Goal: Task Accomplishment & Management: Manage account settings

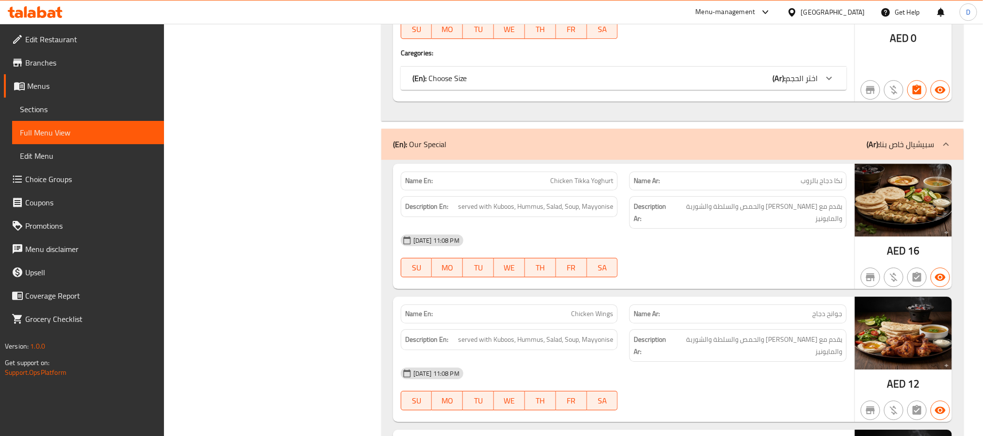
scroll to position [1528, 0]
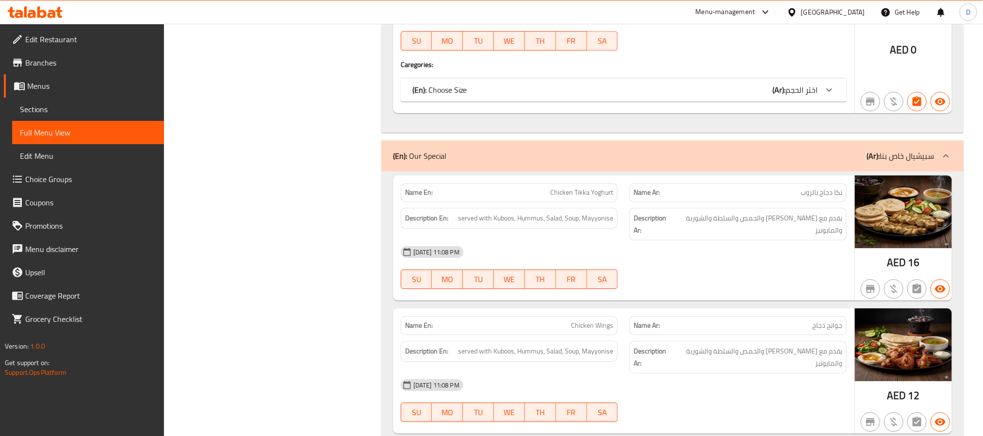
click at [772, 245] on div "[DATE] 11:08 PM" at bounding box center [623, 251] width 457 height 23
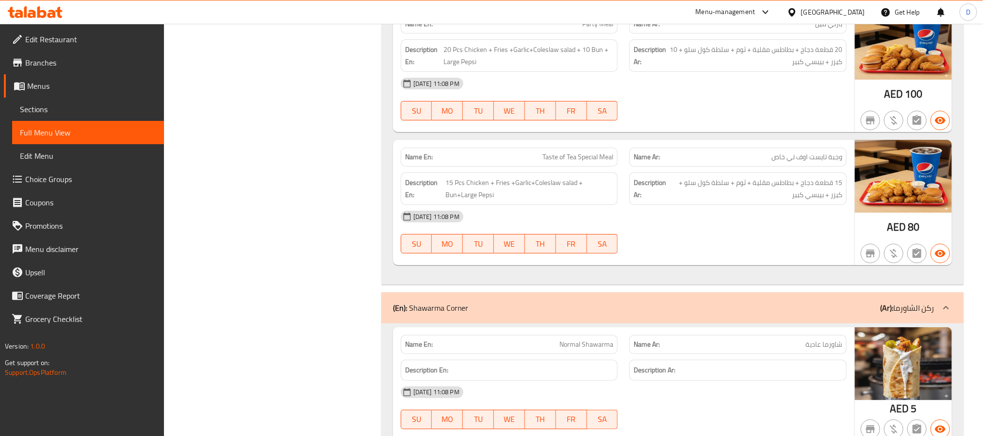
scroll to position [4002, 0]
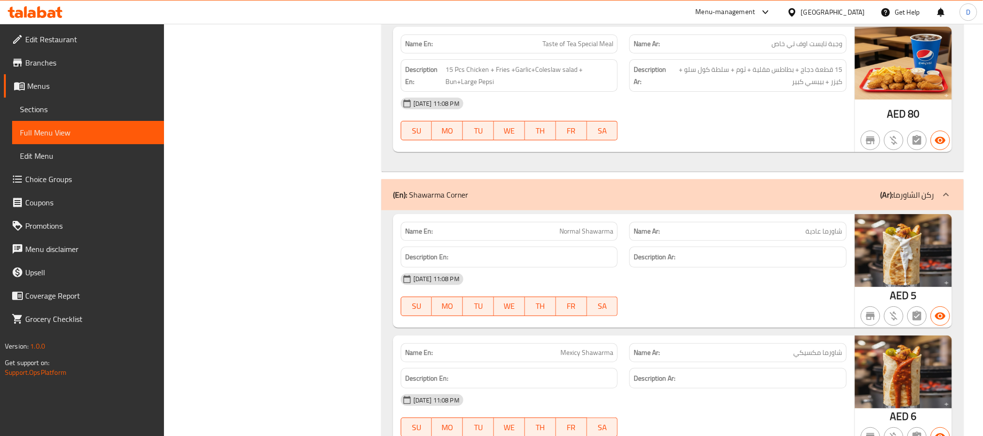
click at [606, 226] on span "Normal Shawarma" at bounding box center [586, 231] width 54 height 10
copy span "Normal Shawarma"
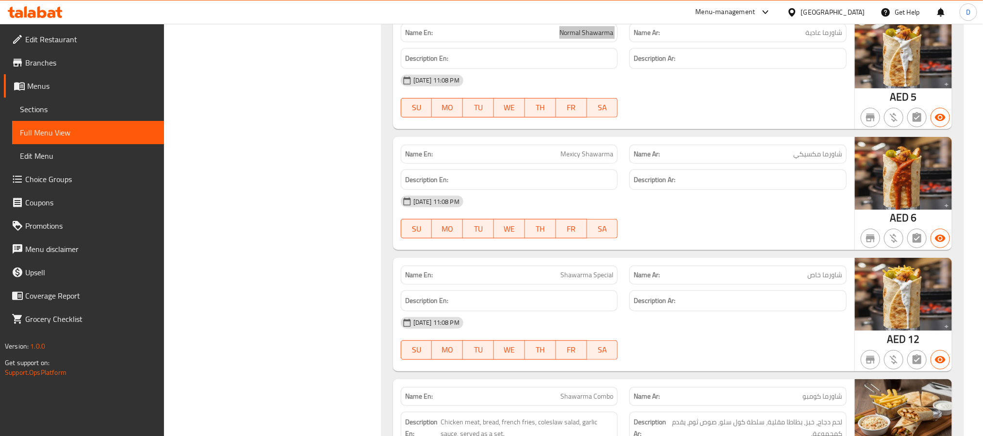
scroll to position [4220, 0]
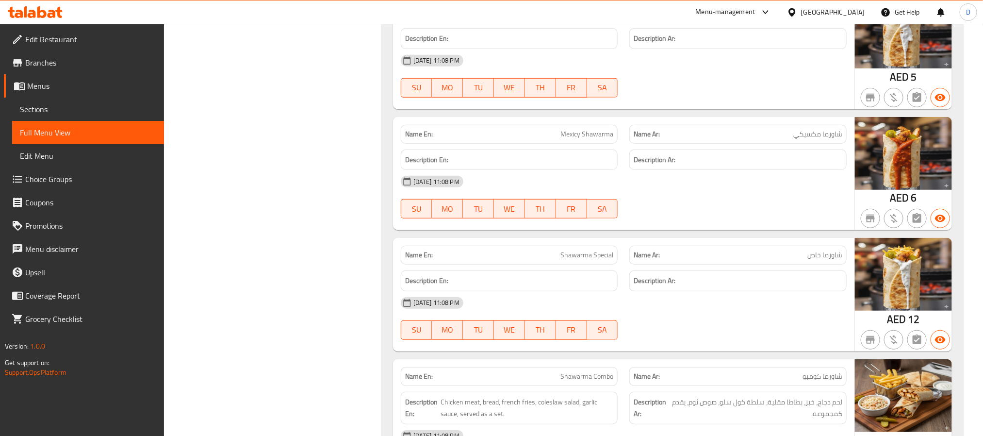
click at [579, 250] on span "Shawarma Special" at bounding box center [586, 255] width 53 height 10
click at [582, 245] on div "Name En: Shawarma Special" at bounding box center [509, 254] width 217 height 19
click at [598, 250] on span "Shawarma Special" at bounding box center [586, 255] width 53 height 10
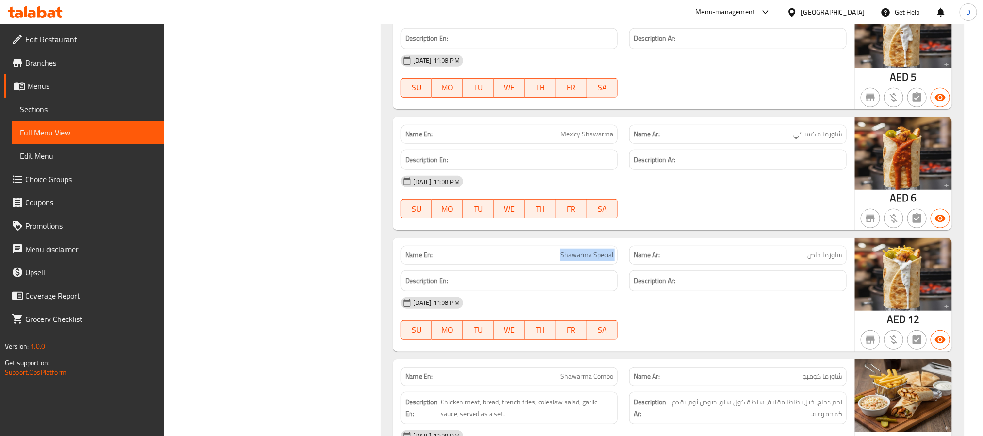
click at [598, 250] on span "Shawarma Special" at bounding box center [586, 255] width 53 height 10
copy span "Shawarma Special"
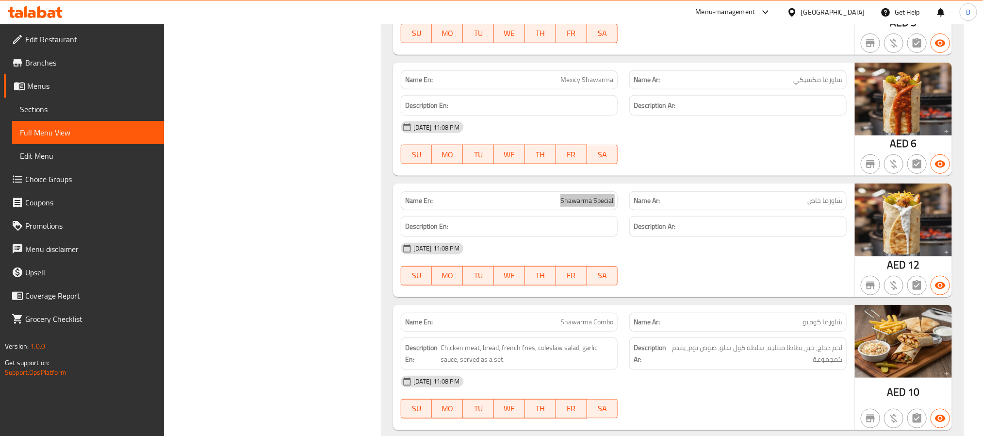
scroll to position [4366, 0]
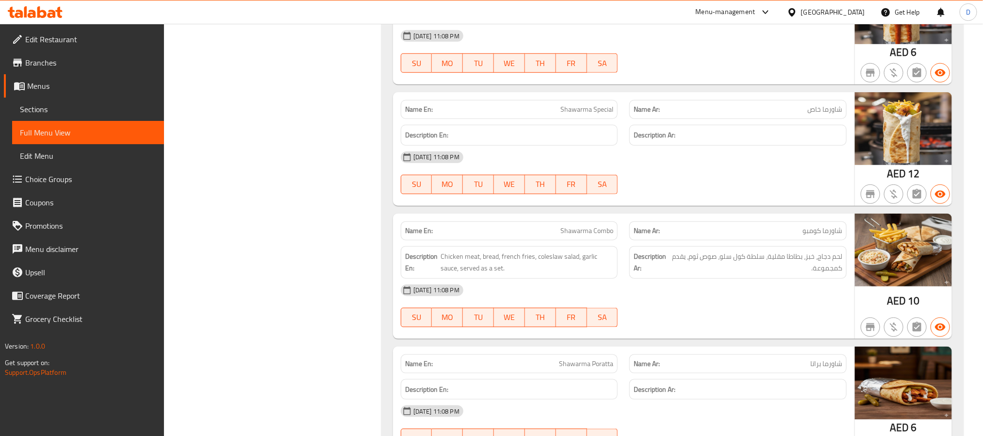
click at [581, 358] on span "Shawarma Poratta" at bounding box center [586, 363] width 54 height 10
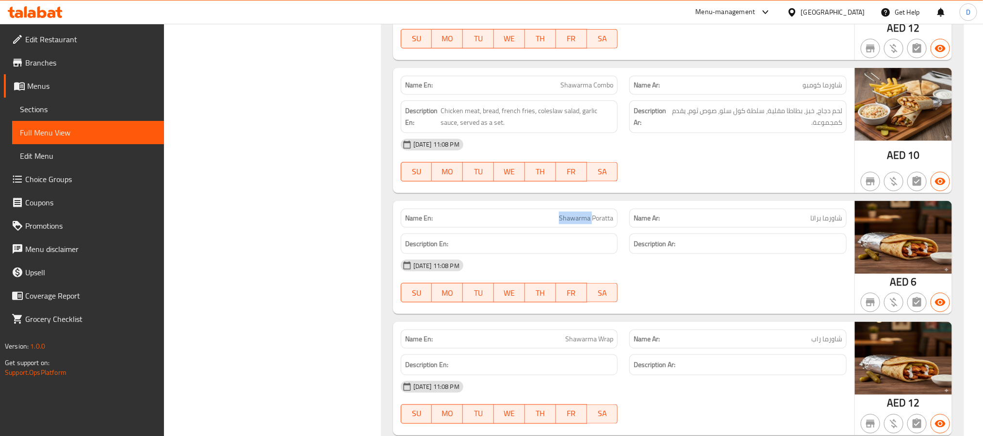
click at [576, 213] on span "Shawarma Poratta" at bounding box center [586, 218] width 54 height 10
click at [581, 334] on span "Shawarma Wrap" at bounding box center [589, 339] width 48 height 10
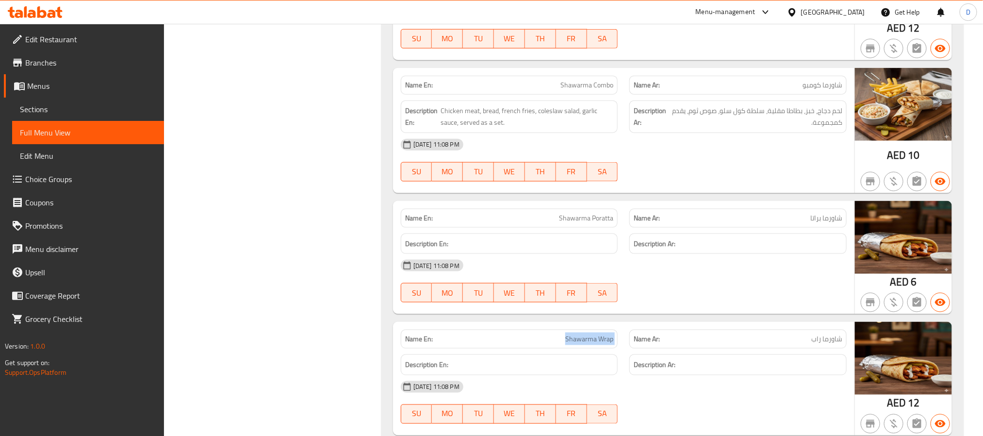
click at [581, 334] on span "Shawarma Wrap" at bounding box center [589, 339] width 48 height 10
copy span "Shawarma Wrap"
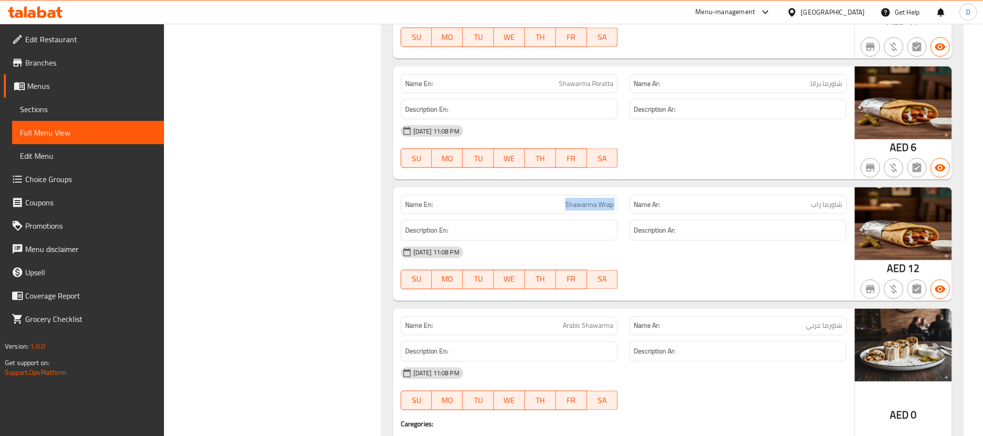
scroll to position [4657, 0]
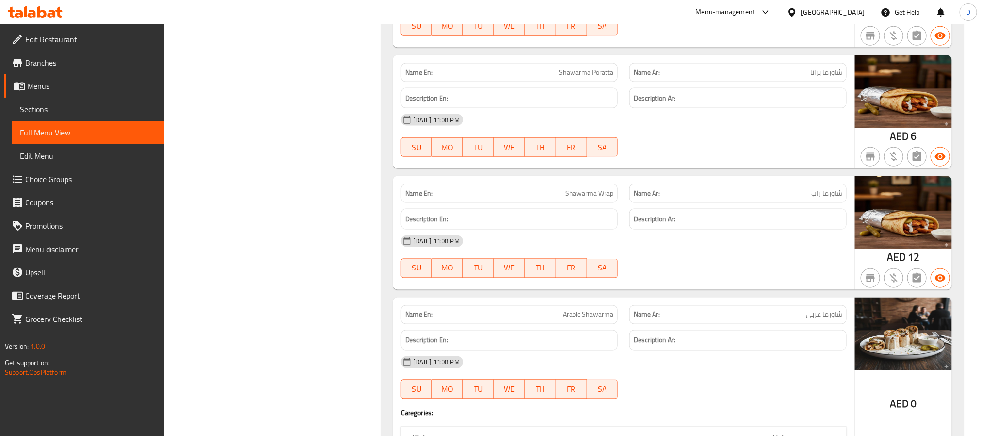
click at [594, 305] on div "Name En: Arabic Shawarma" at bounding box center [509, 314] width 217 height 19
copy span "Arabic Shawarma"
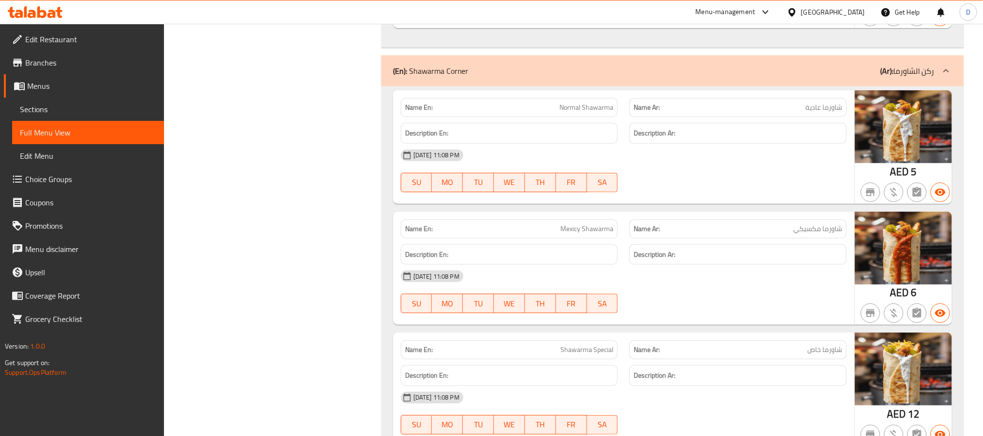
scroll to position [4075, 0]
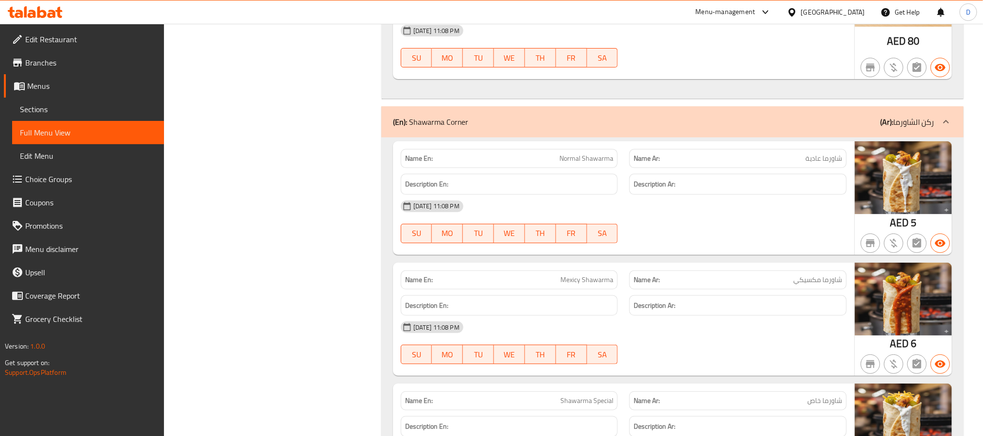
click at [591, 275] on span "Mexicy Shawarma" at bounding box center [586, 280] width 53 height 10
copy span "Mexicy Shawarma"
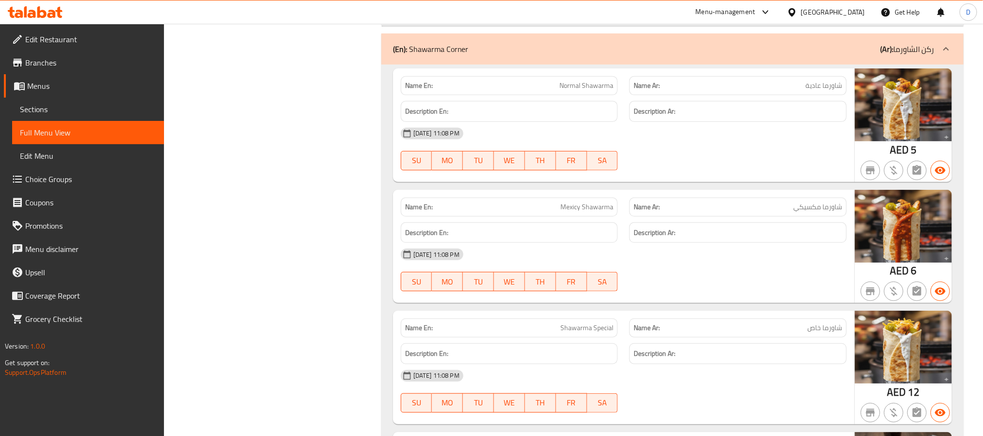
click at [602, 323] on span "Shawarma Special" at bounding box center [586, 328] width 53 height 10
copy span "Shawarma Special"
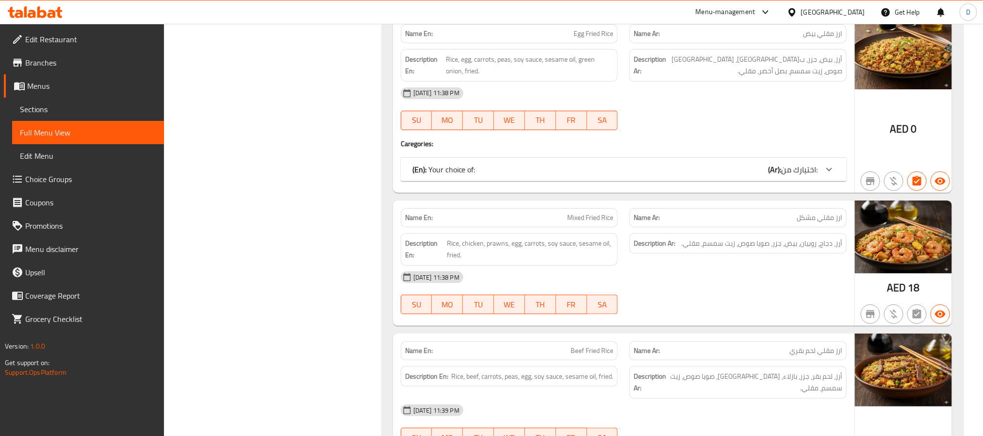
scroll to position [5967, 0]
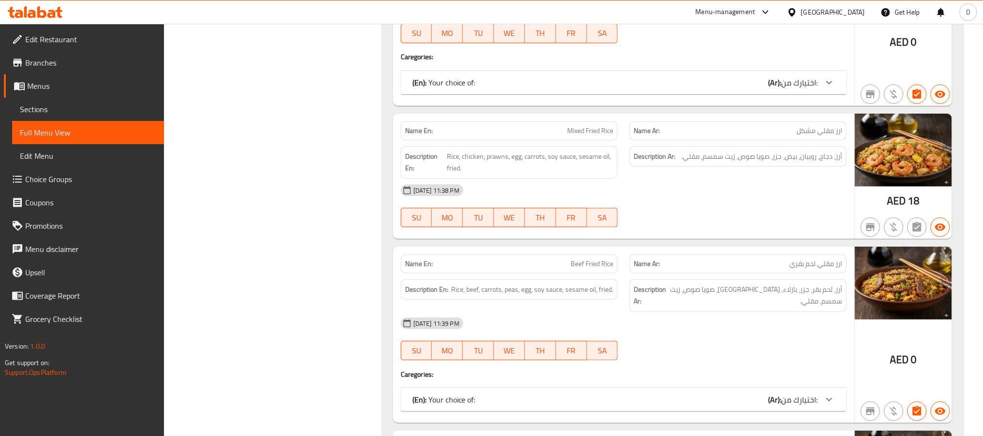
click at [695, 311] on div "12-10-2025 11:39 PM SU MO TU WE TH FR SA" at bounding box center [623, 338] width 457 height 54
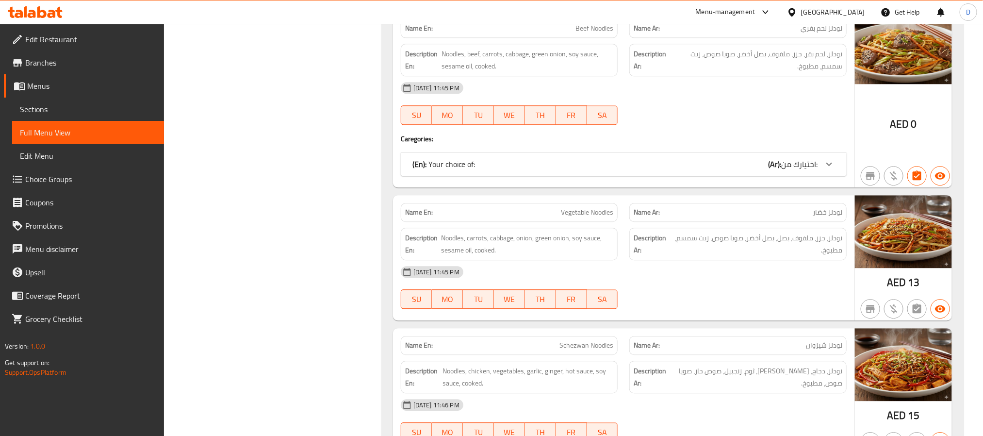
scroll to position [7259, 0]
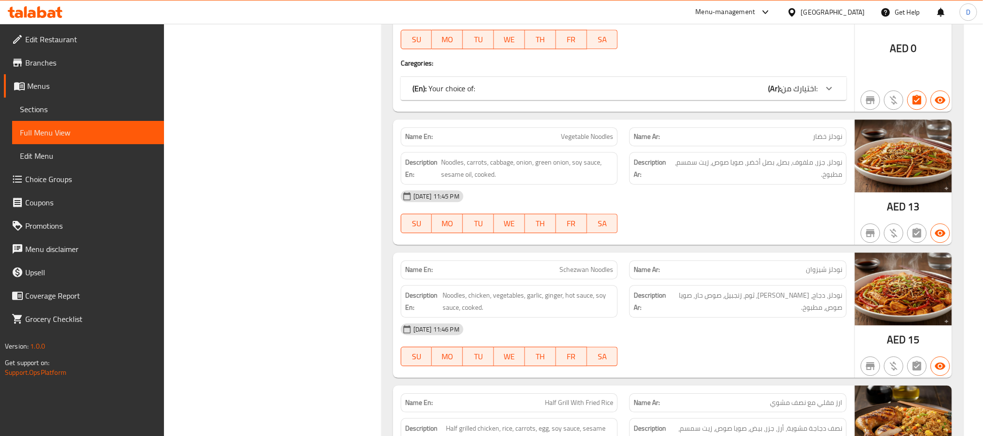
click at [753, 317] on div "12-10-2025 11:46 PM SU MO TU WE TH FR SA" at bounding box center [623, 344] width 457 height 54
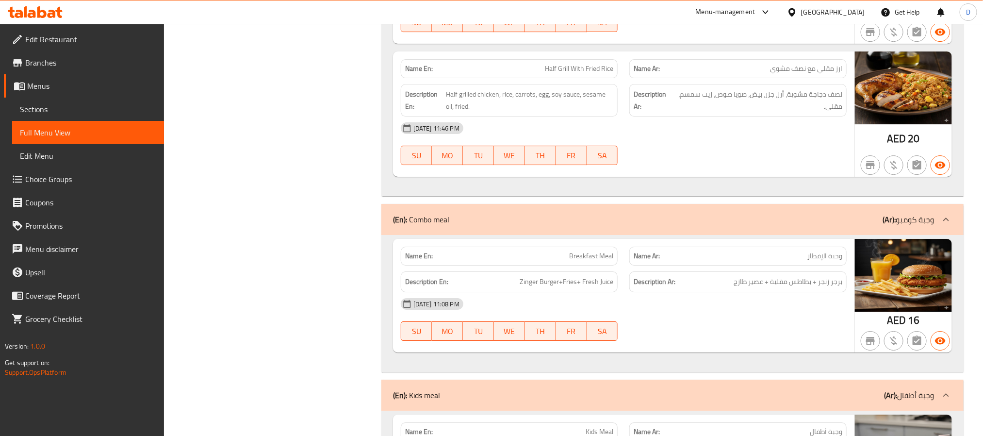
click at [738, 292] on div "12-10-2025 11:08 PM SU MO TU WE TH FR SA" at bounding box center [623, 319] width 457 height 54
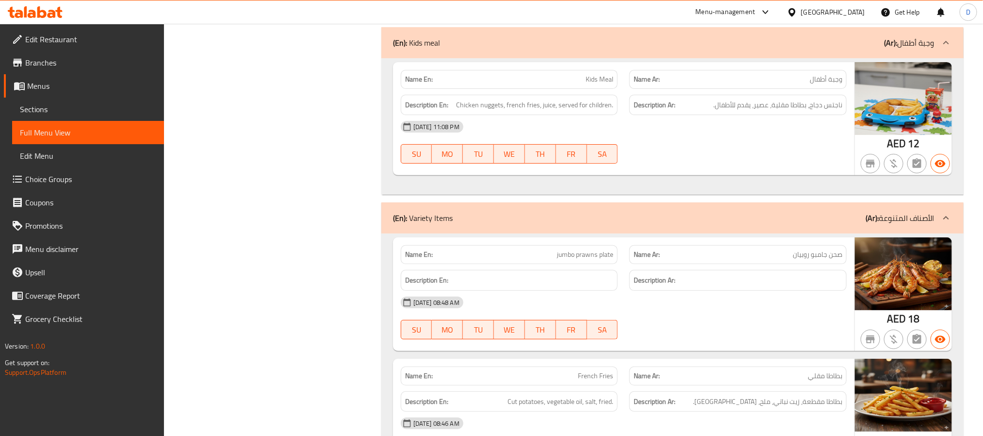
click at [616, 291] on div "13-10-2025 08:48 AM" at bounding box center [623, 302] width 457 height 23
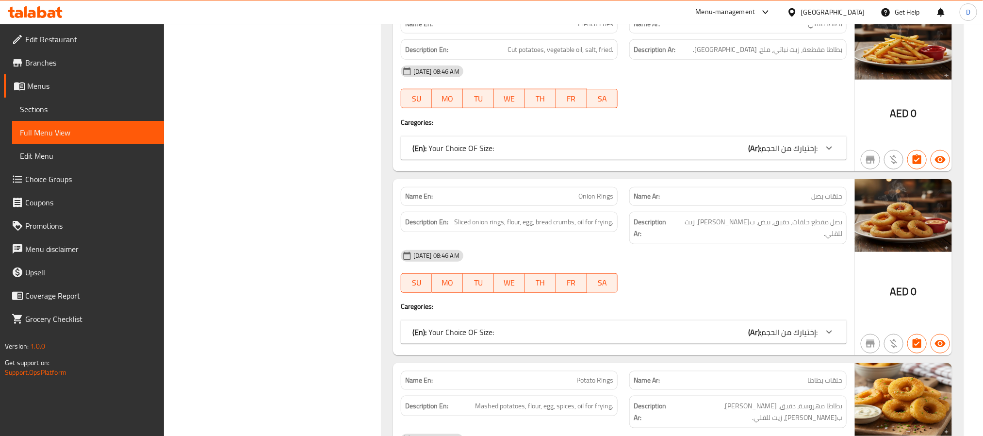
scroll to position [8309, 0]
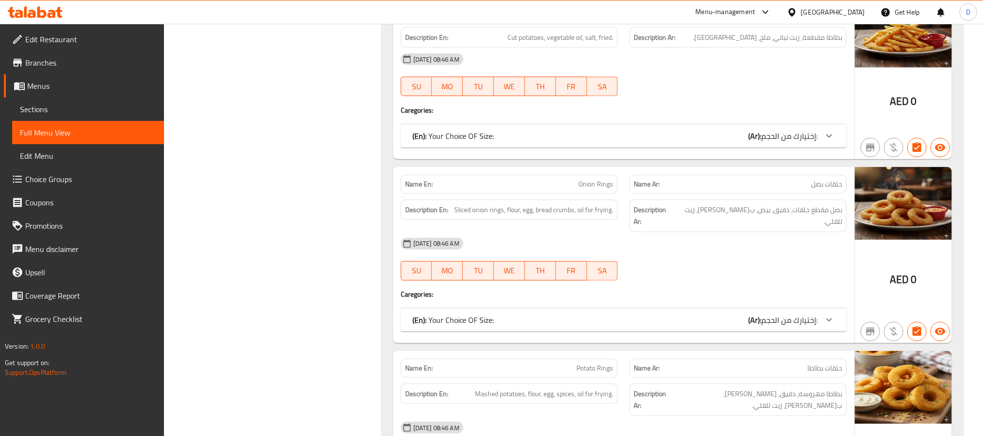
drag, startPoint x: 739, startPoint y: 192, endPoint x: 718, endPoint y: 192, distance: 21.3
click at [739, 232] on div "13-10-2025 08:46 AM" at bounding box center [623, 243] width 457 height 23
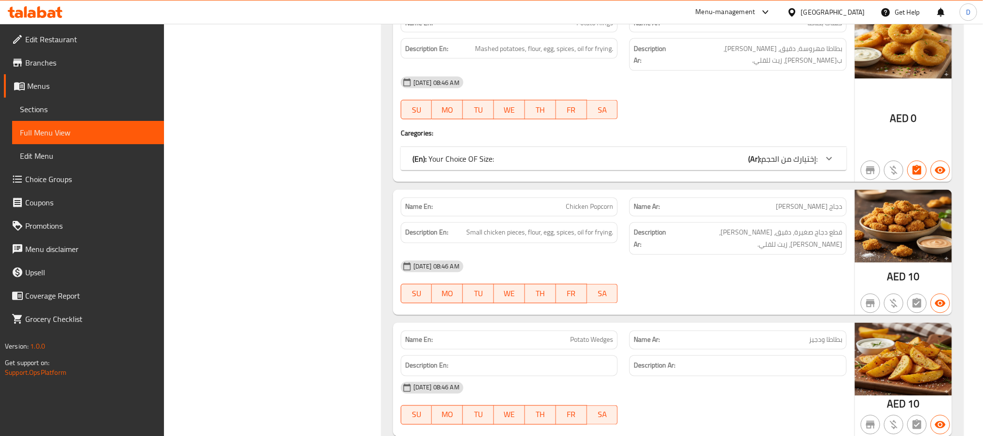
scroll to position [8673, 0]
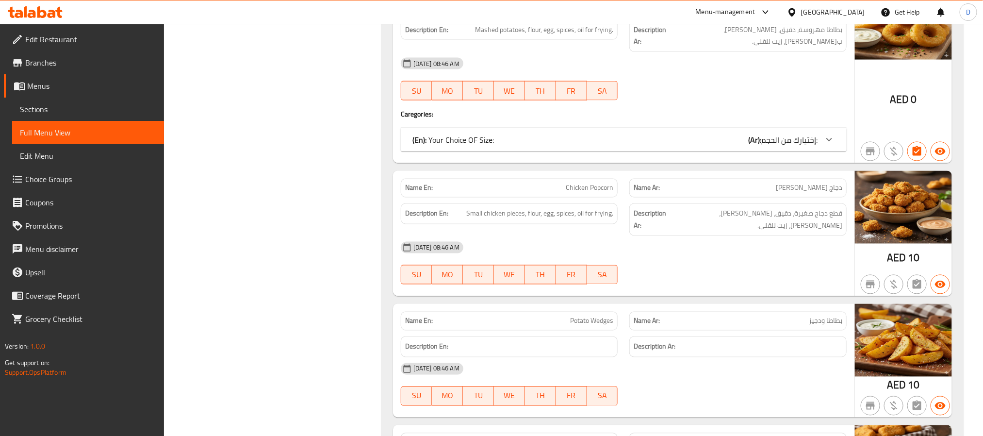
click at [751, 400] on div at bounding box center [737, 406] width 229 height 12
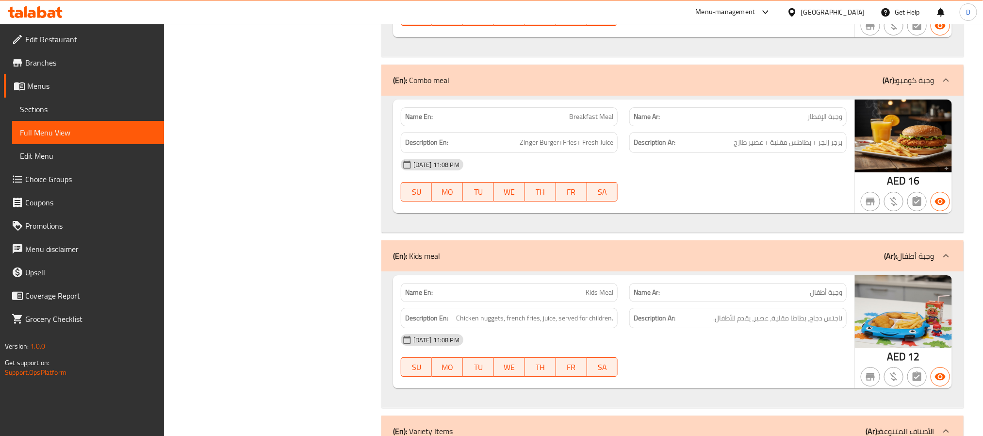
click at [631, 308] on div "Description Ar: ناجتس دجاج، بطاطا مقلية، عصير، يقدم للأطفال." at bounding box center [737, 318] width 217 height 21
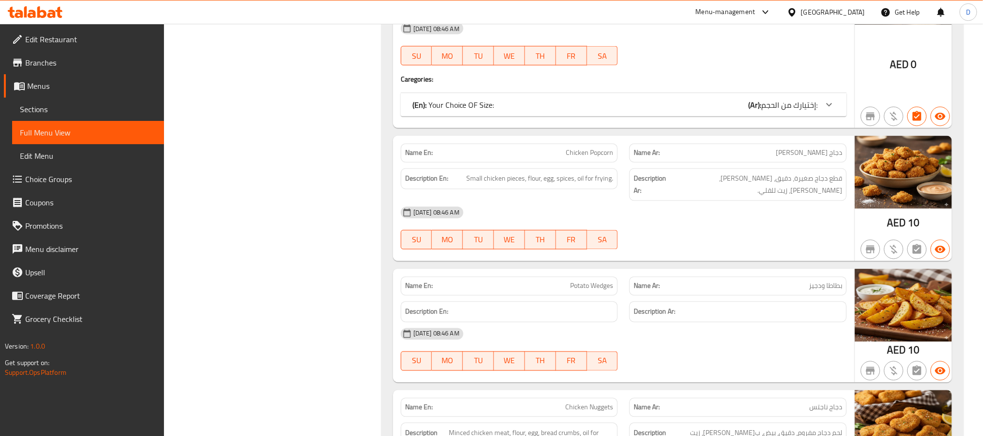
click at [602, 281] on span "Potato Wedges" at bounding box center [591, 286] width 43 height 10
copy span "Potato Wedges"
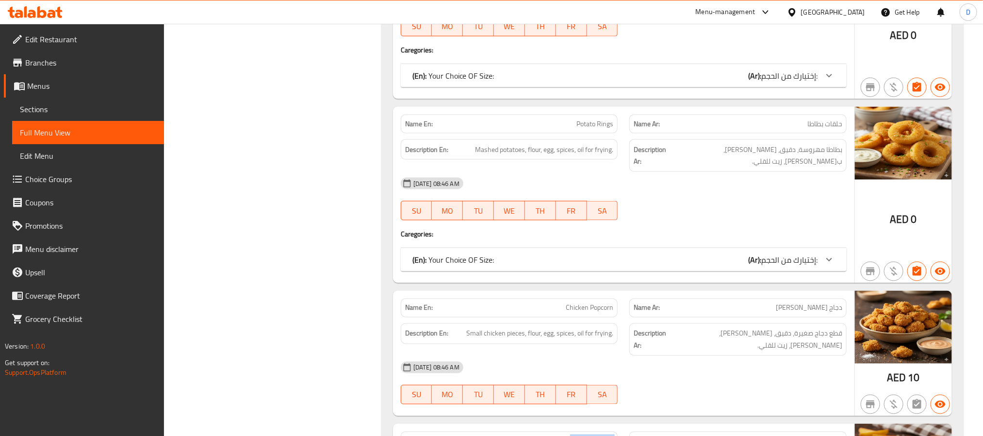
scroll to position [8635, 0]
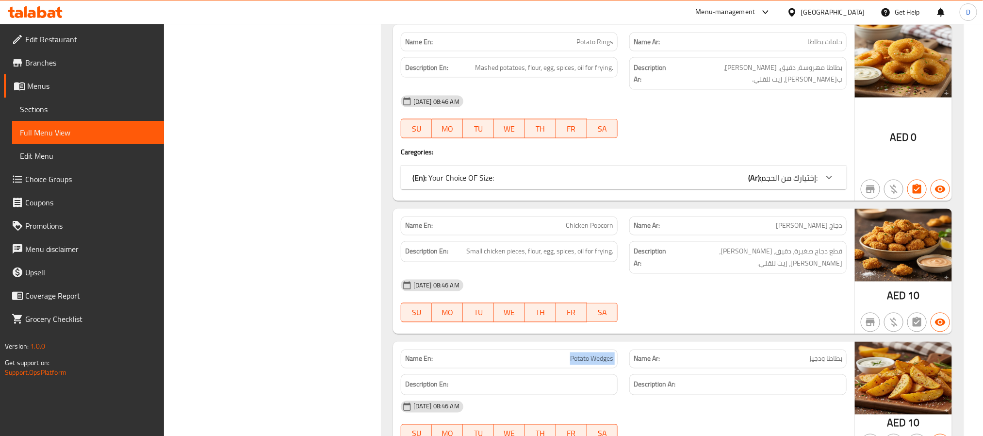
copy span "Potato Wedges"
click at [491, 395] on div "13-10-2025 08:46 AM" at bounding box center [623, 406] width 457 height 23
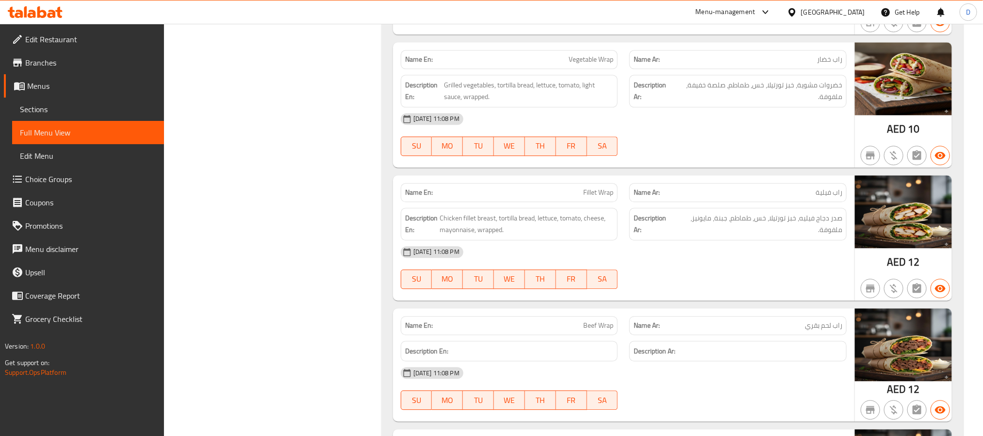
scroll to position [11109, 0]
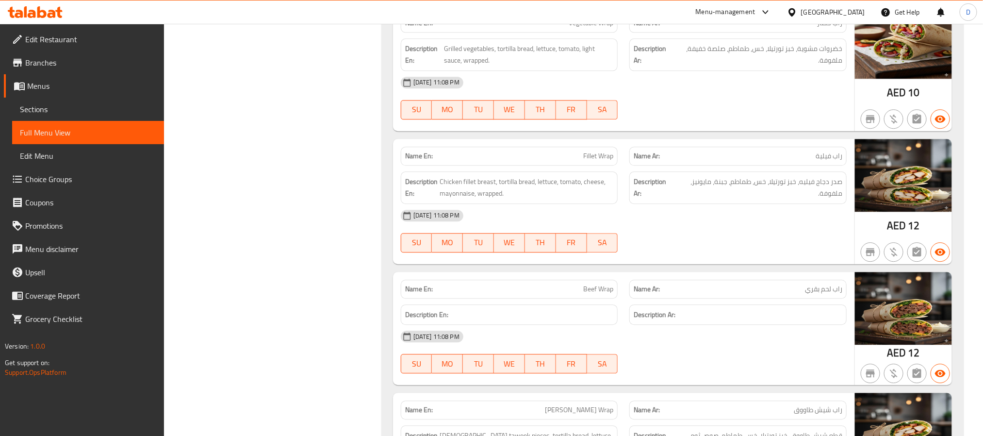
click at [602, 284] on span "Beef Wrap" at bounding box center [598, 289] width 30 height 10
copy span "Beef Wrap"
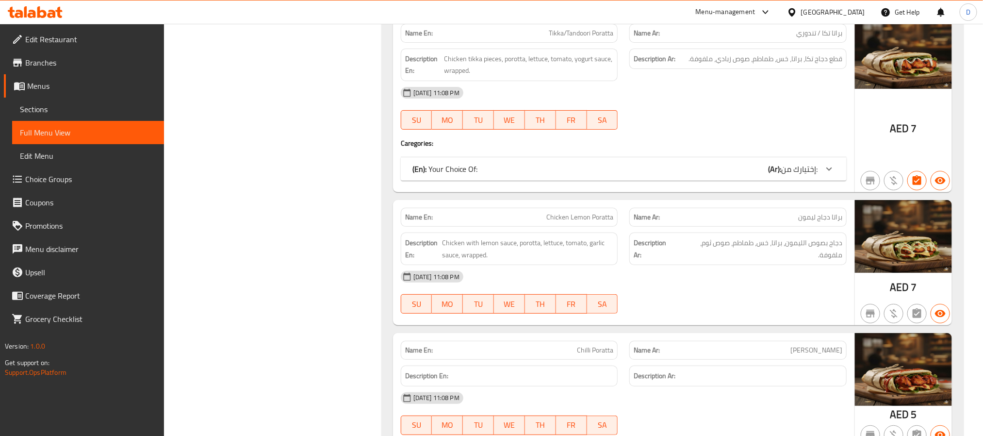
scroll to position [13874, 0]
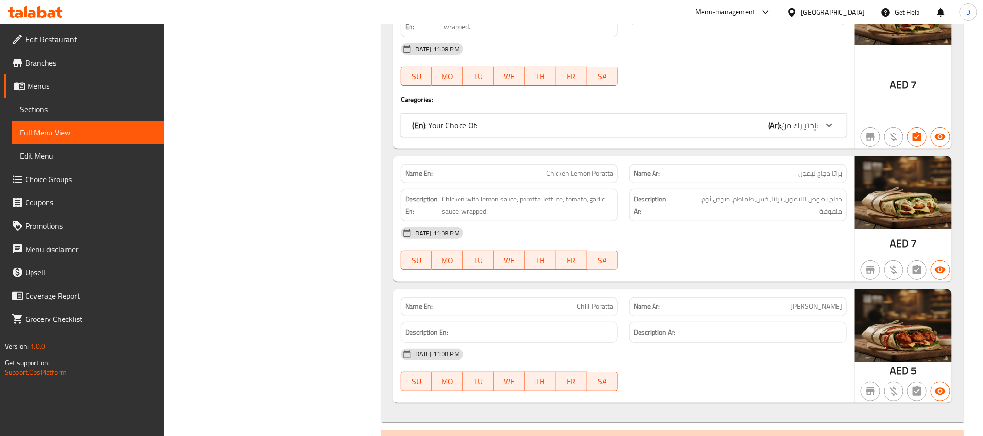
click at [581, 301] on span "Chilli Poratta" at bounding box center [595, 306] width 36 height 10
copy span "Chilli Poratta"
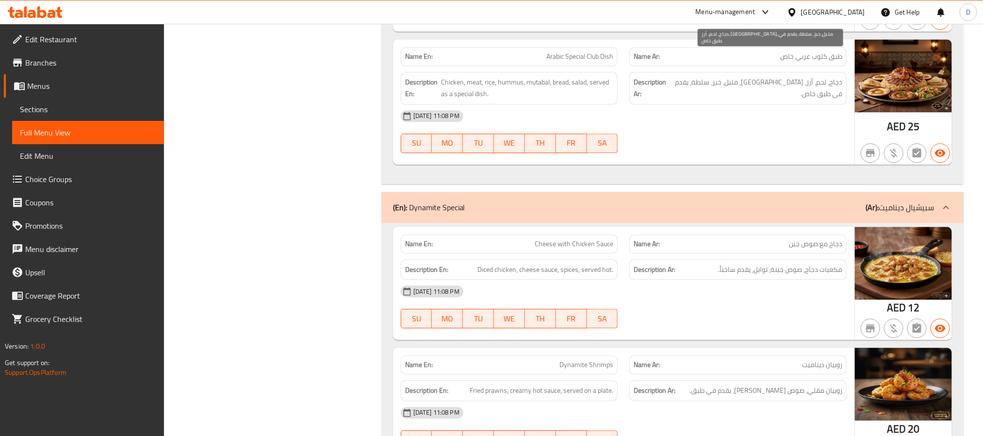
scroll to position [14965, 0]
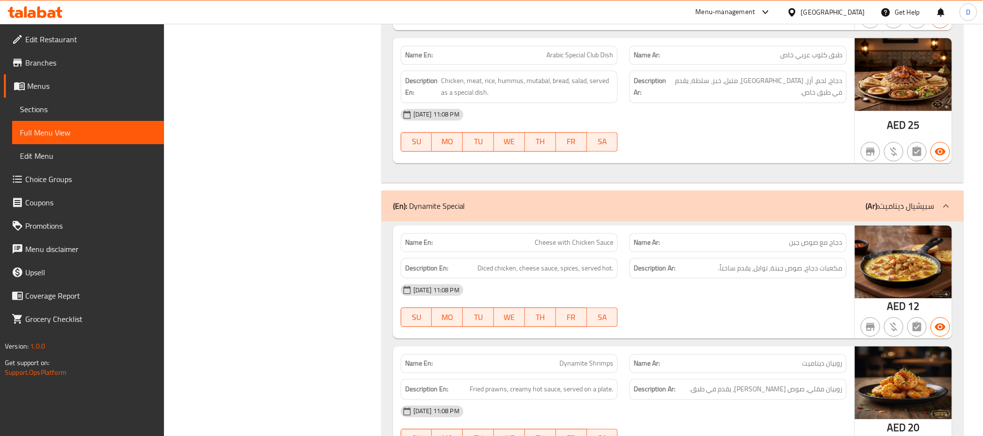
click at [718, 278] on div "12-10-2025 11:08 PM SU MO TU WE TH FR SA" at bounding box center [623, 305] width 457 height 54
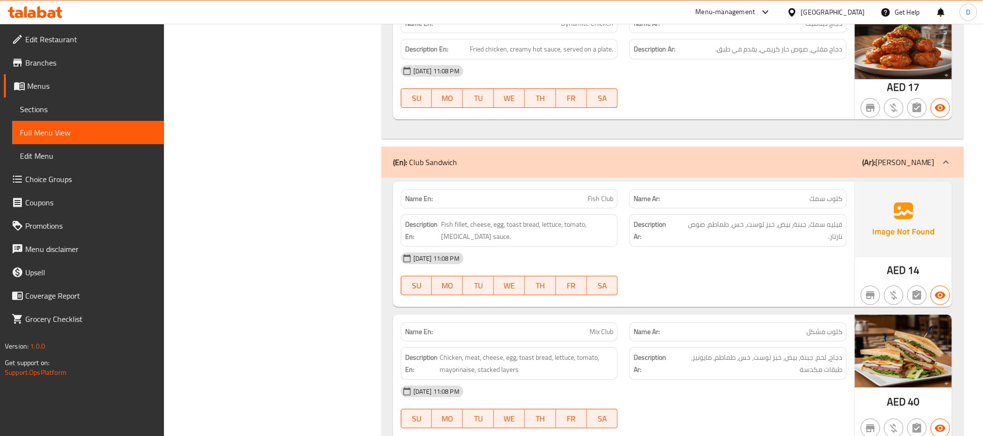
scroll to position [15475, 0]
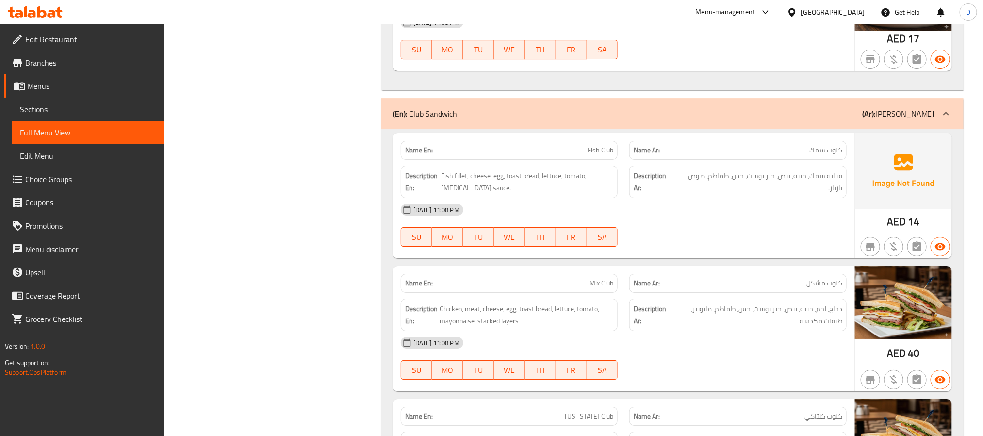
click at [744, 198] on div "[DATE] 11:08 PM" at bounding box center [623, 209] width 457 height 23
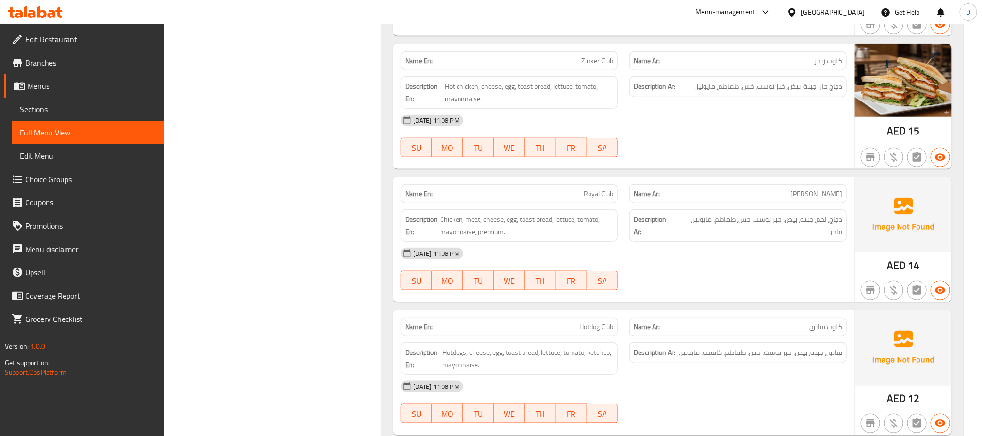
scroll to position [16130, 0]
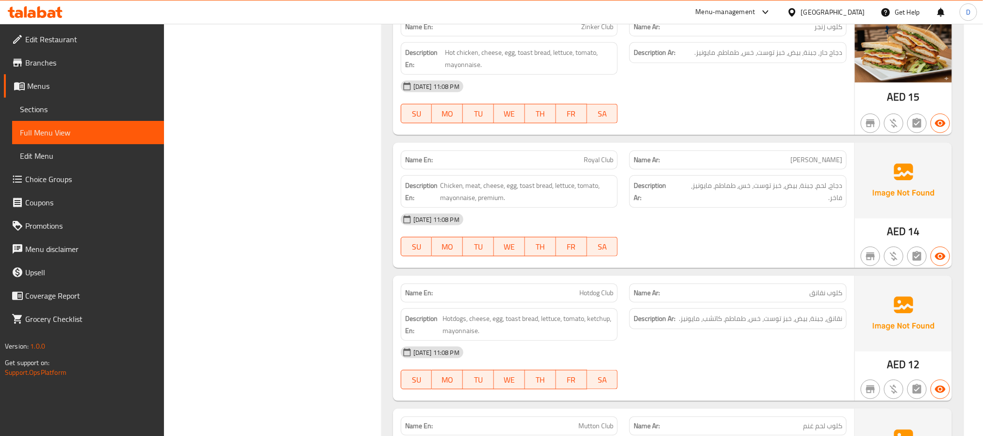
click at [673, 242] on div "Name En: Royal Club Name Ar: كلوب رويل Description En: Chicken, meat, cheese, e…" at bounding box center [623, 205] width 461 height 125
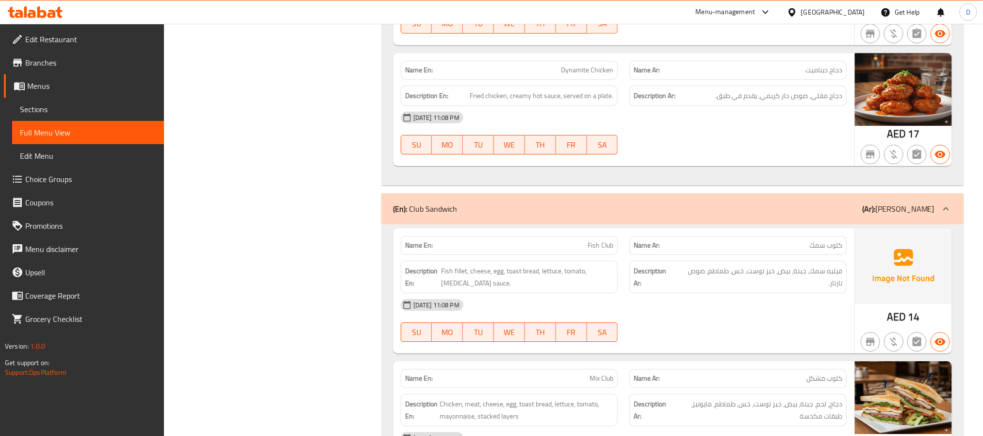
click at [747, 302] on div "12-10-2025 11:08 PM SU MO TU WE TH FR SA" at bounding box center [623, 320] width 457 height 54
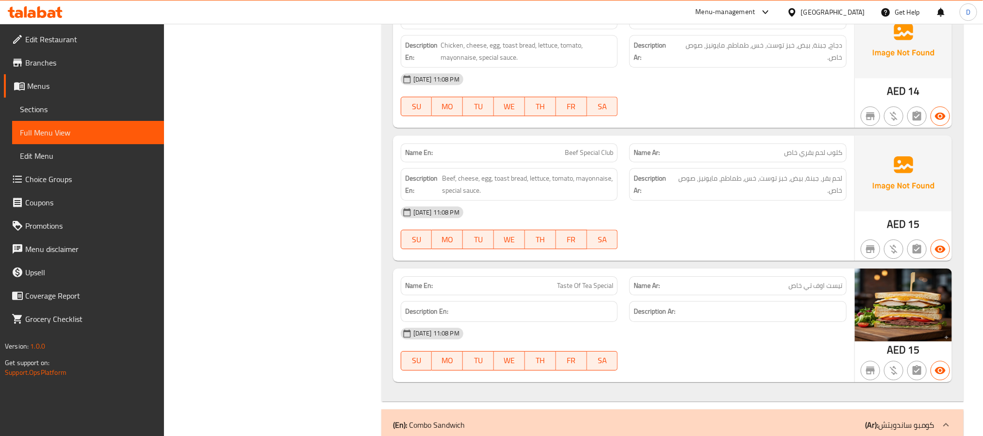
scroll to position [17202, 0]
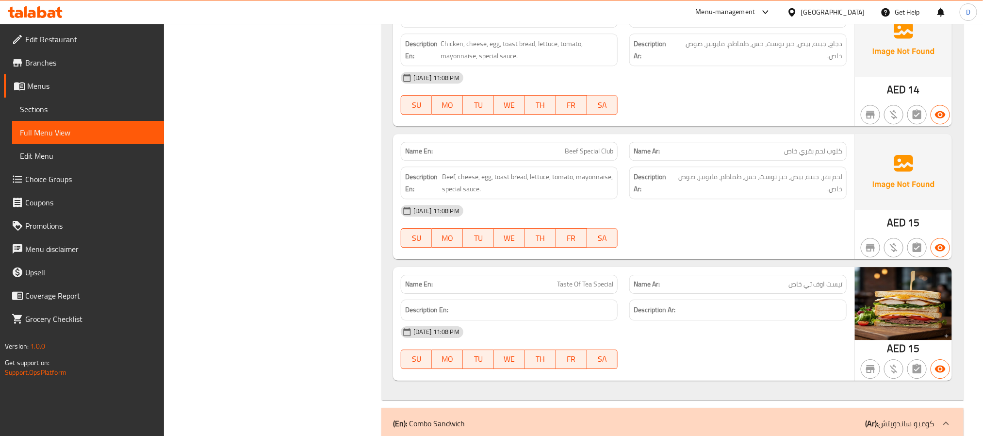
click at [599, 279] on span "Taste Of Tea Special" at bounding box center [585, 284] width 56 height 10
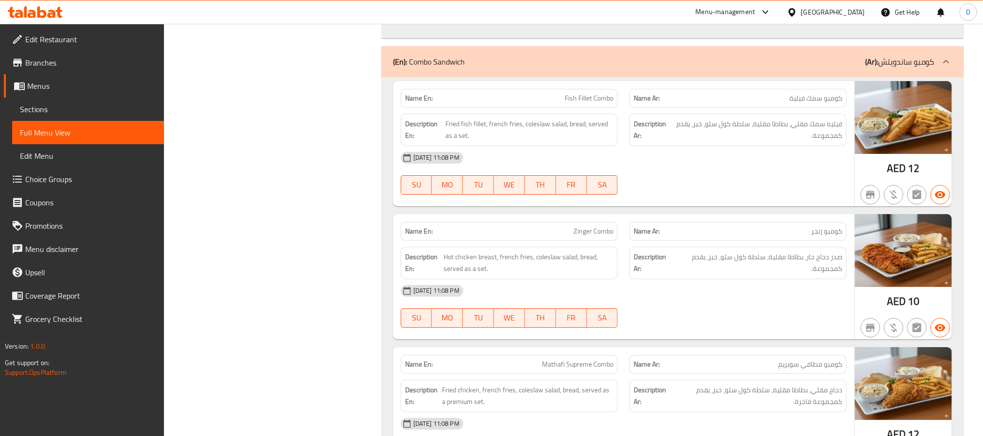
scroll to position [17566, 0]
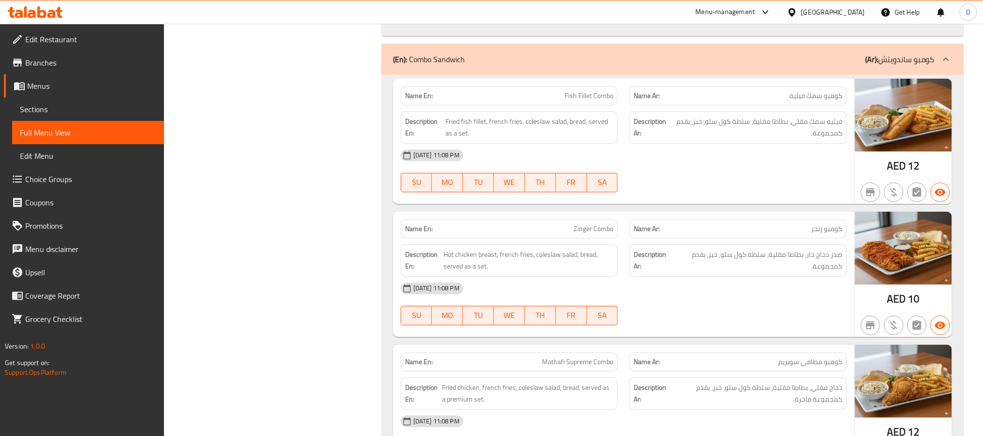
click at [697, 304] on div "12-10-2025 11:08 PM SU MO TU WE TH FR SA" at bounding box center [623, 304] width 457 height 54
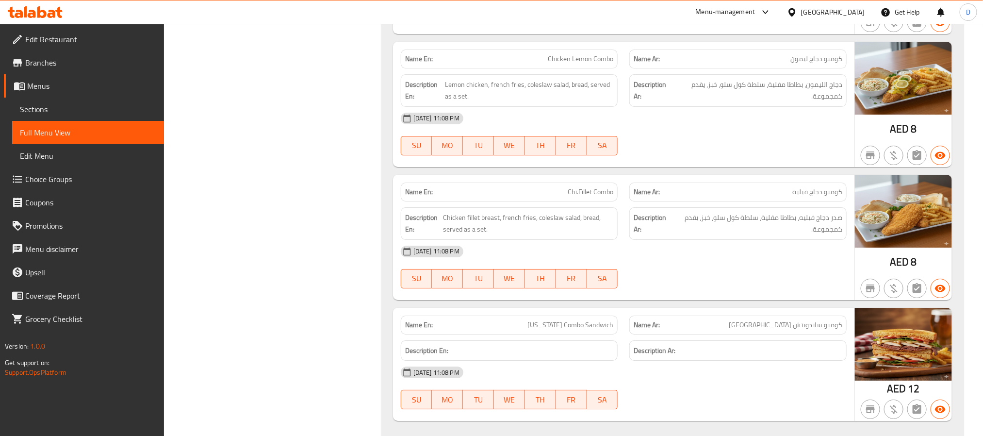
scroll to position [19484, 0]
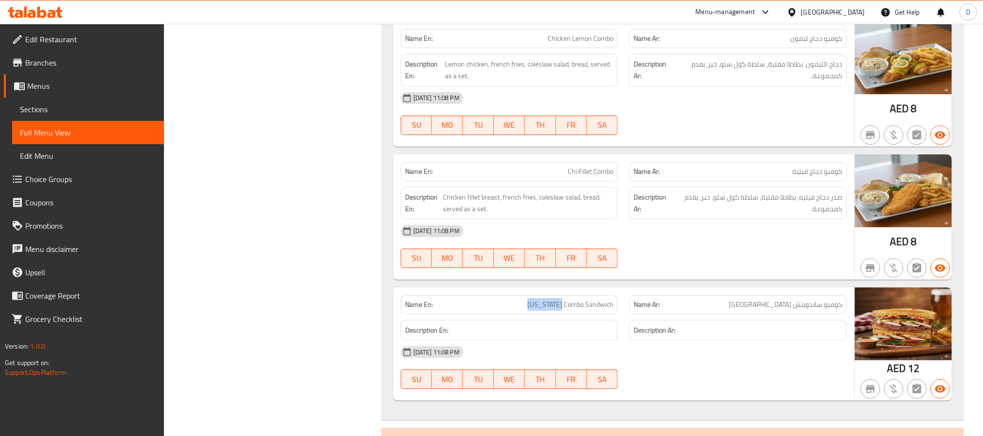
drag, startPoint x: 538, startPoint y: 306, endPoint x: 579, endPoint y: 304, distance: 40.8
click at [579, 304] on p "Name En: Texas Combo Sandwich" at bounding box center [509, 304] width 209 height 10
click at [594, 307] on span "Texas Combo Sandwich" at bounding box center [570, 304] width 86 height 10
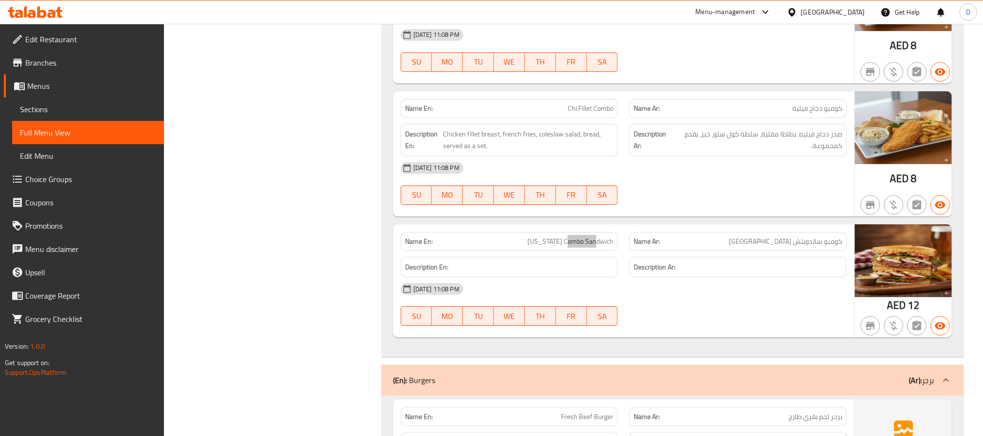
scroll to position [19702, 0]
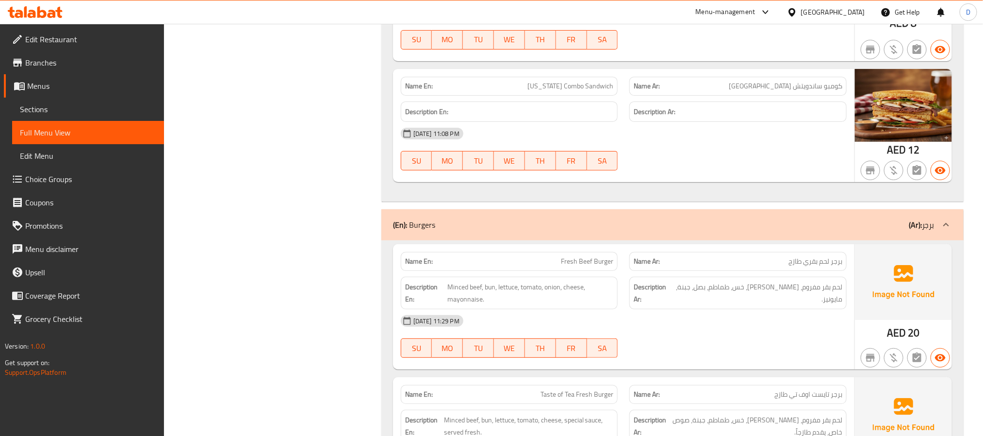
click at [731, 179] on div "Name En: Texas Combo Sandwich Name Ar: كومبو ساندويتش تكساس Description En: Des…" at bounding box center [623, 126] width 461 height 114
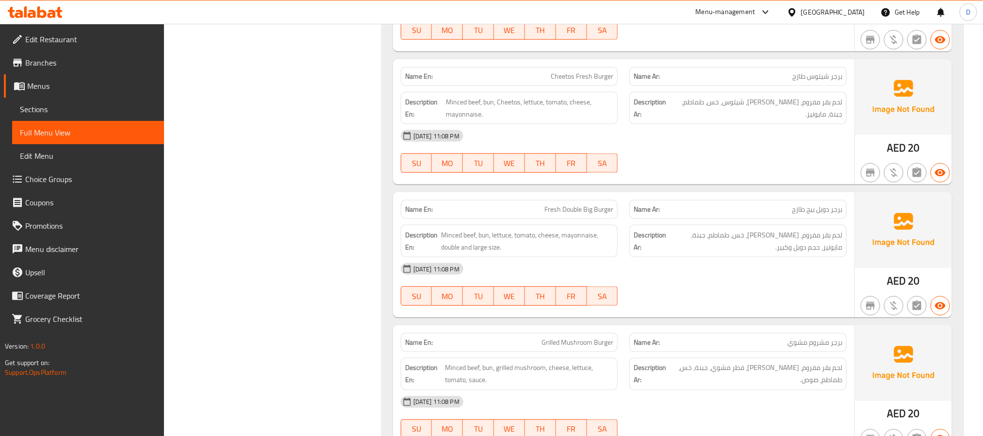
scroll to position [20366, 0]
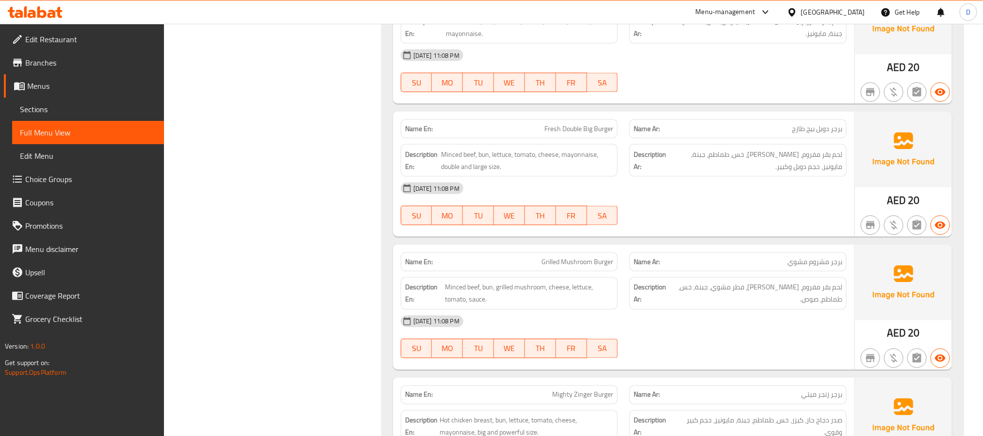
click at [729, 316] on div "[DATE] 11:08 PM" at bounding box center [623, 320] width 457 height 23
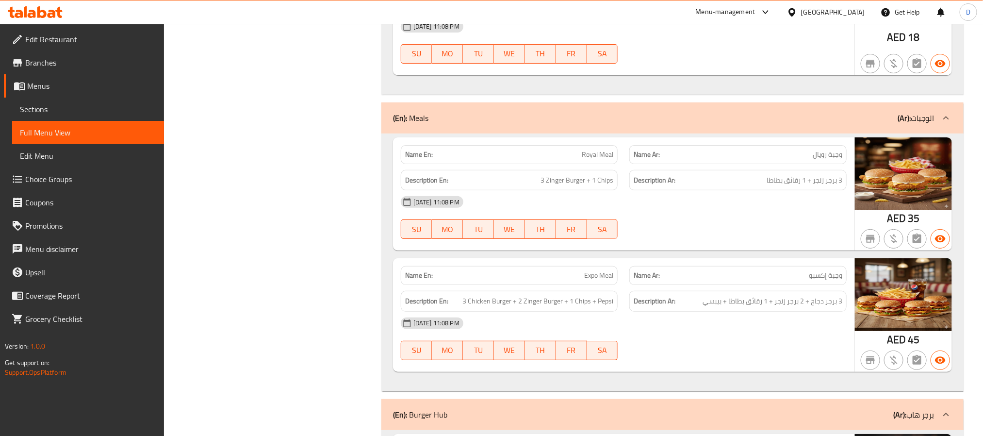
scroll to position [21796, 0]
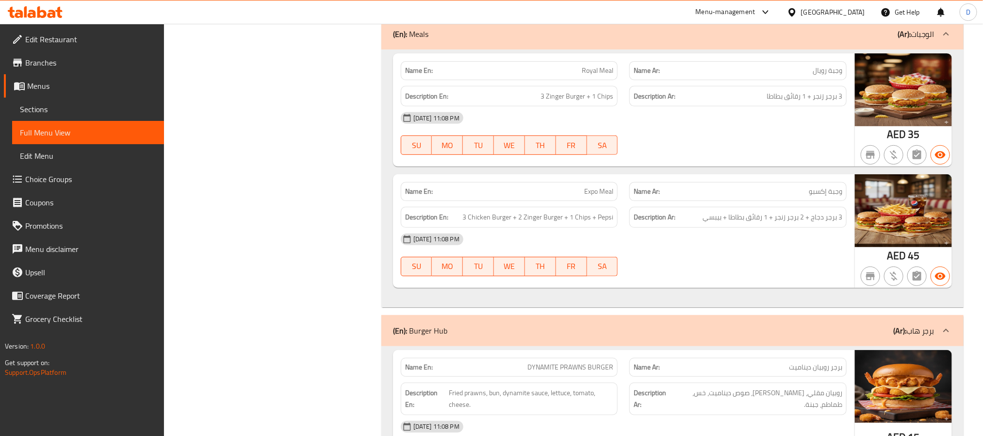
click at [760, 268] on div "12-10-2025 11:08 PM SU MO TU WE TH FR SA" at bounding box center [623, 255] width 457 height 54
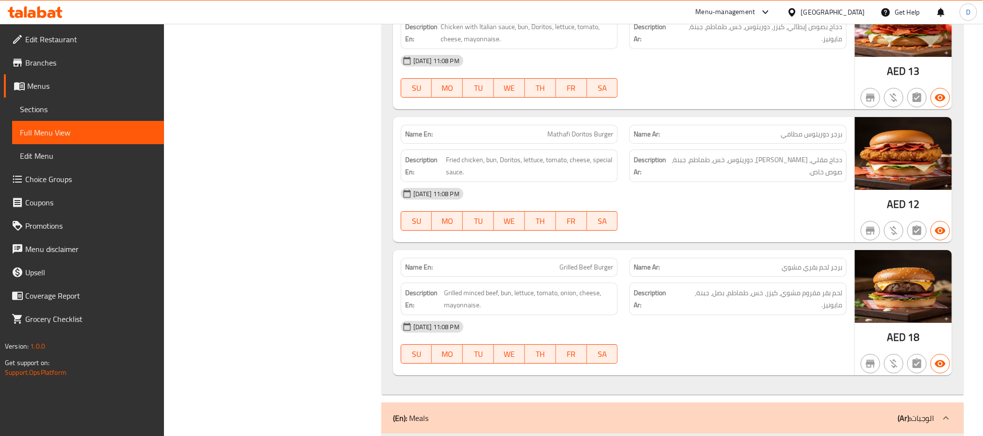
scroll to position [21423, 0]
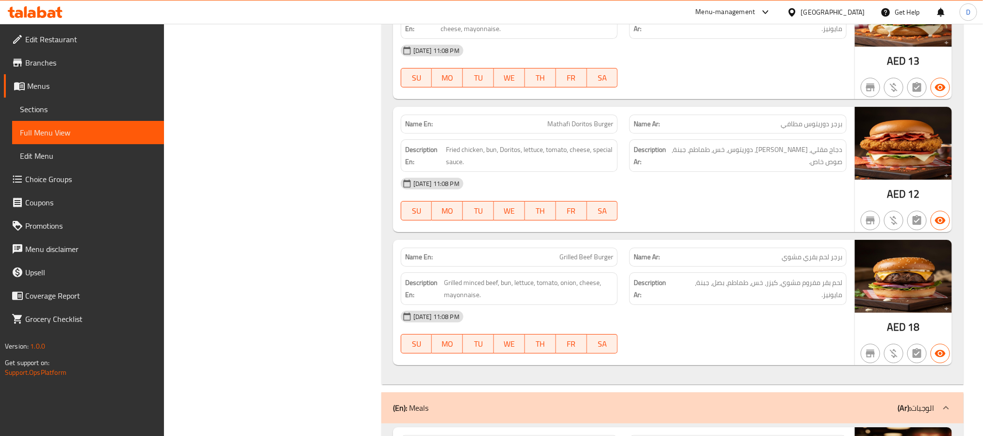
click at [715, 335] on div "12-10-2025 11:08 PM SU MO TU WE TH FR SA" at bounding box center [623, 332] width 457 height 54
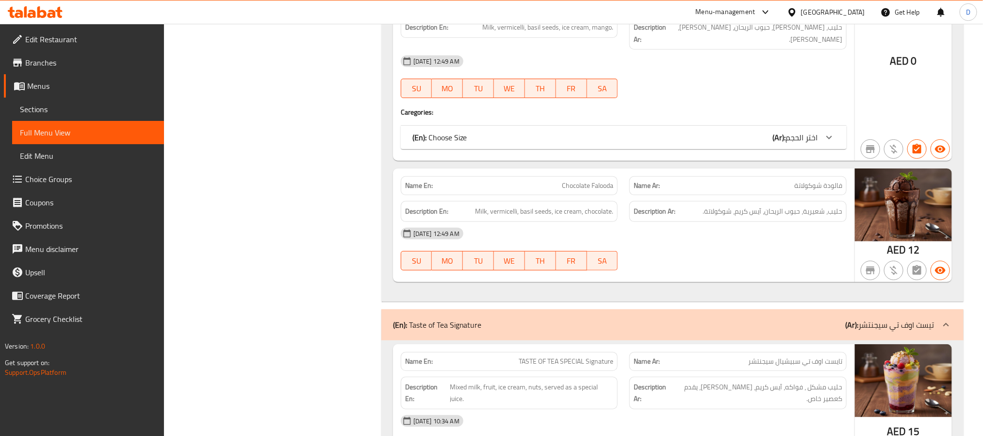
scroll to position [20672, 0]
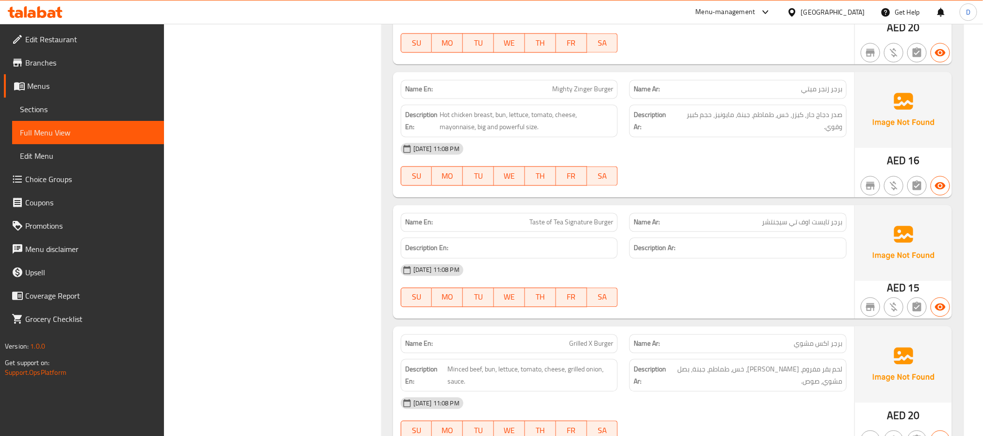
click at [731, 295] on div "12-10-2025 11:08 PM SU MO TU WE TH FR SA" at bounding box center [623, 285] width 457 height 54
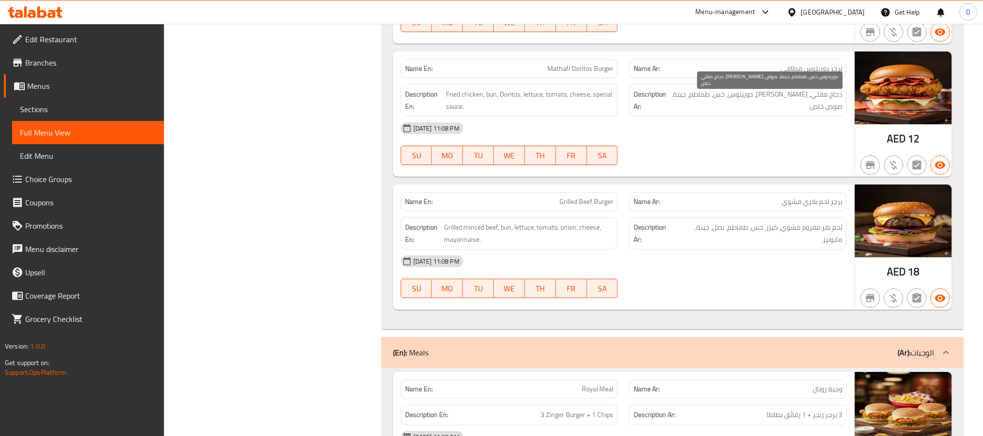
scroll to position [21509, 0]
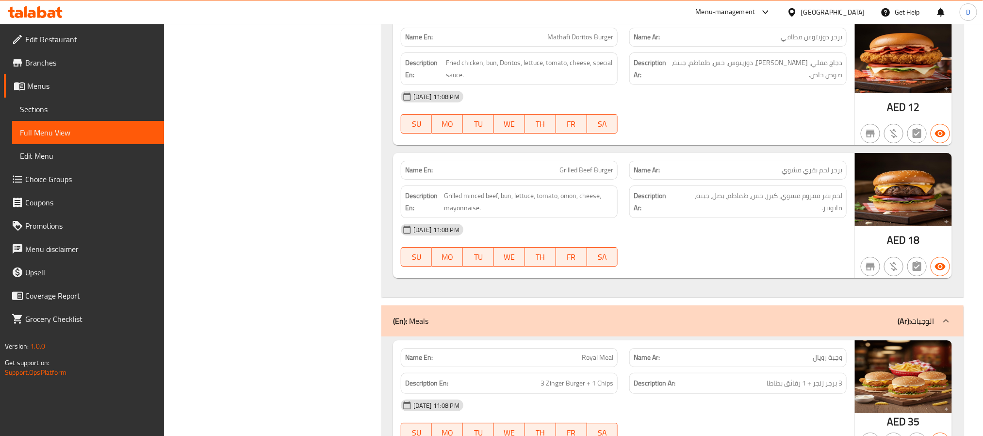
click at [725, 233] on div "[DATE] 11:08 PM" at bounding box center [623, 229] width 457 height 23
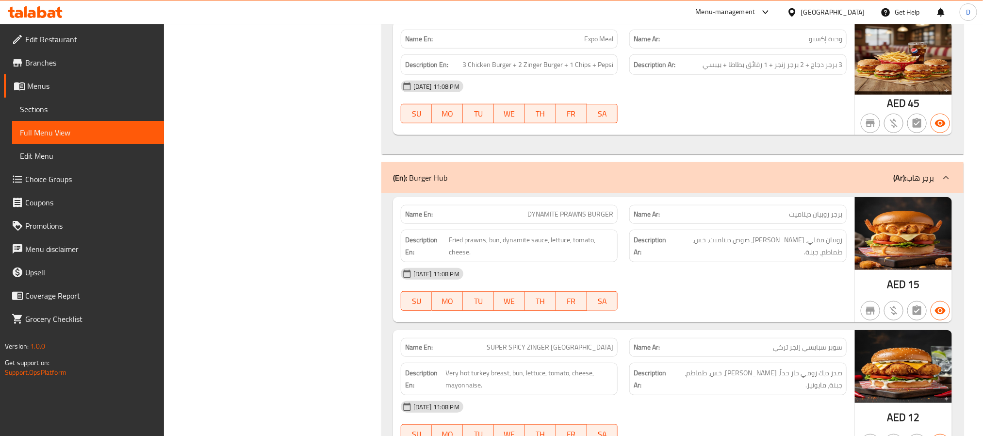
click at [648, 285] on div "[DATE] 11:08 PM" at bounding box center [623, 273] width 457 height 23
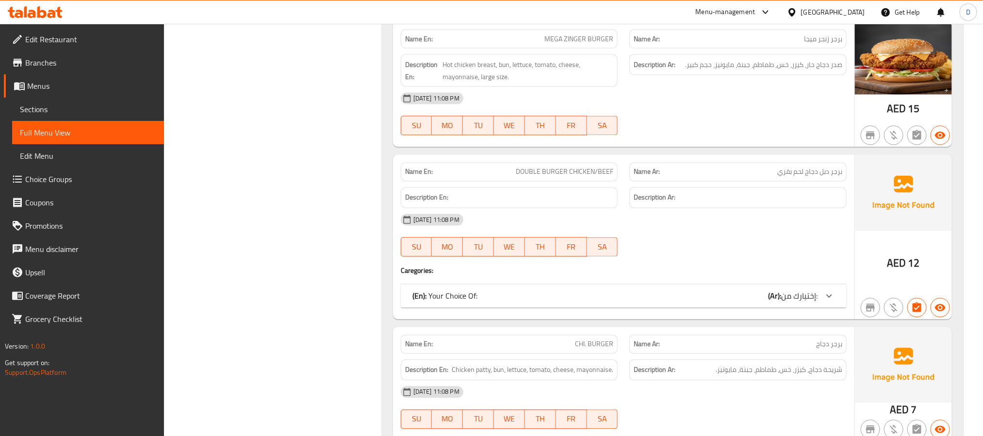
scroll to position [22531, 0]
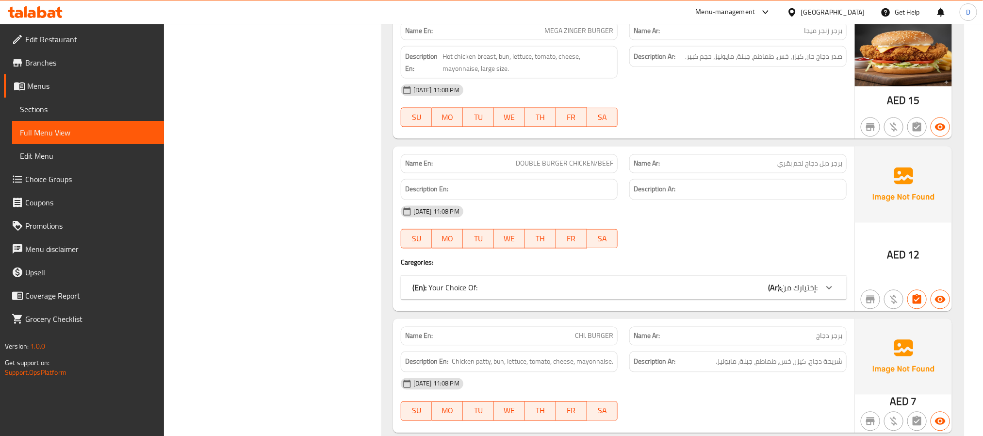
click at [591, 173] on div "Name En: DOUBLE BURGER CHICKEN/BEEF" at bounding box center [509, 163] width 217 height 19
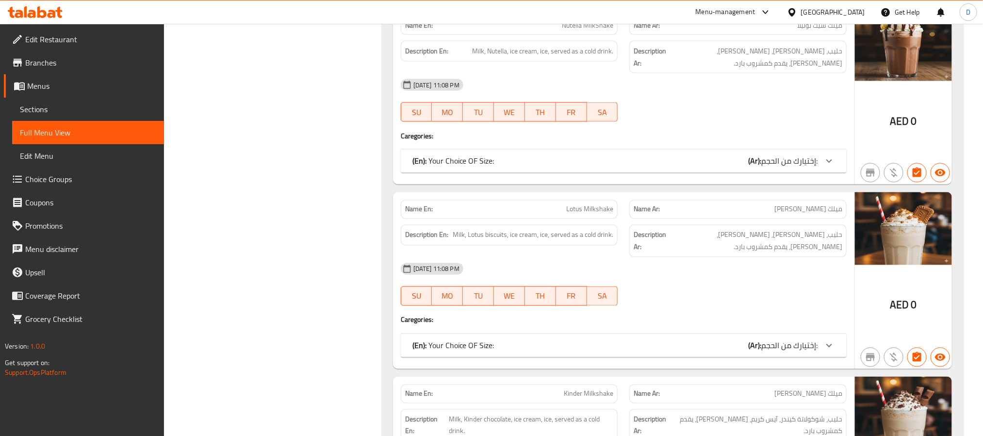
scroll to position [24423, 0]
click at [770, 81] on div "12-10-2025 11:08 PM SU MO TU WE TH FR SA" at bounding box center [623, 99] width 457 height 54
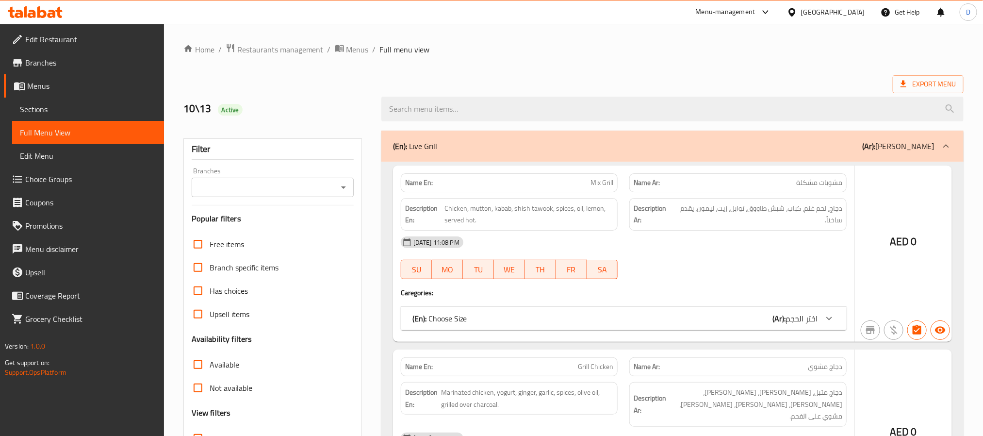
click at [100, 108] on div at bounding box center [491, 218] width 983 height 436
click at [61, 114] on div at bounding box center [491, 218] width 983 height 436
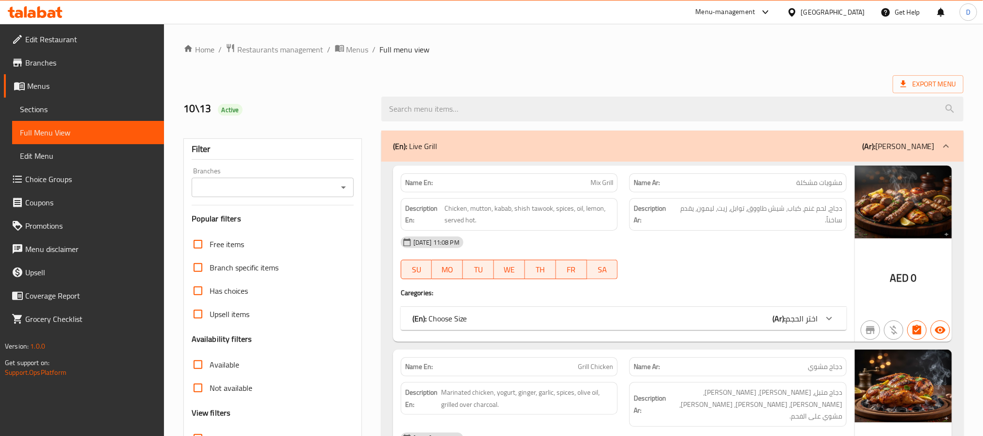
click at [61, 114] on span "Sections" at bounding box center [88, 109] width 136 height 12
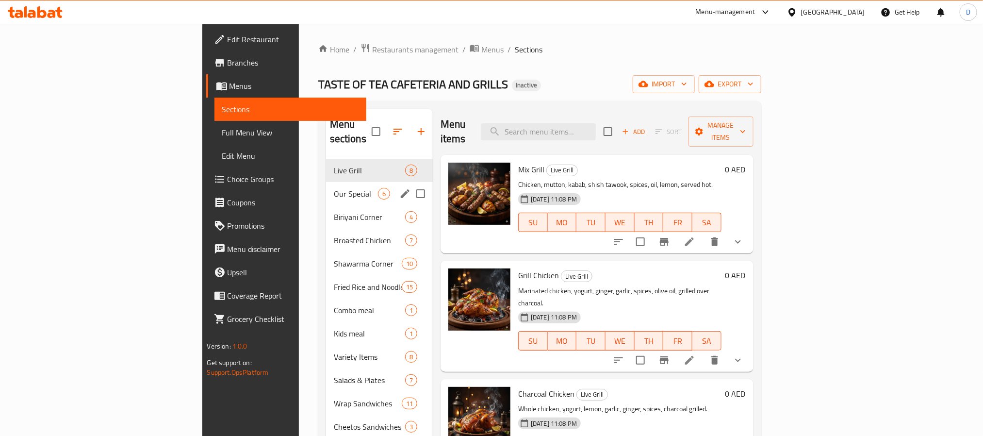
drag, startPoint x: 305, startPoint y: 175, endPoint x: 338, endPoint y: 176, distance: 33.5
click at [334, 188] on span "Our Special" at bounding box center [356, 194] width 44 height 12
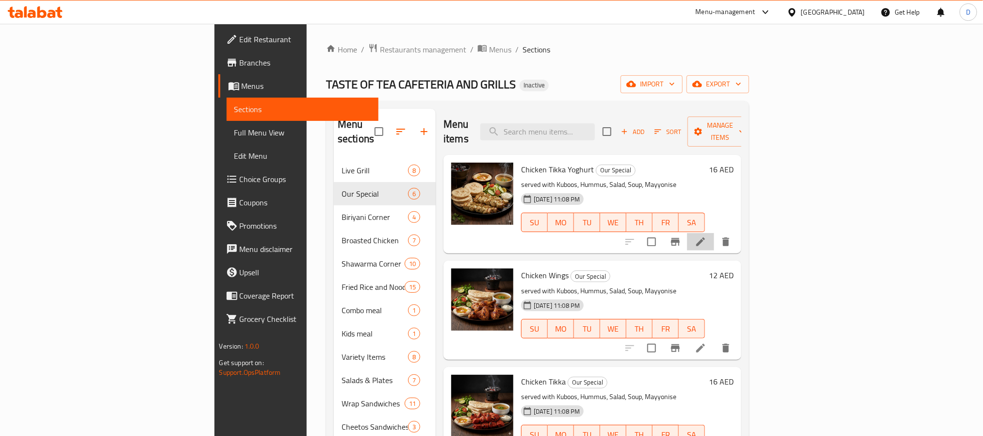
click at [714, 233] on li at bounding box center [700, 241] width 27 height 17
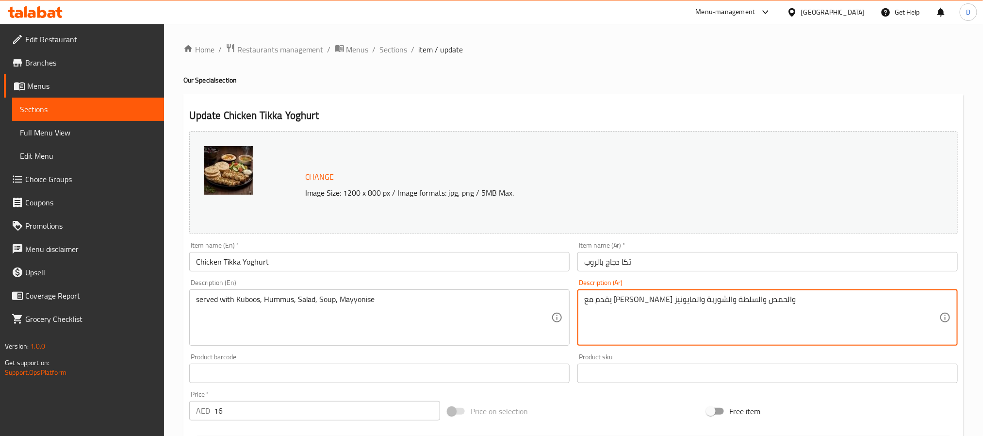
click at [717, 298] on textarea "يقدم مع الكبوس والحمص والسلطة والشوربة والمايونيز" at bounding box center [761, 317] width 355 height 46
click at [713, 303] on textarea "يقدم مع الخبز والحمص والسلطة والشوربة والمايونيز" at bounding box center [761, 317] width 355 height 46
type textarea "يقدم مع الخبز والحمص والسلطة والشوربة والمايونيز"
click at [738, 257] on input "تكا دجاج بالروب" at bounding box center [767, 261] width 380 height 19
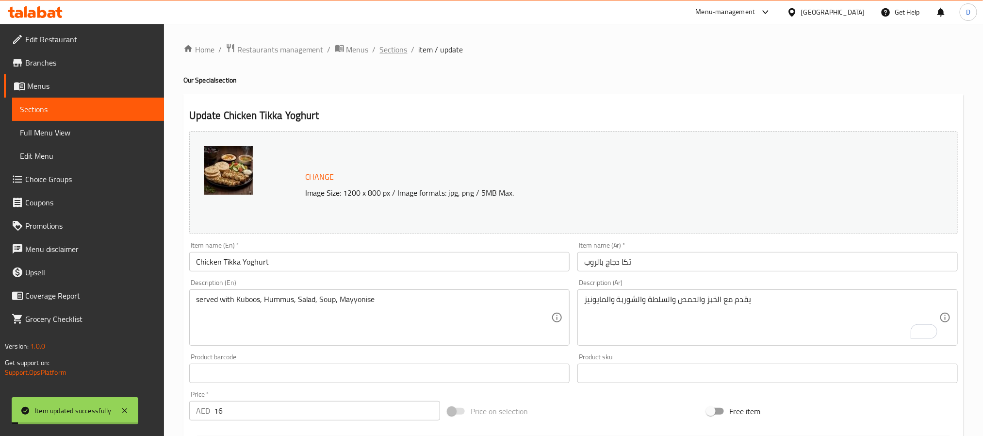
click at [396, 46] on span "Sections" at bounding box center [394, 50] width 28 height 12
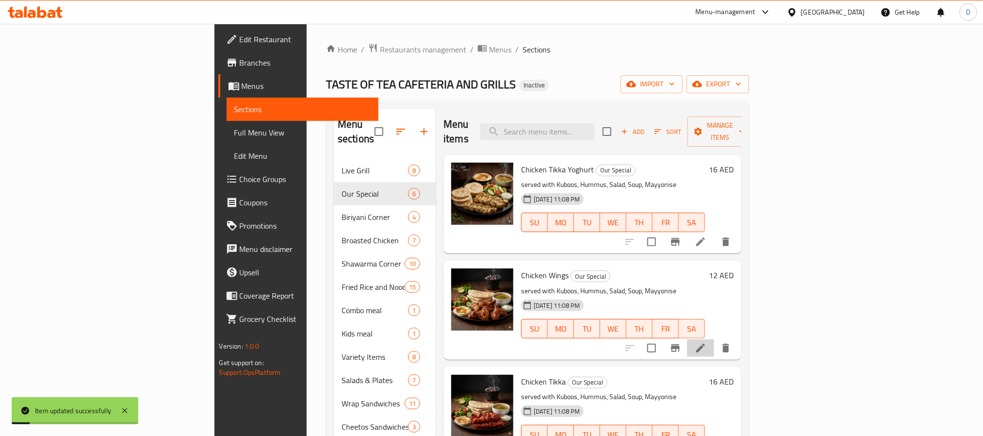
click at [714, 339] on li at bounding box center [700, 347] width 27 height 17
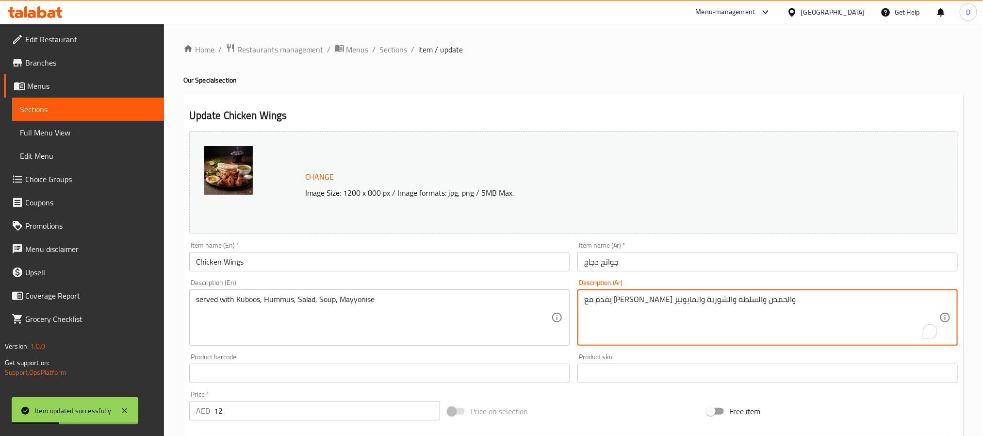
click at [709, 297] on textarea "يقدم مع الكبوس والحمص والسلطة والشوربة والمايونيز" at bounding box center [761, 317] width 355 height 46
paste textarea "الخبز"
click at [723, 299] on textarea "يقدم مع الكبوس والحمص والسلطة والشوربة والمايونيز" at bounding box center [761, 317] width 355 height 46
paste textarea "خبز"
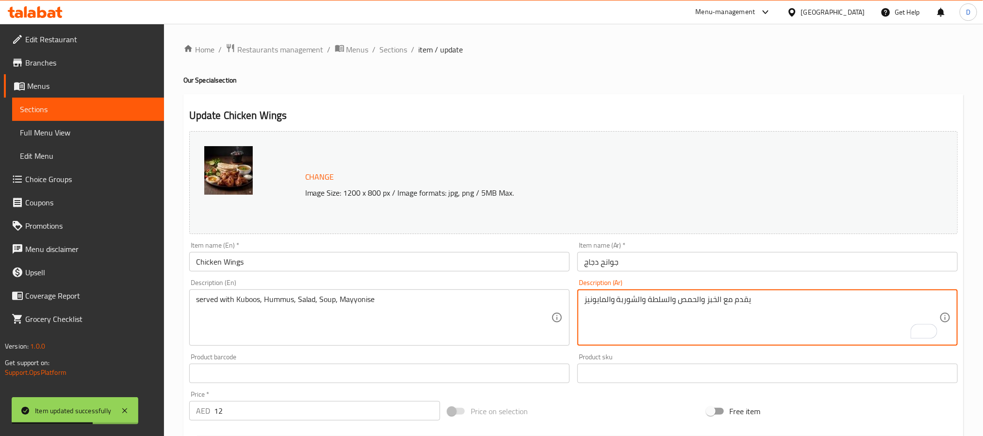
type textarea "يقدم مع الخبز والحمص والسلطة والشوربة والمايونيز"
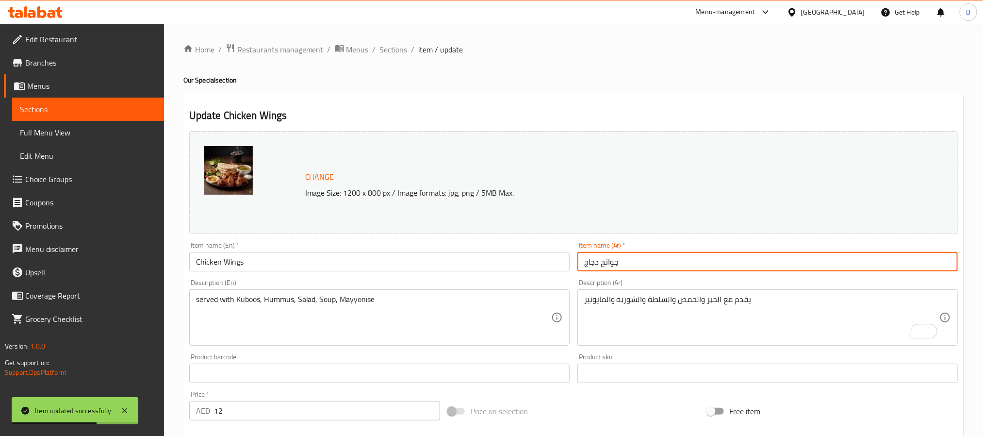
click at [744, 264] on input "جوانح دجاج" at bounding box center [767, 261] width 380 height 19
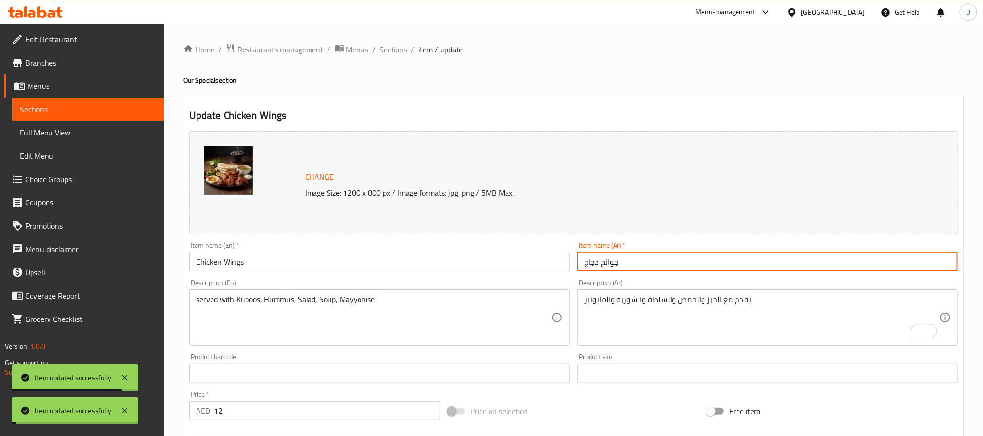
click at [393, 47] on span "Sections" at bounding box center [394, 50] width 28 height 12
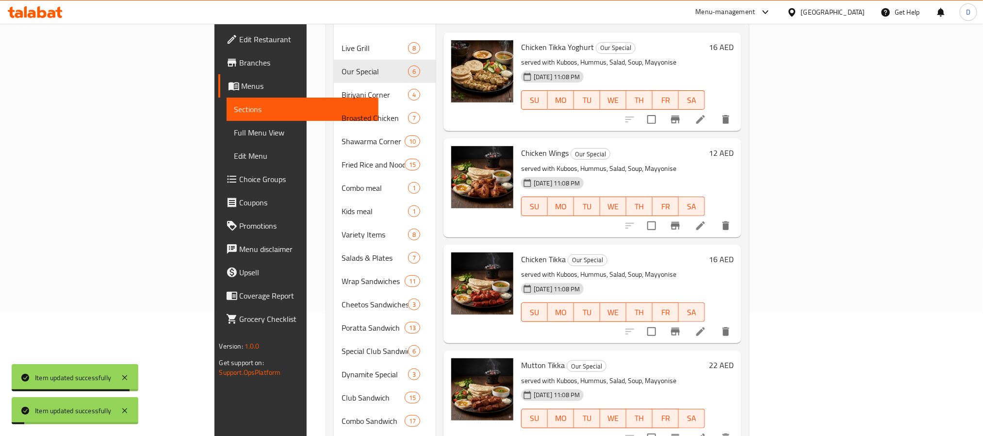
scroll to position [146, 0]
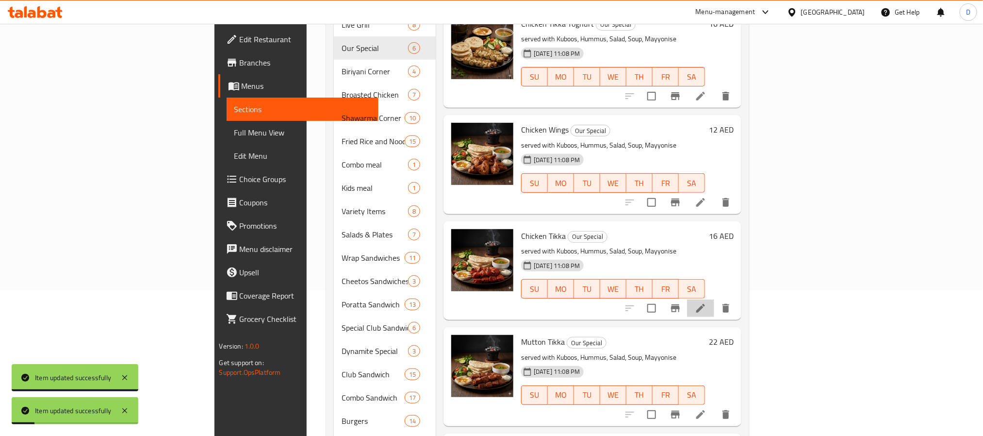
click at [714, 299] on li at bounding box center [700, 307] width 27 height 17
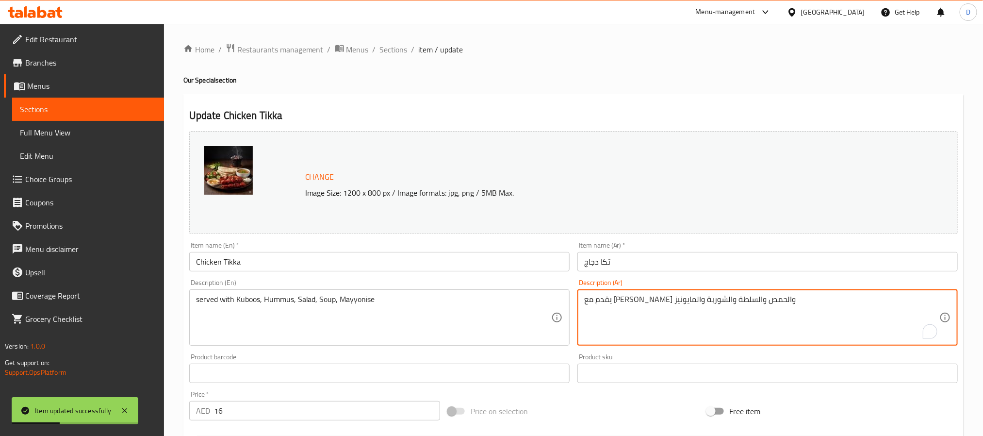
click at [723, 299] on textarea "يقدم مع الكبوس والحمص والسلطة والشوربة والمايونيز" at bounding box center [761, 317] width 355 height 46
paste textarea "خبز"
type textarea "يقدم مع الخبز والحمص والسلطة والشوربة والمايونيز"
drag, startPoint x: 757, startPoint y: 252, endPoint x: 765, endPoint y: 253, distance: 8.3
click at [757, 252] on input "تكا دجاج" at bounding box center [767, 261] width 380 height 19
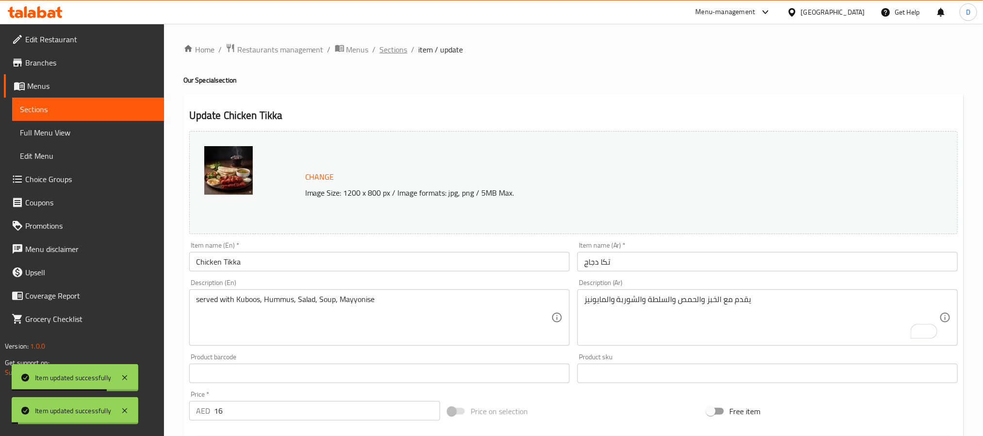
click at [390, 47] on span "Sections" at bounding box center [394, 50] width 28 height 12
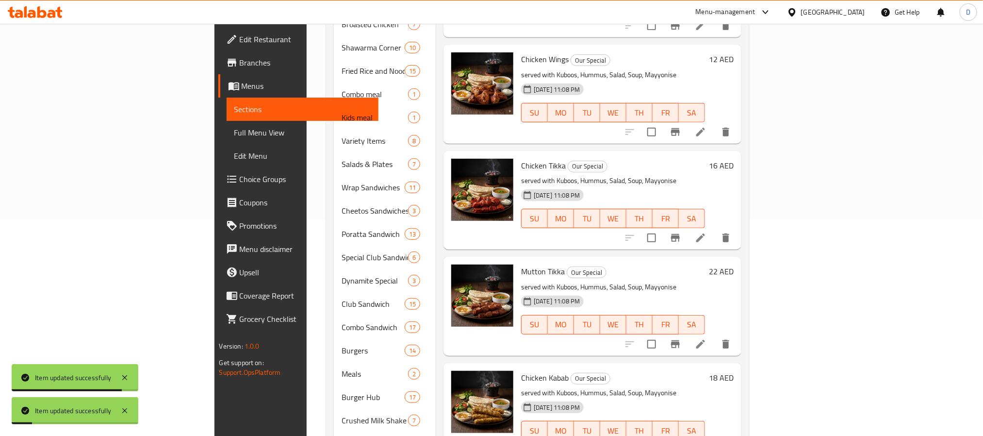
scroll to position [218, 0]
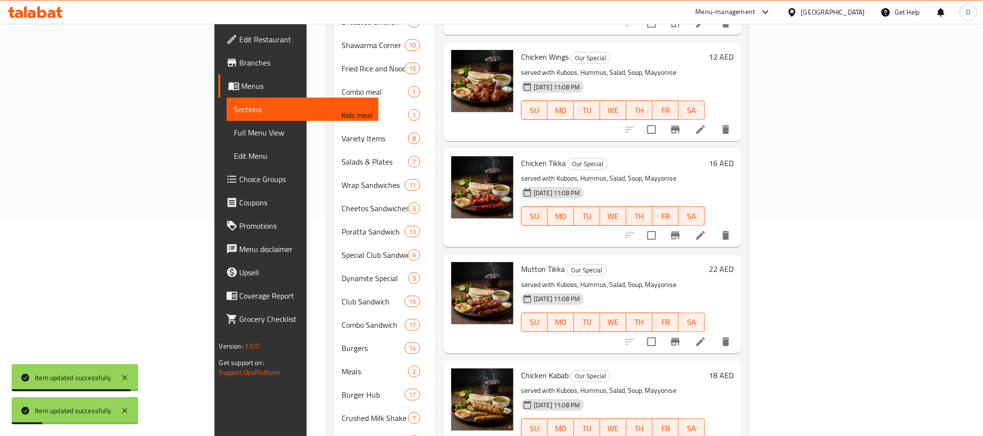
click at [714, 333] on li at bounding box center [700, 341] width 27 height 17
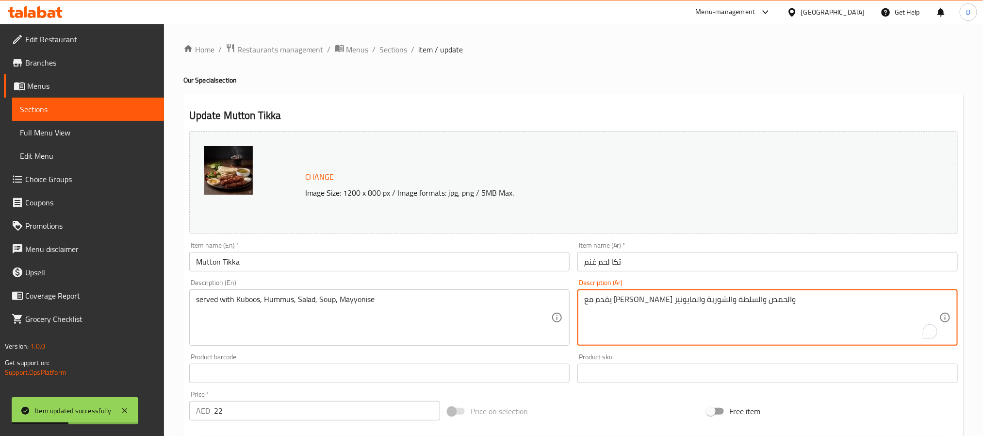
click at [719, 300] on textarea "يقدم مع الكبوس والحمص والسلطة والشوربة والمايونيز" at bounding box center [761, 317] width 355 height 46
paste textarea "خبز"
type textarea "يقدم مع الخبز والحمص والسلطة والشوربة والمايونيز"
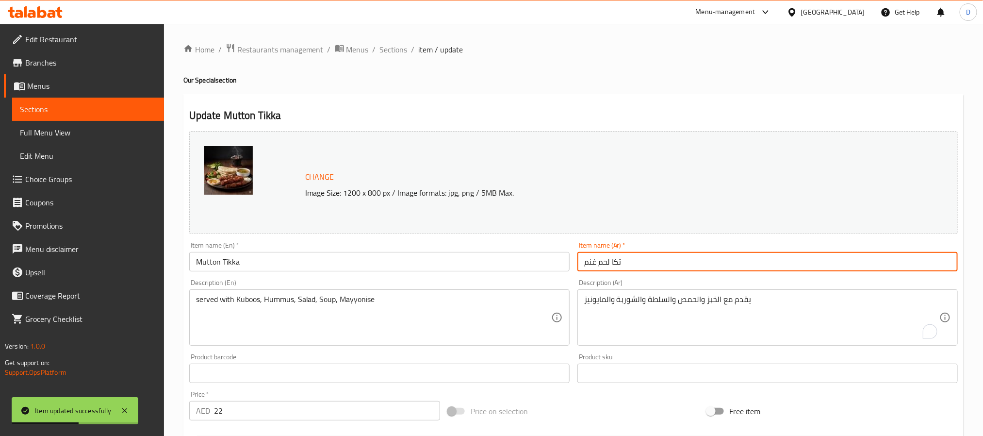
click at [744, 256] on input "تكا لحم غنم" at bounding box center [767, 261] width 380 height 19
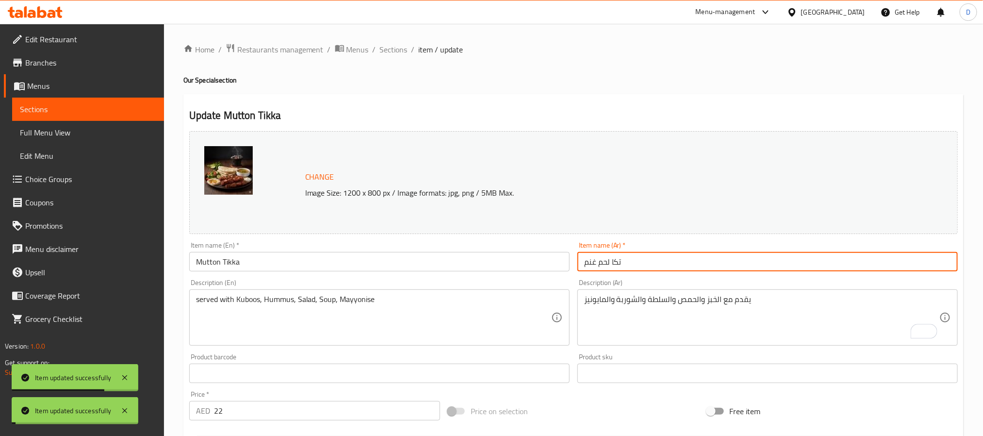
click at [399, 52] on span "Sections" at bounding box center [394, 50] width 28 height 12
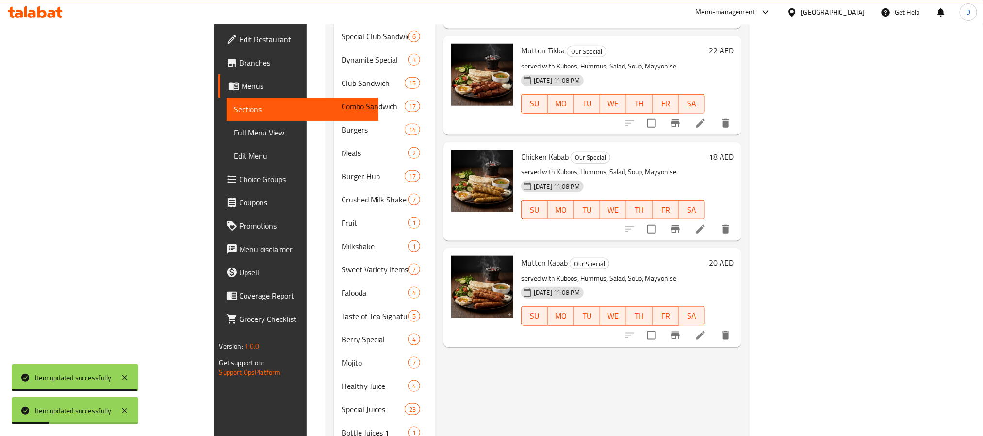
scroll to position [431, 0]
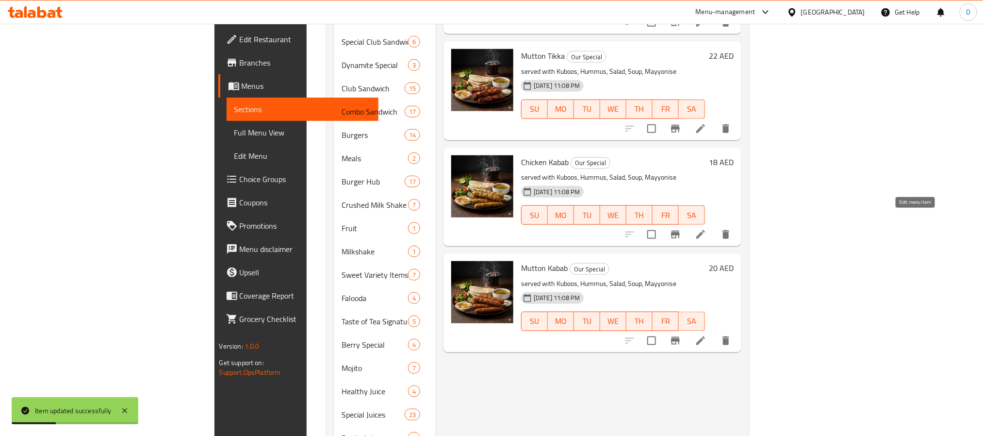
click at [706, 228] on icon at bounding box center [701, 234] width 12 height 12
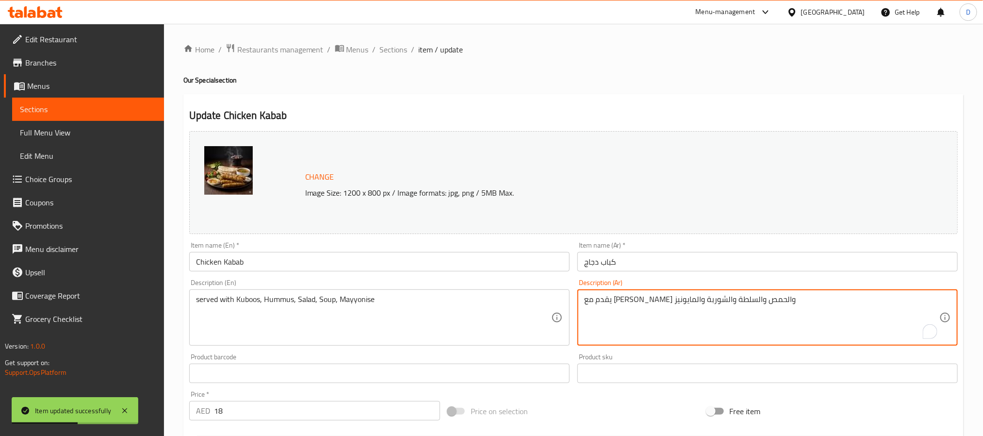
click at [722, 303] on textarea "يقدم مع الكبوس والحمص والسلطة والشوربة والمايونيز" at bounding box center [761, 317] width 355 height 46
paste textarea "خبز"
type textarea "يقدم مع الخبز والحمص والسلطة والشوربة والمايونيز"
click at [741, 249] on div "Item name (Ar)   * كباب دجاج Item name (Ar) *" at bounding box center [767, 257] width 380 height 30
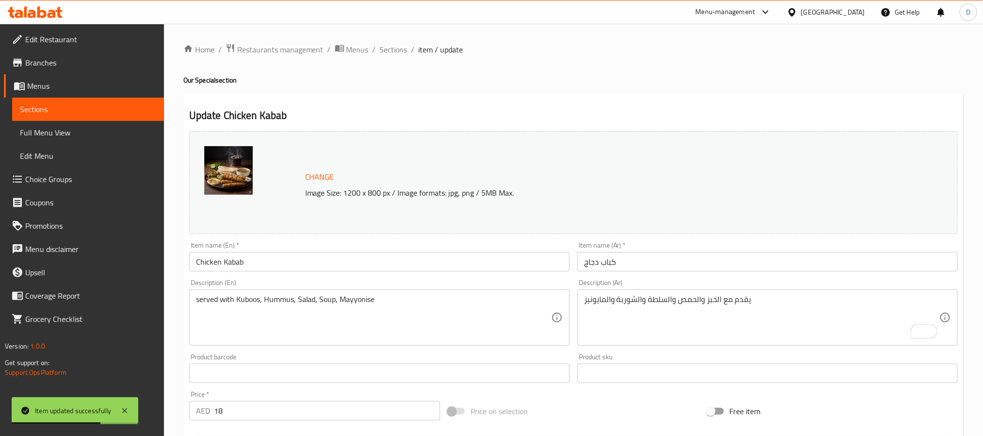
click at [778, 258] on input "كباب دجاج" at bounding box center [767, 261] width 380 height 19
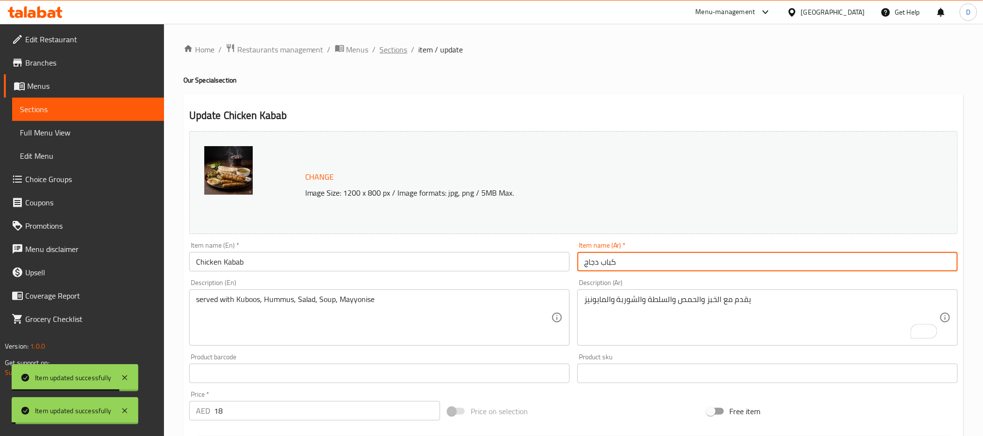
click at [391, 49] on span "Sections" at bounding box center [394, 50] width 28 height 12
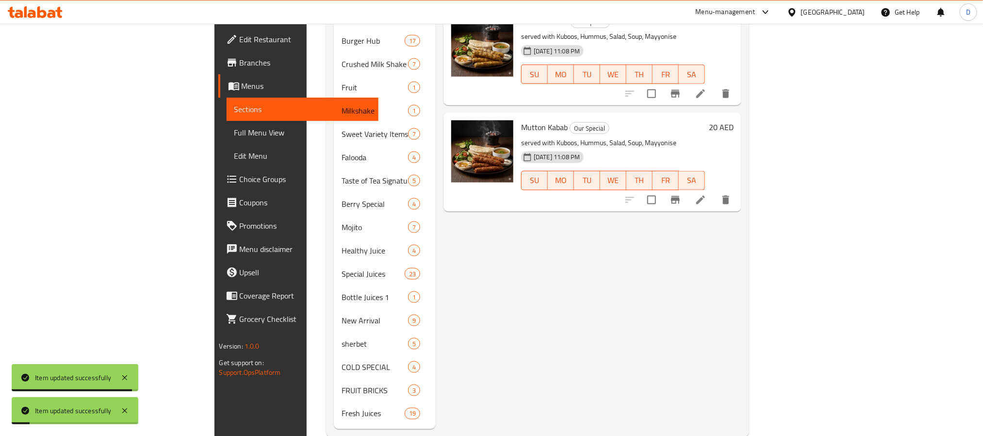
scroll to position [577, 0]
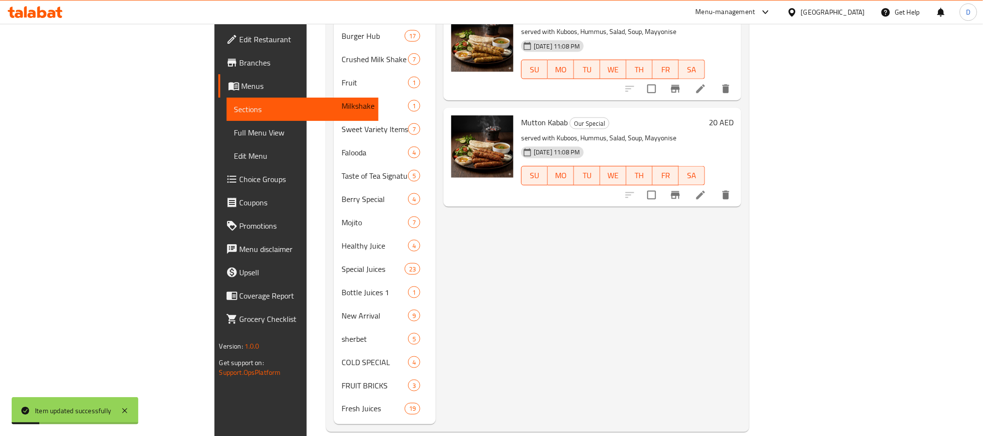
click at [714, 186] on li at bounding box center [700, 194] width 27 height 17
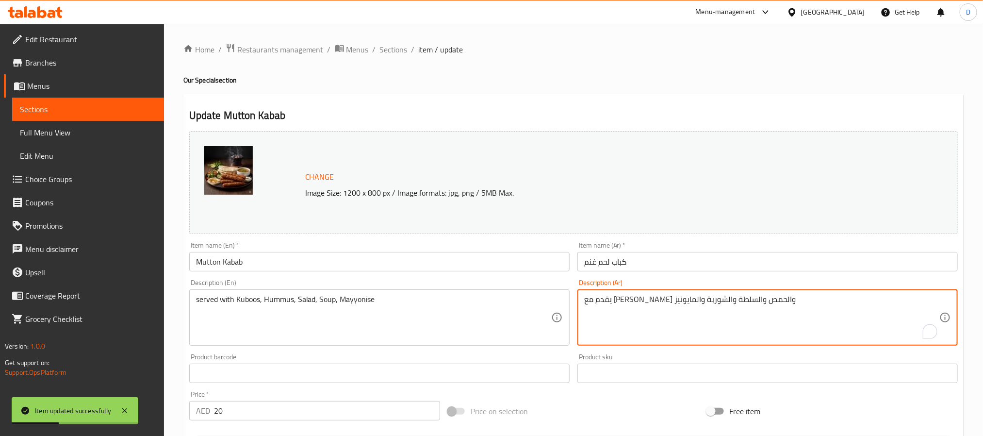
click at [716, 303] on textarea "يقدم مع الكبوس والحمص والسلطة والشوربة والمايونيز" at bounding box center [761, 317] width 355 height 46
paste textarea "خبز"
type textarea "يقدم مع الخبز والحمص والسلطة والشوربة والمايونيز"
click at [735, 258] on input "كباب لحم غنم" at bounding box center [767, 261] width 380 height 19
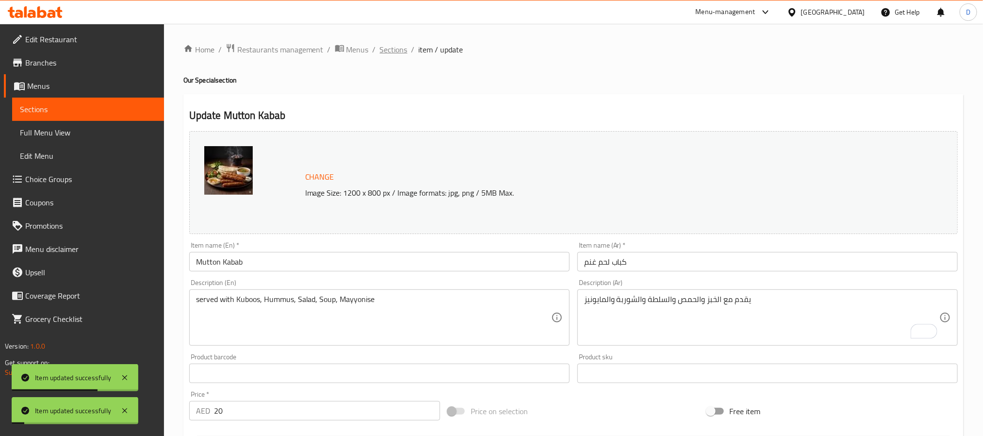
click at [386, 51] on span "Sections" at bounding box center [394, 50] width 28 height 12
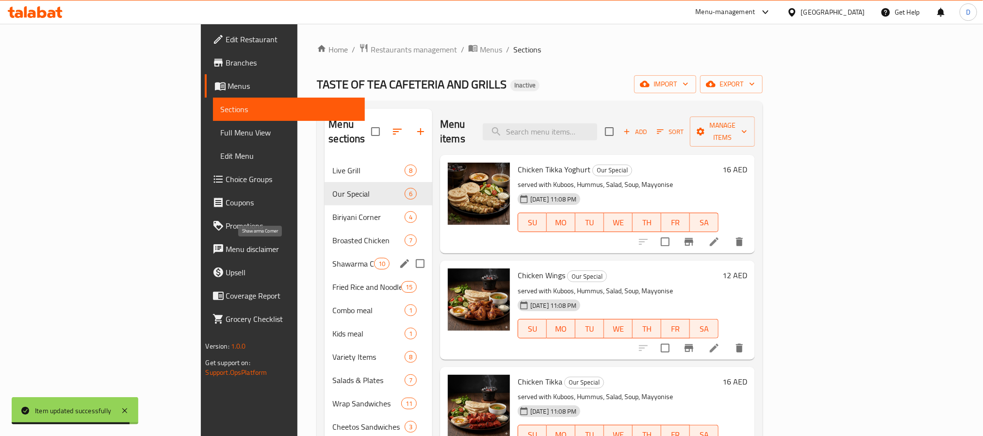
click at [332, 258] on span "Shawarma Corner" at bounding box center [352, 264] width 41 height 12
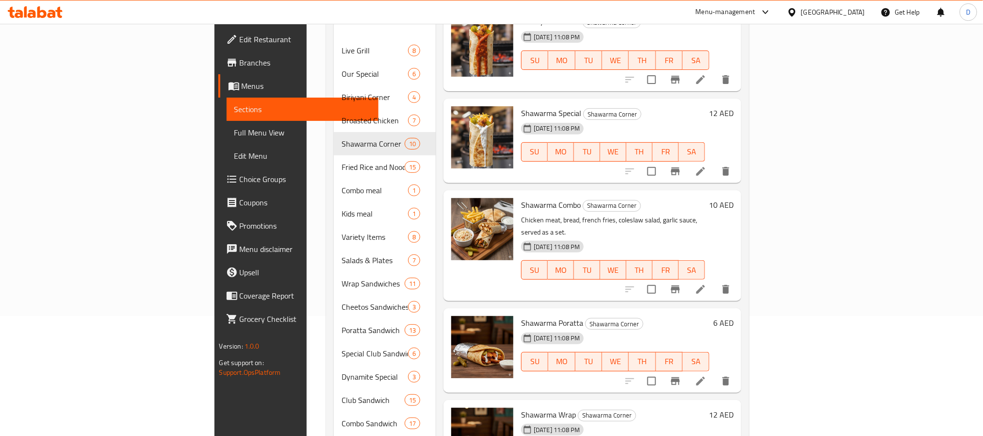
scroll to position [146, 0]
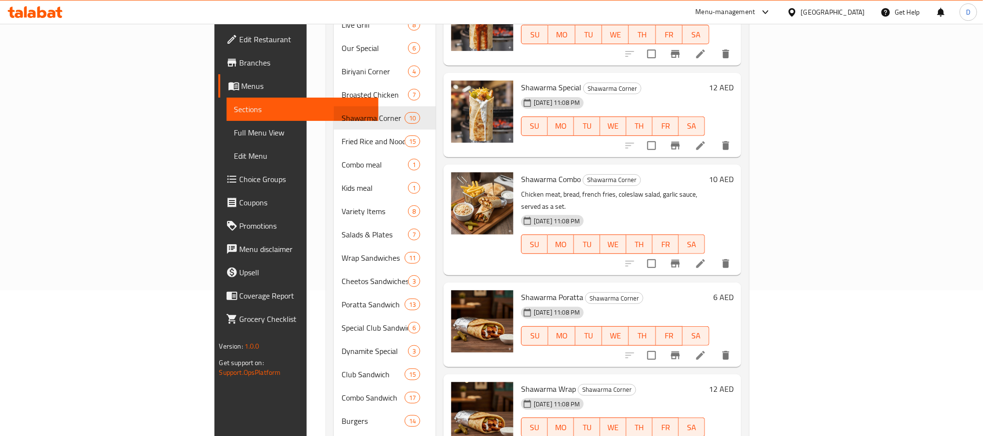
click at [706, 349] on icon at bounding box center [701, 355] width 12 height 12
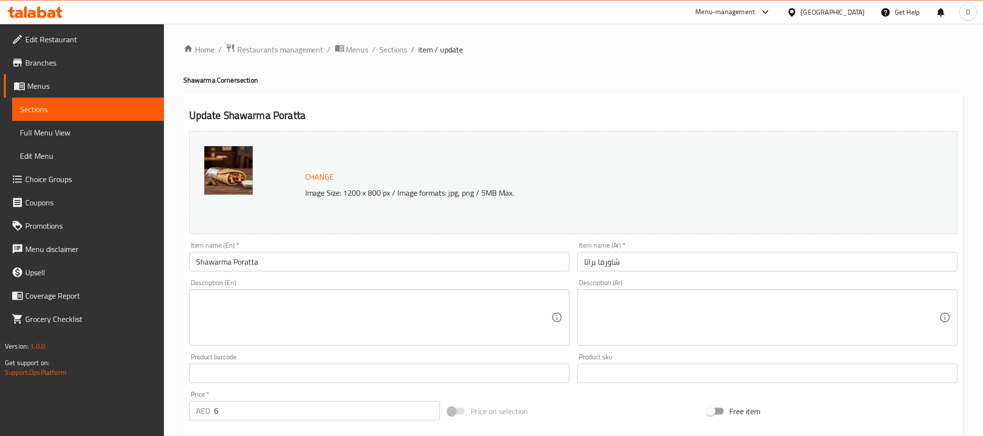
click at [386, 319] on textarea at bounding box center [373, 317] width 355 height 46
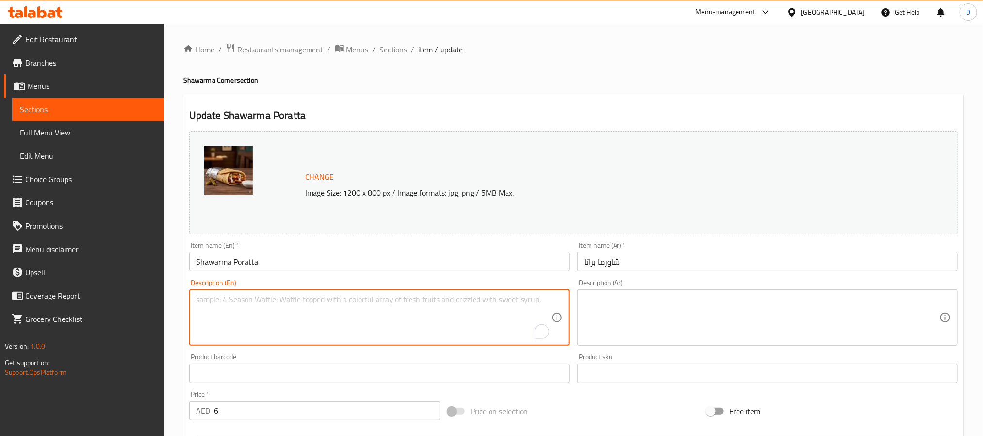
paste textarea "Tender slices of meat or savory vegetables, wrapped in warm, flaky flatbread, a…"
type textarea "Tender slices of meat or savory vegetables, wrapped in warm, flaky flatbread, a…"
click at [706, 319] on textarea at bounding box center [761, 317] width 355 height 46
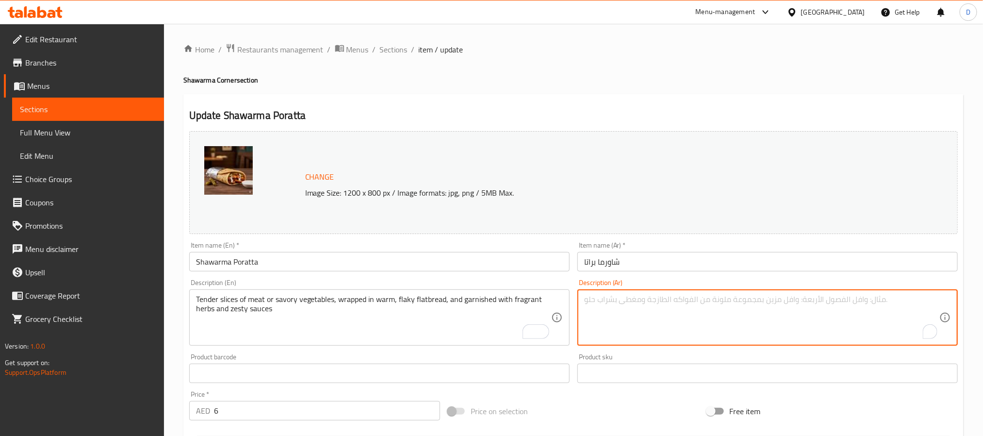
paste textarea "شرائح لحم طرية أو خضروات مالحة ملفوفة بخبز مسطح دافئ ومزينة بالأعشاب العطرية وا…"
type textarea "شرائح لحم طرية أو خضروات مالحة ملفوفة بخبز مسطح دافئ ومزينة بالأعشاب العطرية وا…"
click at [700, 255] on input "شاورما براتا" at bounding box center [767, 261] width 380 height 19
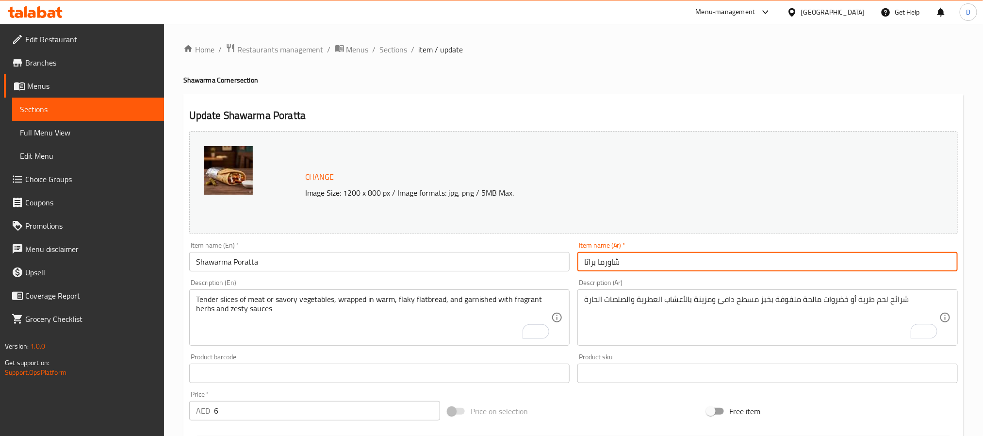
click at [444, 258] on input "Shawarma Poratta" at bounding box center [379, 261] width 380 height 19
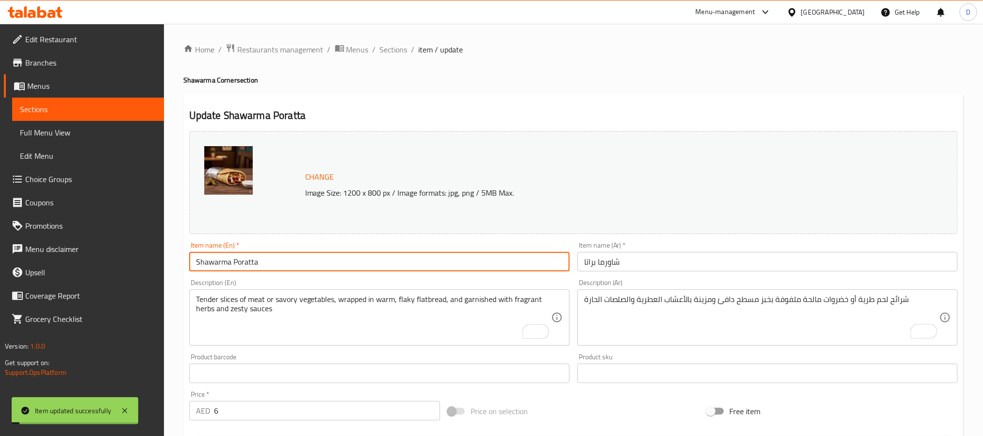
click at [444, 258] on input "Shawarma Poratta" at bounding box center [379, 261] width 380 height 19
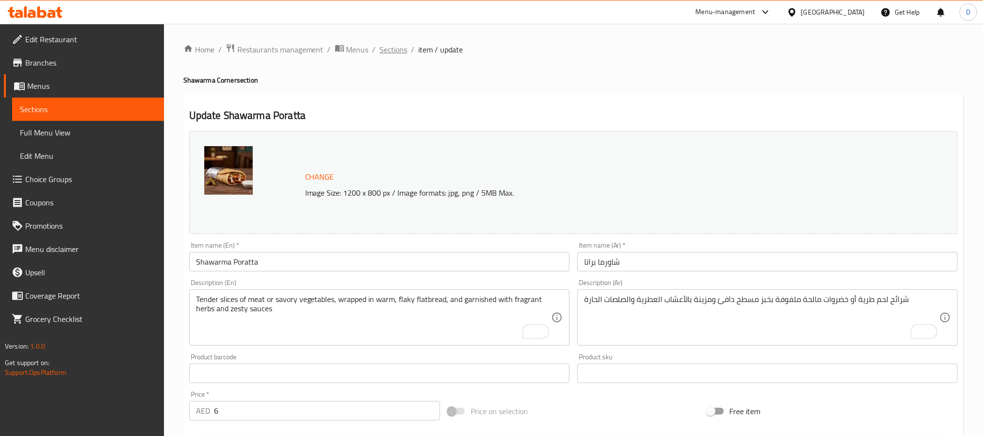
click at [401, 47] on span "Sections" at bounding box center [394, 50] width 28 height 12
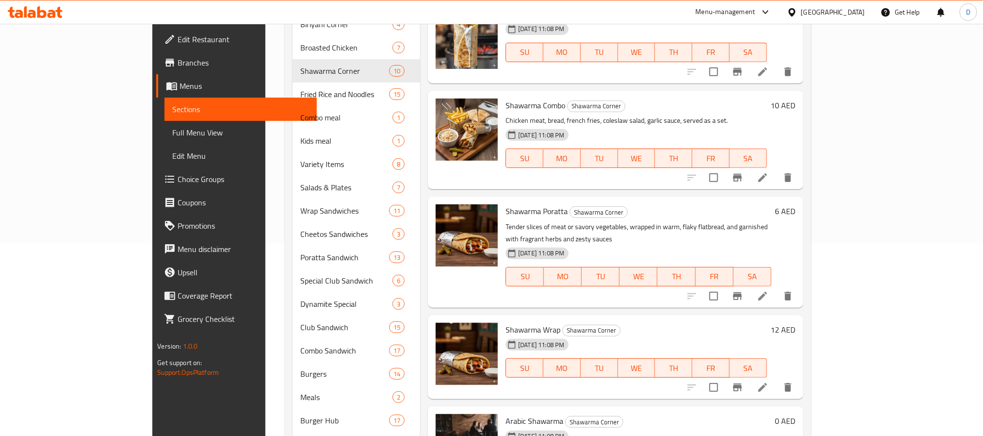
scroll to position [218, 0]
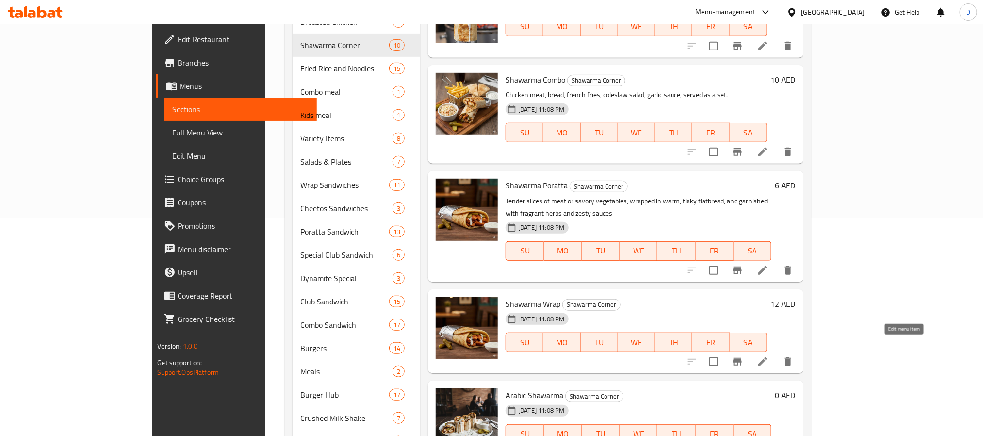
click at [768, 356] on icon at bounding box center [763, 362] width 12 height 12
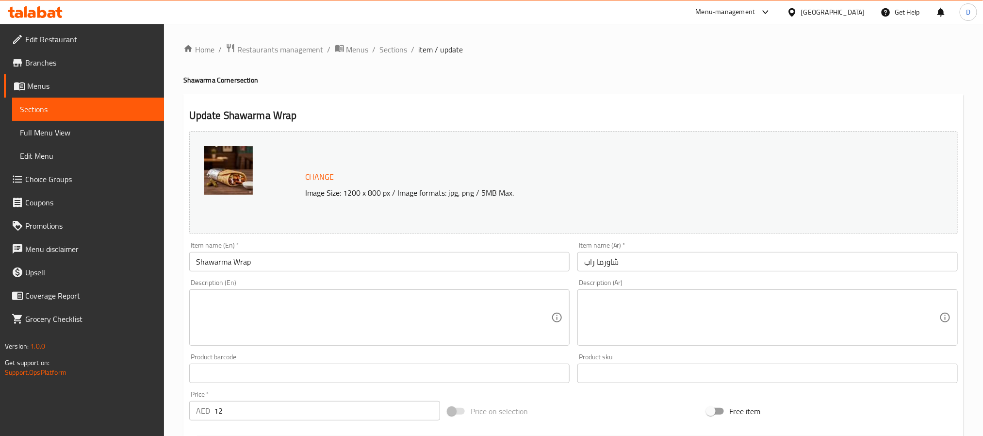
click at [416, 313] on textarea at bounding box center [373, 317] width 355 height 46
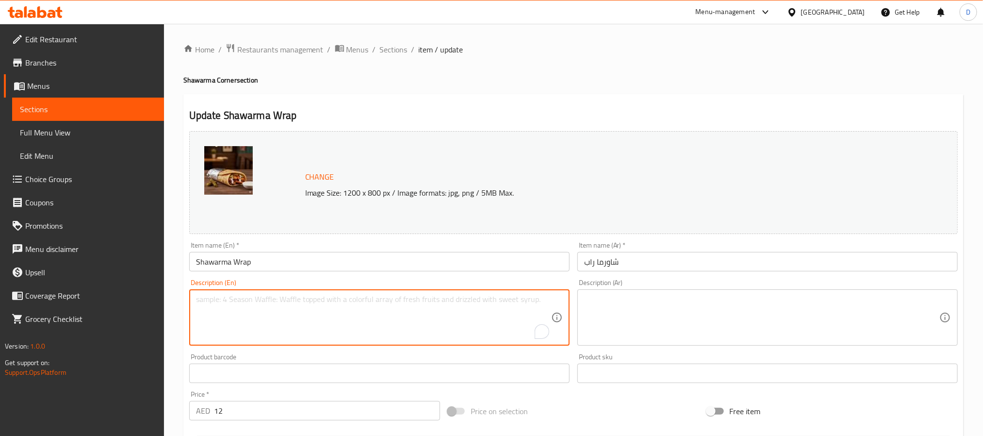
paste textarea "Tender, juicy slices of meat, or crispy vegetables, wrapped in a warm tortilla …"
type textarea "Tender, juicy slices of meat, or crispy vegetables, wrapped in a warm tortilla …"
click at [715, 329] on textarea at bounding box center [761, 317] width 355 height 46
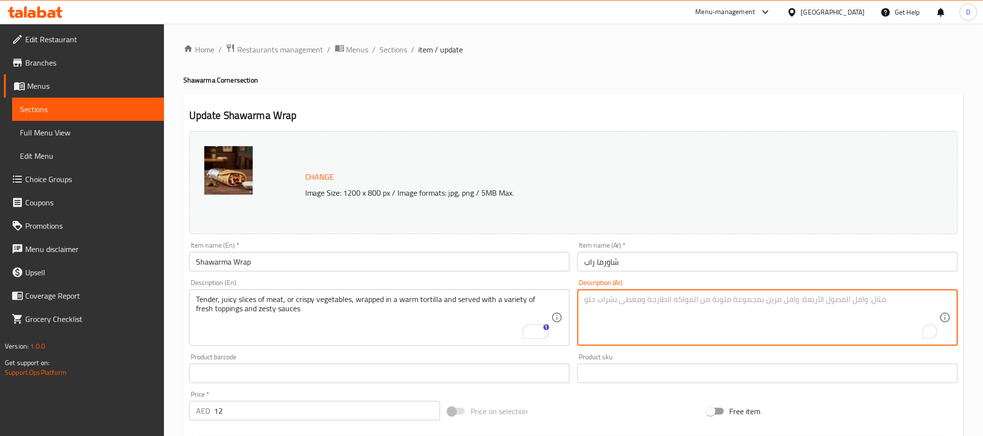
paste textarea "شرائح اللحم الطرية أو الخضار المقرمشة ملفوفة في خبز التورتيلا الدافئ وتقدم مع م…"
type textarea "شرائح اللحم الطرية أو الخضار المقرمشة ملفوفة في خبز التورتيلا الدافئ وتقدم مع م…"
click at [735, 262] on input "شاورما راب" at bounding box center [767, 261] width 380 height 19
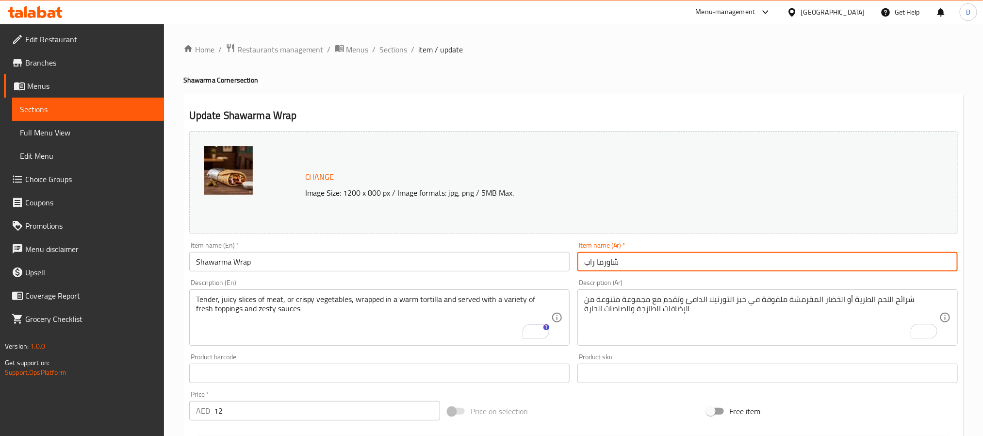
click at [332, 264] on input "Shawarma Wrap" at bounding box center [379, 261] width 380 height 19
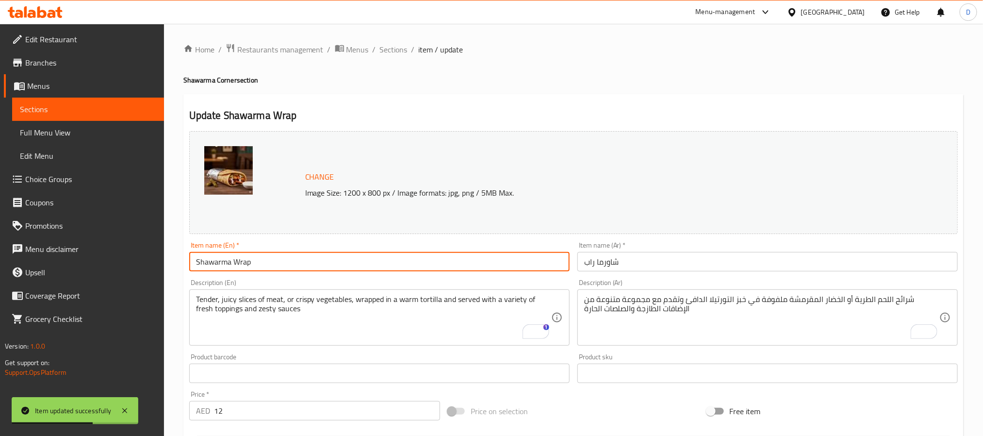
click at [332, 264] on input "Shawarma Wrap" at bounding box center [379, 261] width 380 height 19
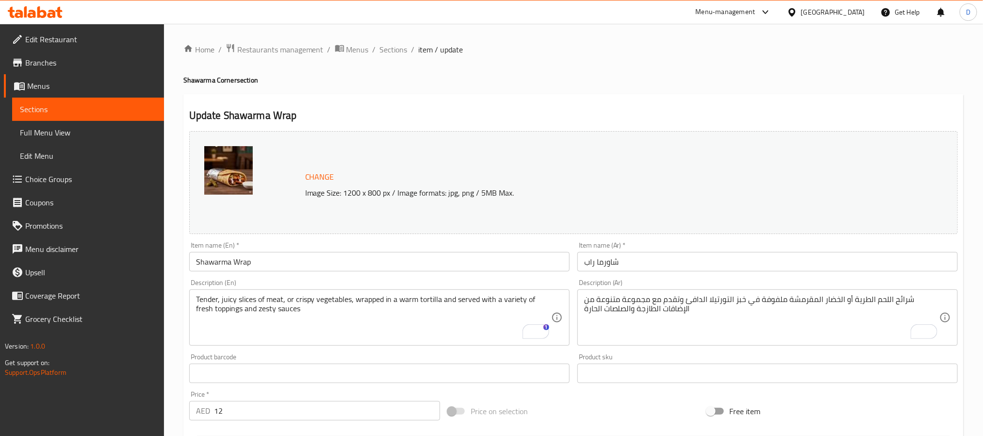
drag, startPoint x: 396, startPoint y: 47, endPoint x: 314, endPoint y: 6, distance: 91.8
click at [396, 47] on span "Sections" at bounding box center [394, 50] width 28 height 12
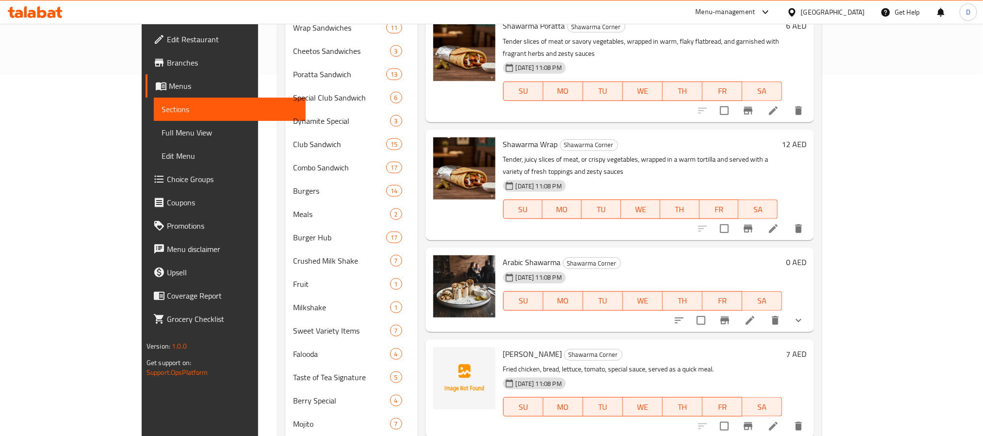
scroll to position [364, 0]
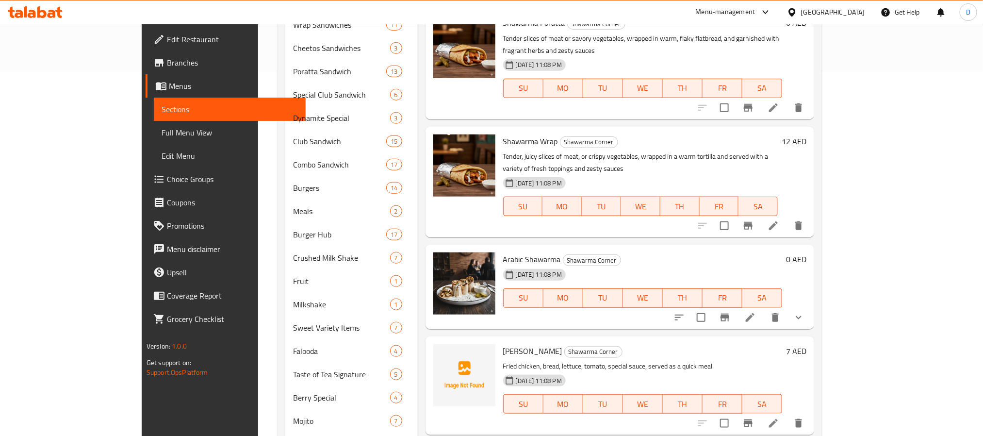
click at [764, 309] on li at bounding box center [749, 317] width 27 height 17
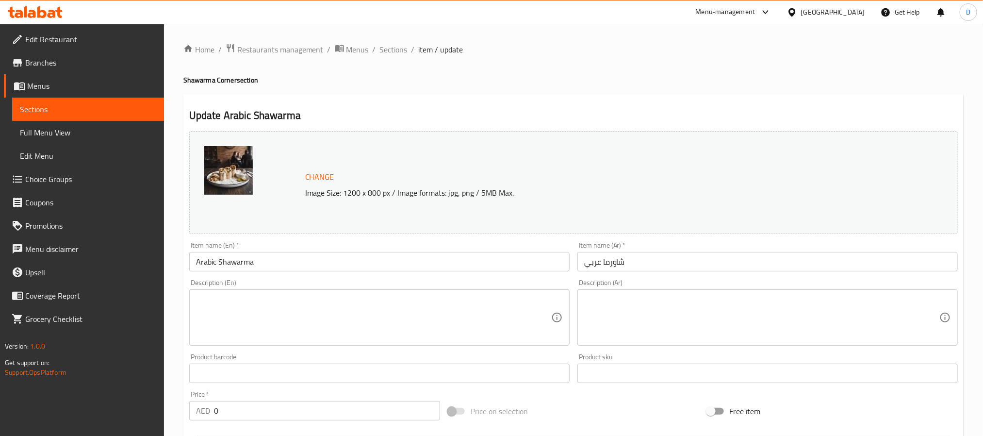
click at [456, 316] on textarea at bounding box center [373, 317] width 355 height 46
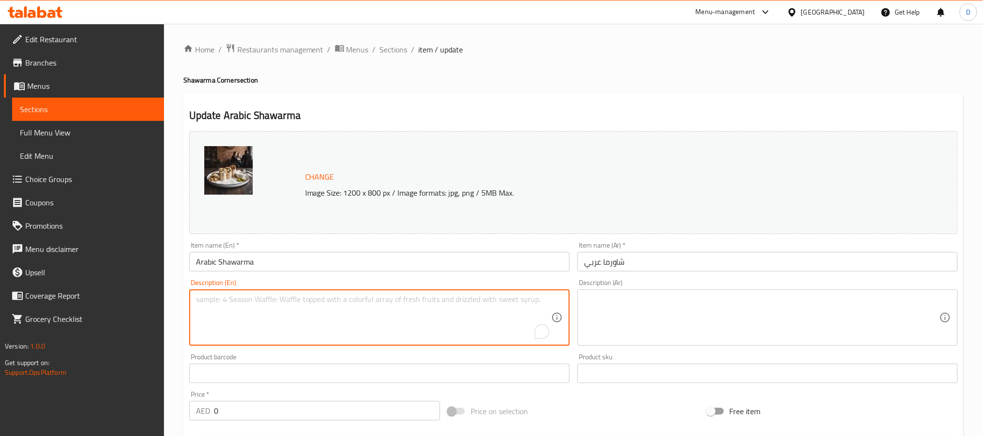
paste textarea "Filled with tender slices of spiced meat, crisp veggies, tangy tahini sauce and…"
type textarea "Filled with tender slices of spiced meat, crisp veggies, tangy tahini sauce and…"
click at [668, 319] on textarea at bounding box center [761, 317] width 355 height 46
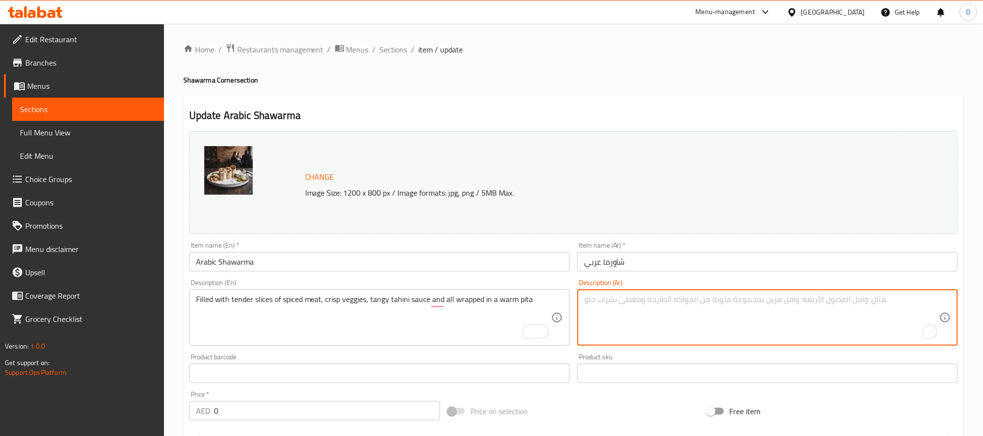
paste textarea "مليء بشرائح لحم تندر متبلة، خضروات مقرمشة، صلصة طحينة تانجي، وملفوفة في خبز الب…"
type textarea "مليء بشرائح لحم تندر متبلة، خضروات مقرمشة، صلصة طحينة تانجي، وملفوفة في خبز الب…"
click at [528, 259] on input "Arabic Shawarma" at bounding box center [379, 261] width 380 height 19
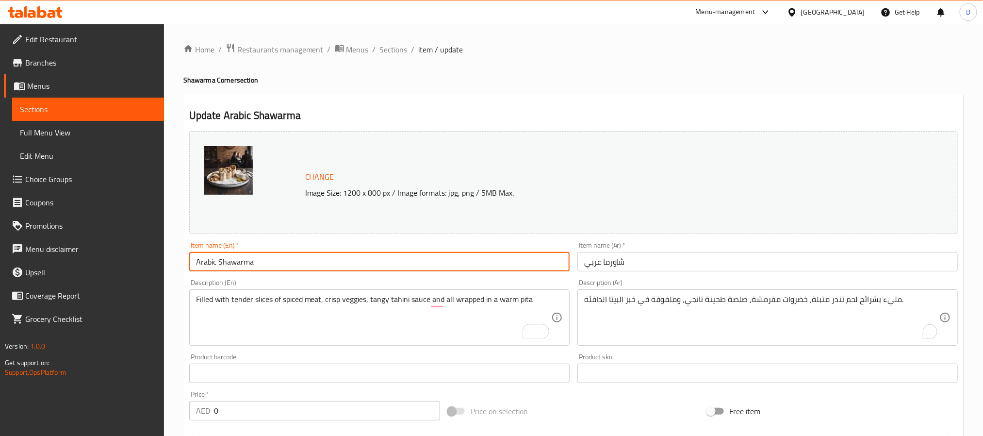
click at [528, 259] on input "Arabic Shawarma" at bounding box center [379, 261] width 380 height 19
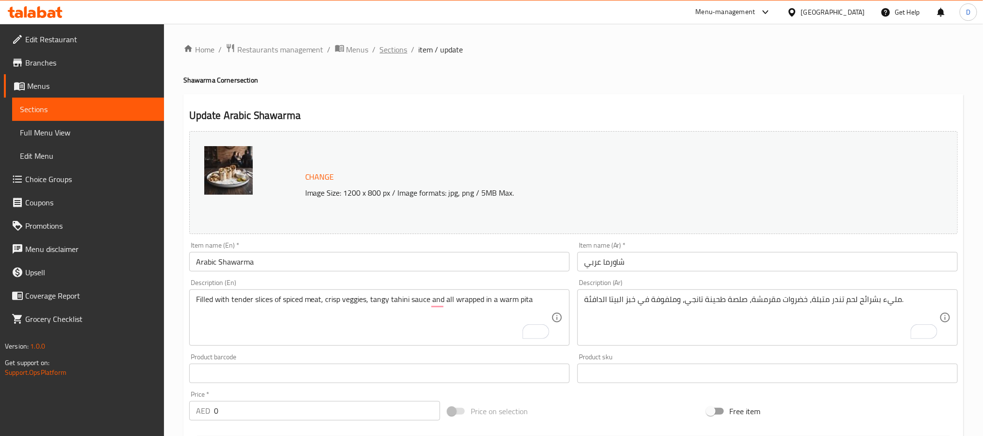
click at [386, 51] on span "Sections" at bounding box center [394, 50] width 28 height 12
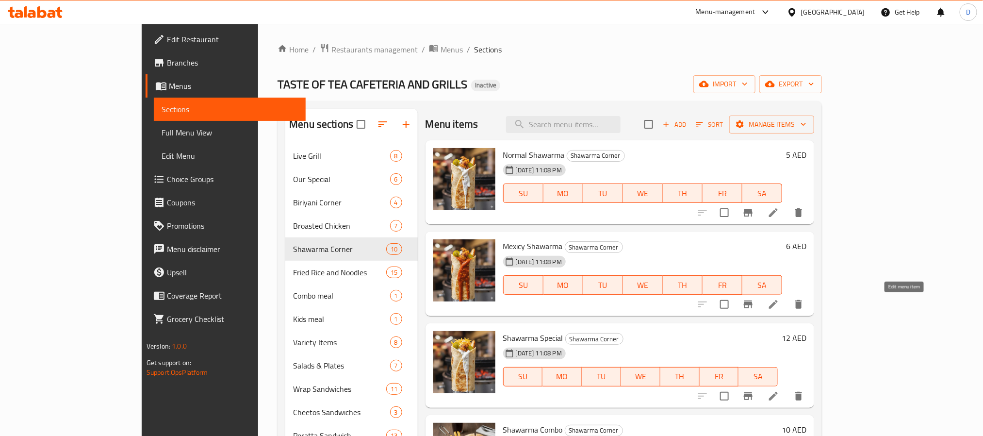
click at [779, 305] on icon at bounding box center [773, 304] width 12 height 12
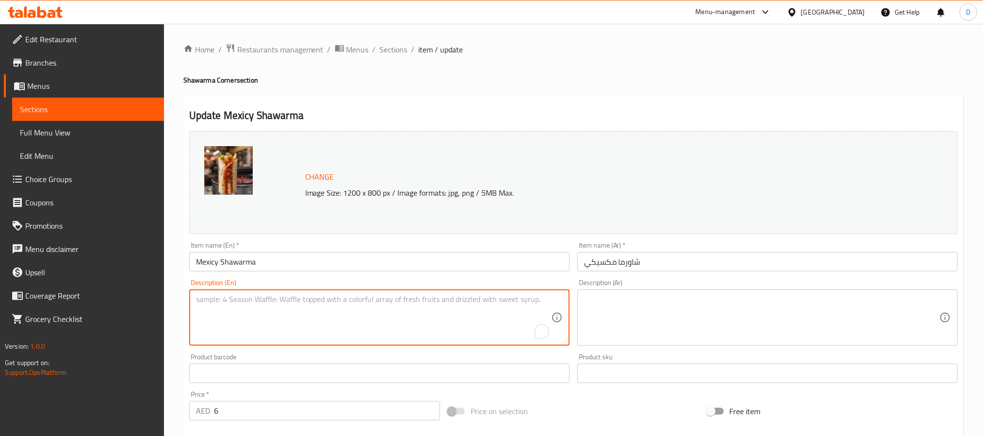
click at [316, 319] on textarea "To enrich screen reader interactions, please activate Accessibility in Grammarl…" at bounding box center [373, 317] width 355 height 46
paste textarea "Shawarma with Mexican flavors."
type textarea "Shawarma with Mexican flavors."
click at [664, 329] on textarea at bounding box center [761, 317] width 355 height 46
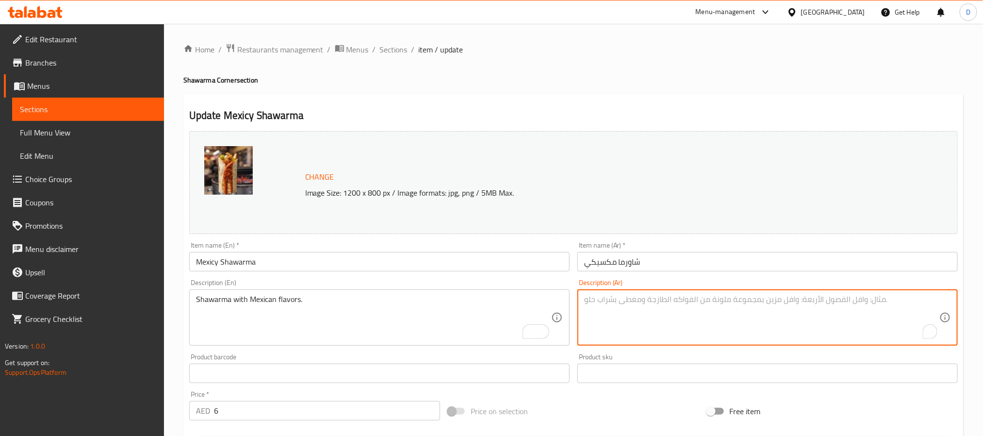
paste textarea "شاورما بنكهة مكسيكية."
type textarea "شاورما بنكهة مكسيكية."
click at [690, 260] on input "شاورما مكسيكي" at bounding box center [767, 261] width 380 height 19
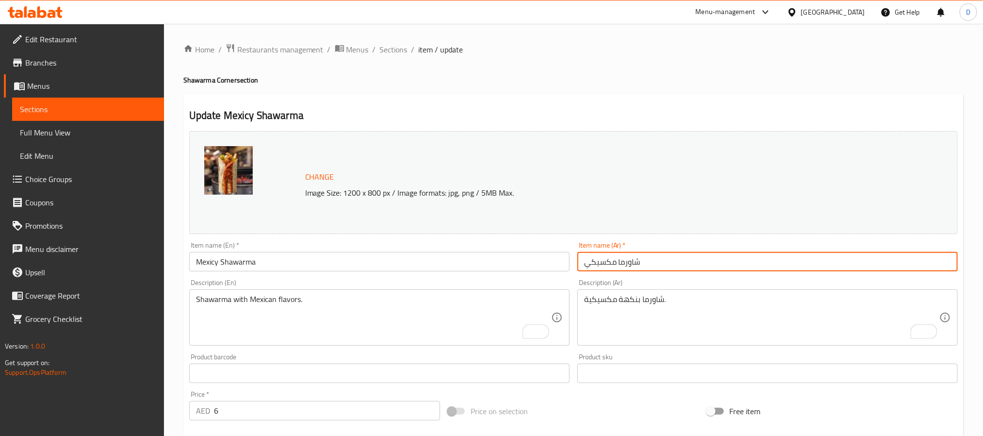
click at [352, 252] on input "Mexicy Shawarma" at bounding box center [379, 261] width 380 height 19
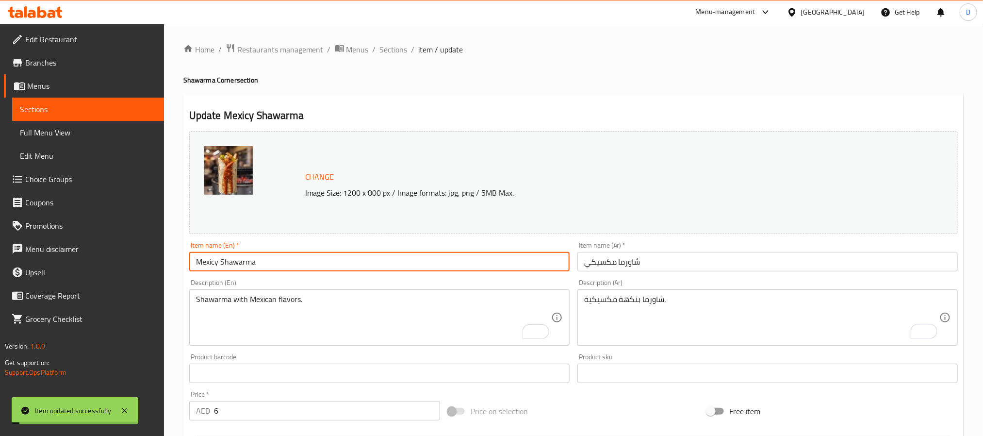
click at [352, 252] on input "Mexicy Shawarma" at bounding box center [379, 261] width 380 height 19
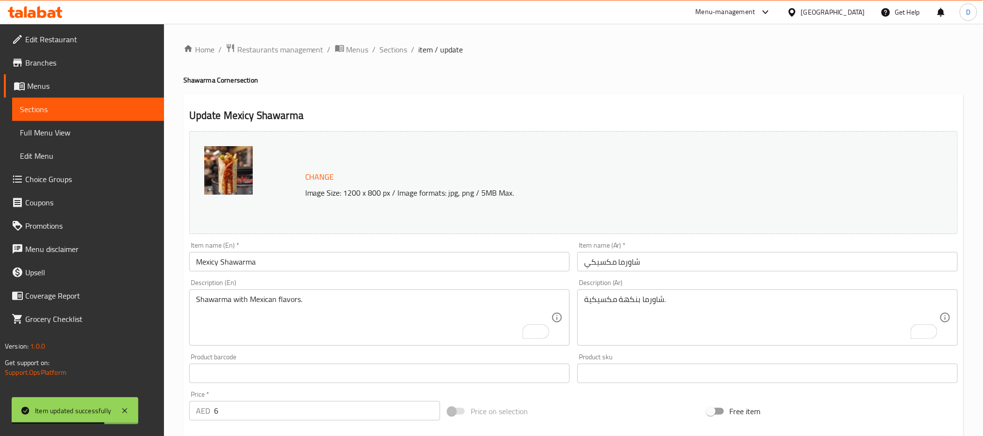
drag, startPoint x: 394, startPoint y: 48, endPoint x: 328, endPoint y: 9, distance: 77.0
click at [394, 48] on span "Sections" at bounding box center [394, 50] width 28 height 12
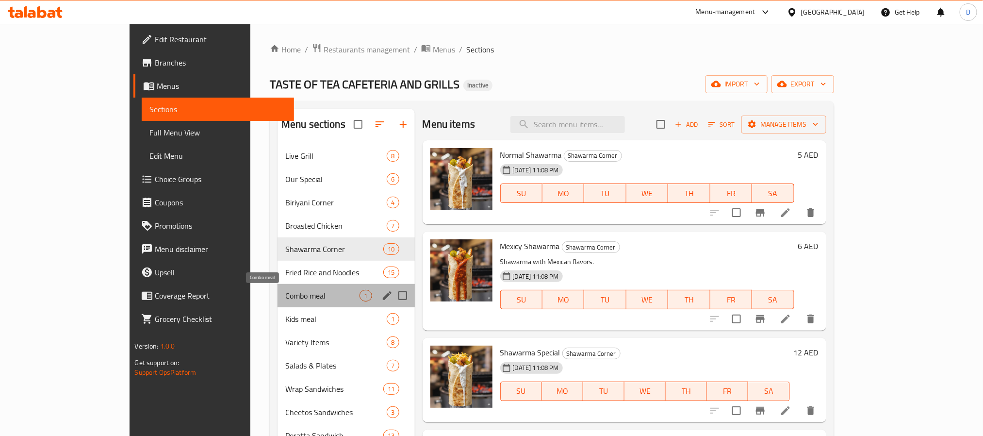
click at [292, 294] on span "Combo meal" at bounding box center [322, 296] width 75 height 12
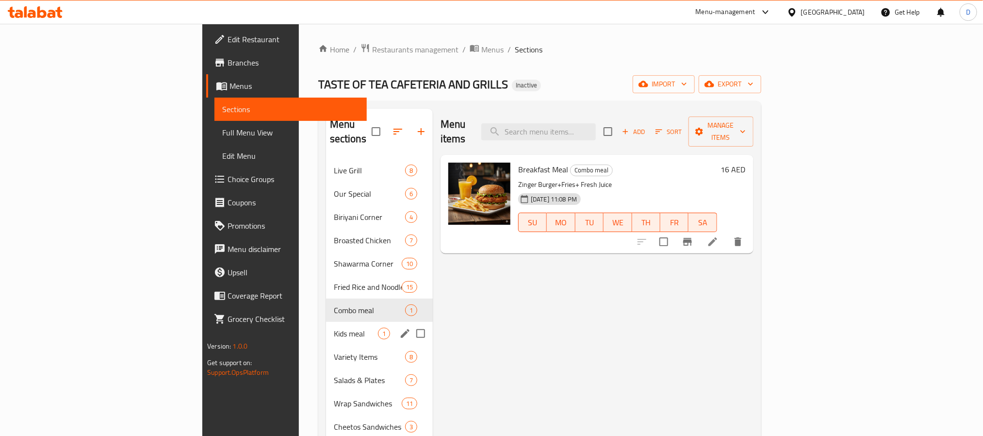
click at [326, 327] on div "Kids meal 1" at bounding box center [379, 333] width 107 height 23
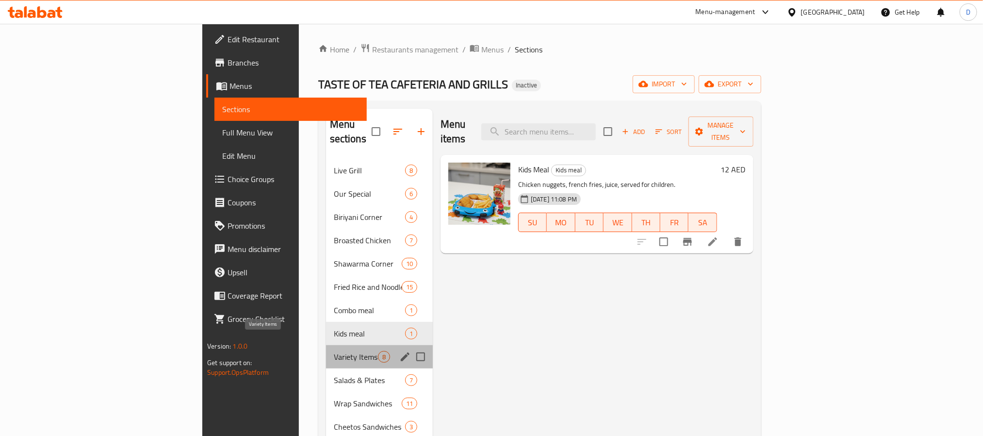
click at [334, 351] on span "Variety Items" at bounding box center [356, 357] width 44 height 12
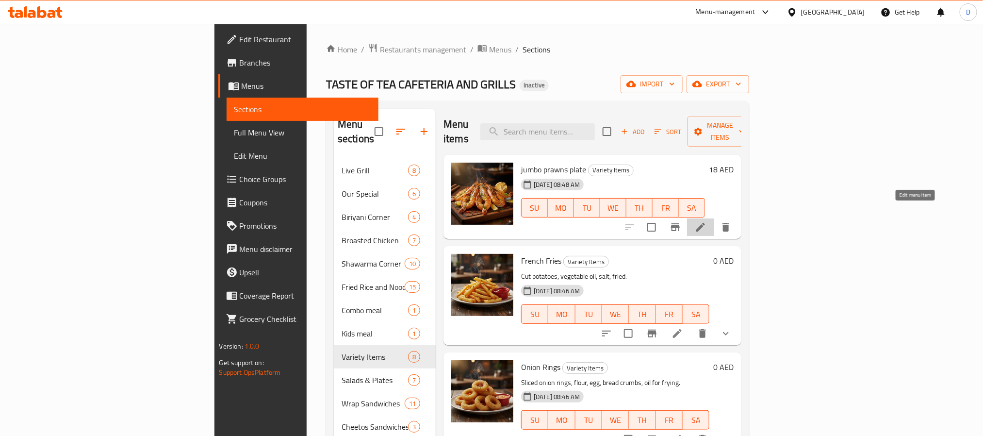
click at [706, 221] on icon at bounding box center [701, 227] width 12 height 12
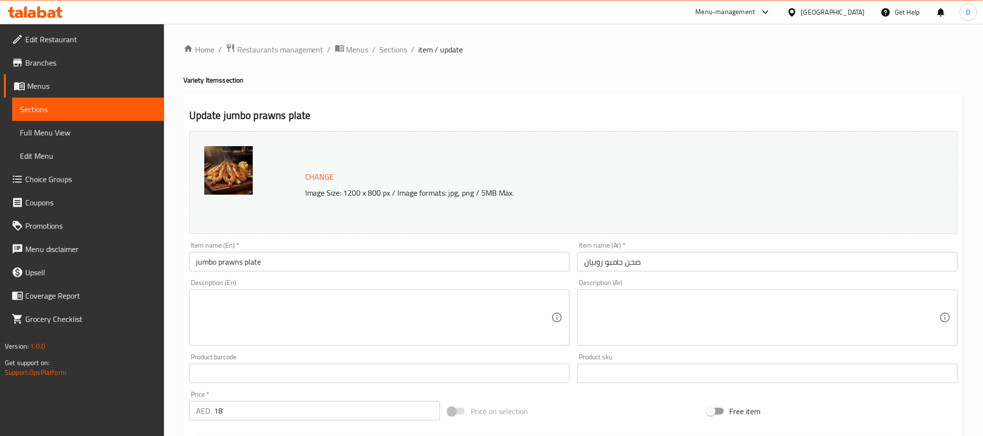
click at [375, 308] on textarea at bounding box center [373, 317] width 355 height 46
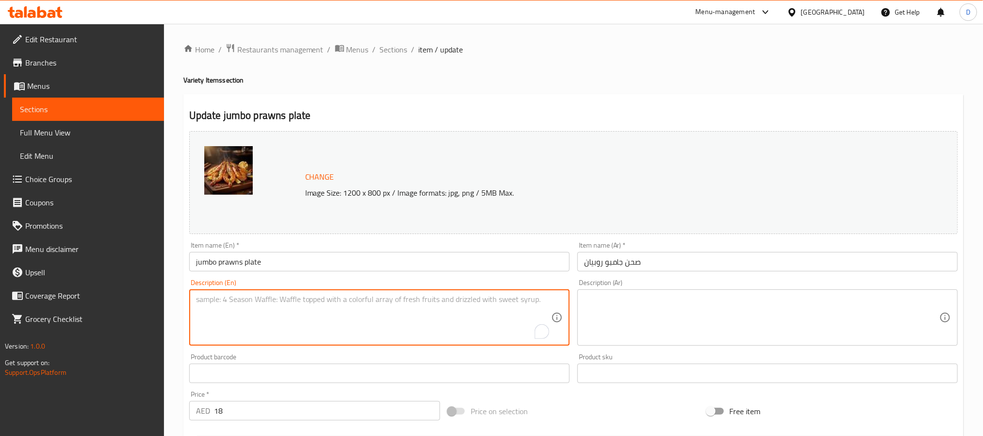
paste textarea "Succulent, tender prawns, perfectly seasoned and grilled, drizzled with a zesty…"
type textarea "Succulent, tender prawns, perfectly seasoned and grilled, drizzled with a zesty…"
click at [641, 324] on textarea at bounding box center [761, 317] width 355 height 46
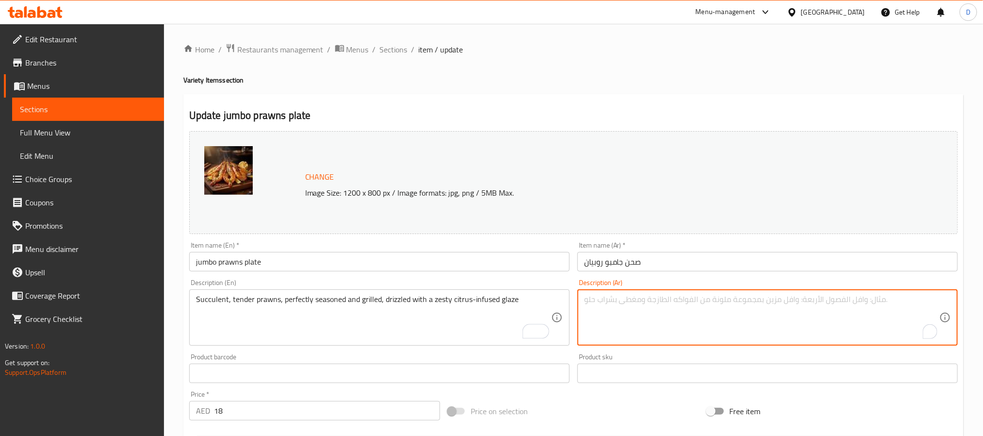
paste textarea "سيمفونية طرية من القريدس الطري ، متبّل ومشوي بإتقان ، مرشوش بطبقة منعشة حامضة"
type textarea "سيمفونية طرية من القريدس الطري ، متبّل ومشوي بإتقان ، مرشوش بطبقة منعشة حامضة"
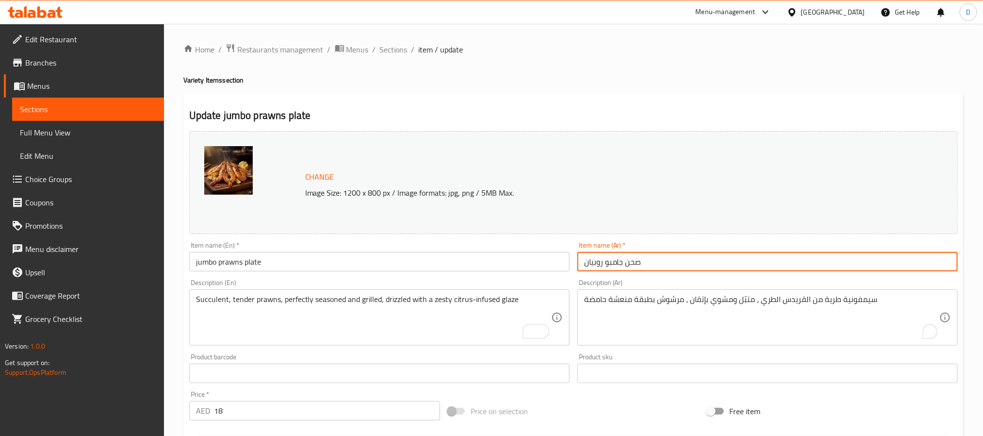
click at [737, 264] on input "صحن جامبو روبيان" at bounding box center [767, 261] width 380 height 19
click at [388, 54] on span "Sections" at bounding box center [394, 50] width 28 height 12
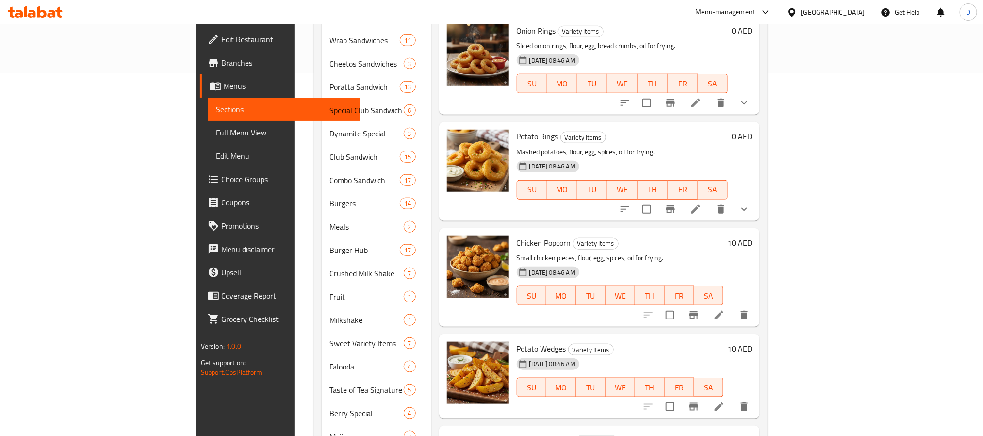
scroll to position [364, 0]
click at [733, 397] on li at bounding box center [718, 405] width 27 height 17
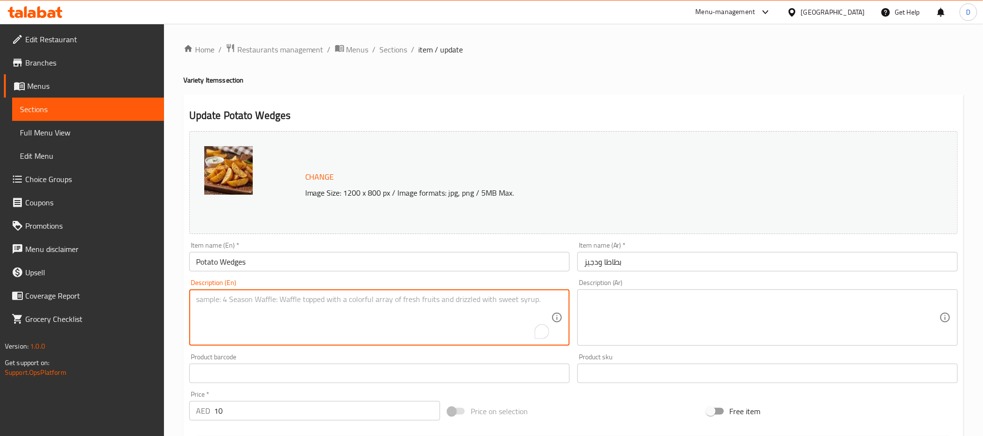
click at [320, 323] on textarea "To enrich screen reader interactions, please activate Accessibility in Grammarl…" at bounding box center [373, 317] width 355 height 46
paste textarea "Made with potatoes, cut into wedges, and seasoned with a blend of herbs and spi…"
type textarea "Made with potatoes, cut into wedges, and seasoned with a blend of herbs and spi…"
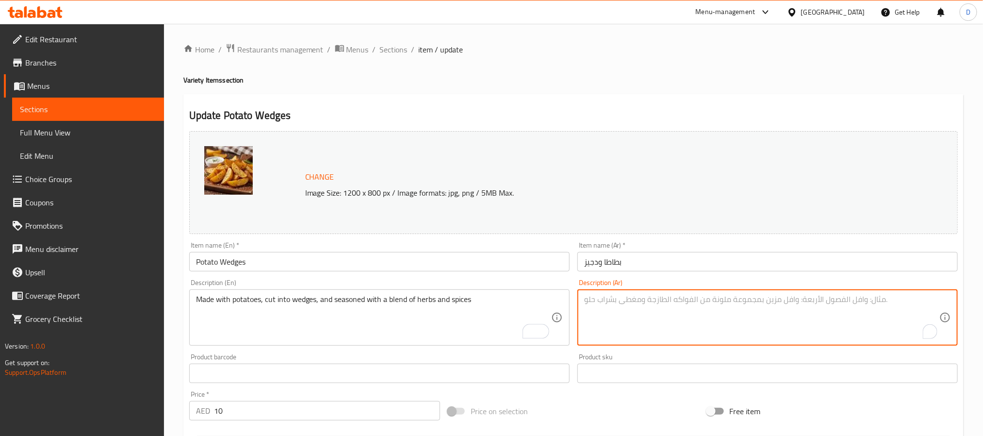
click at [707, 322] on textarea "To enrich screen reader interactions, please activate Accessibility in Grammarl…" at bounding box center [761, 317] width 355 height 46
paste textarea "مصنوعة من البطاطس المقطعة إلى ويدجز ومتبلة بمزيج من الأعشاب والبهارات"
type textarea "مصنوعة من البطاطس المقطعة إلى ويدجز ومتبلة بمزيج من الأعشاب والبهارات"
click at [704, 262] on input "بطاطا ودجيز" at bounding box center [767, 261] width 380 height 19
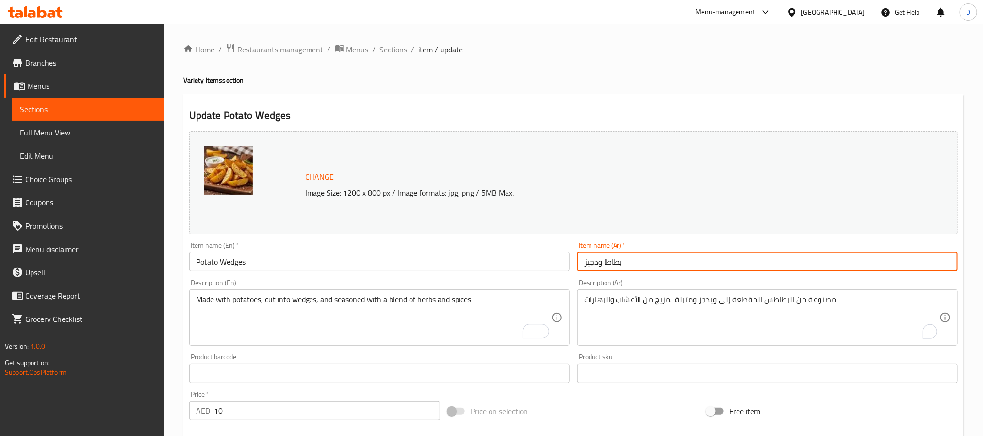
click at [390, 47] on span "Sections" at bounding box center [394, 50] width 28 height 12
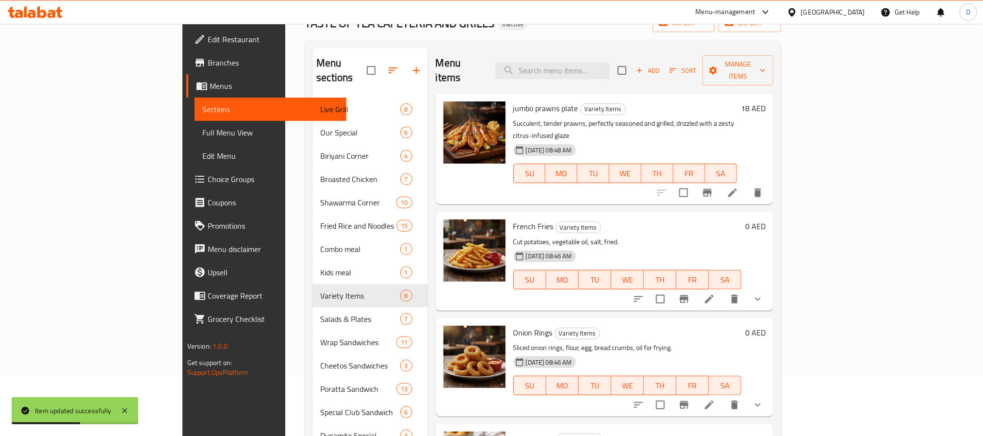
scroll to position [146, 0]
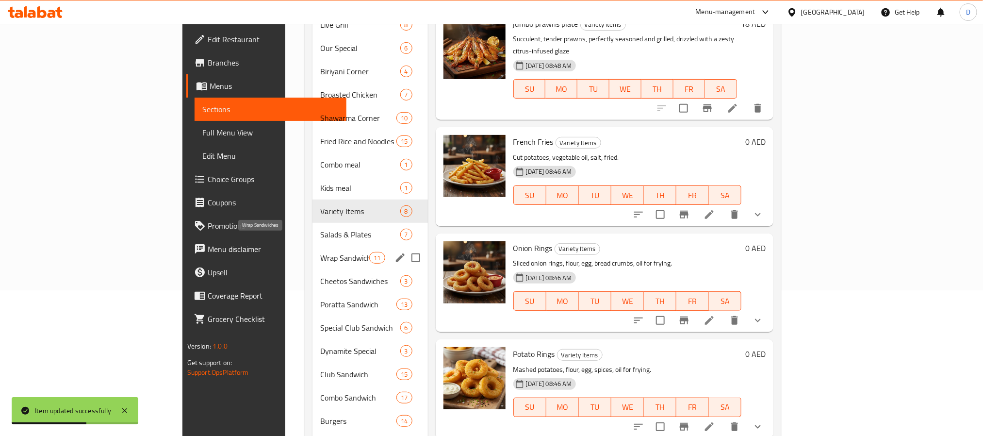
click at [320, 252] on span "Wrap Sandwiches" at bounding box center [344, 258] width 49 height 12
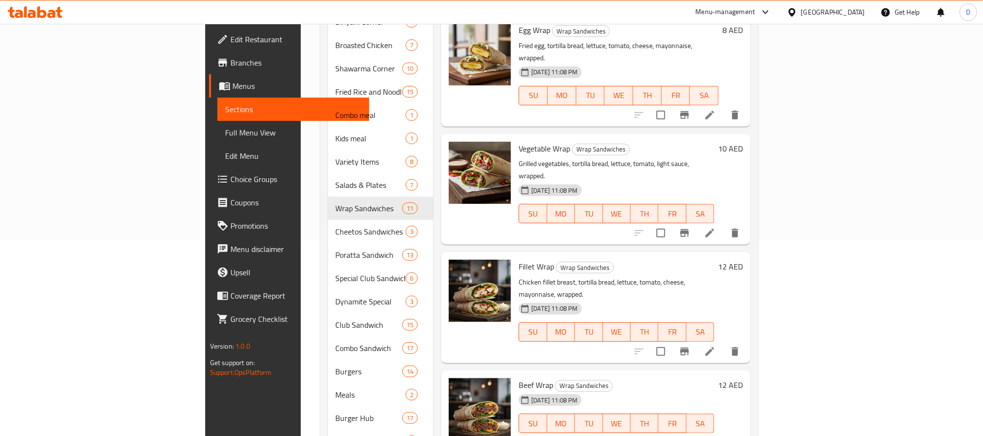
scroll to position [218, 0]
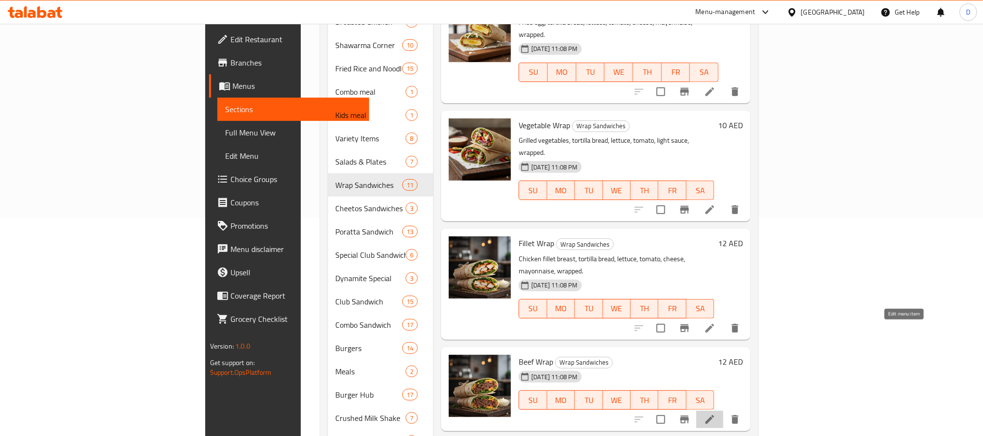
click at [716, 413] on icon at bounding box center [710, 419] width 12 height 12
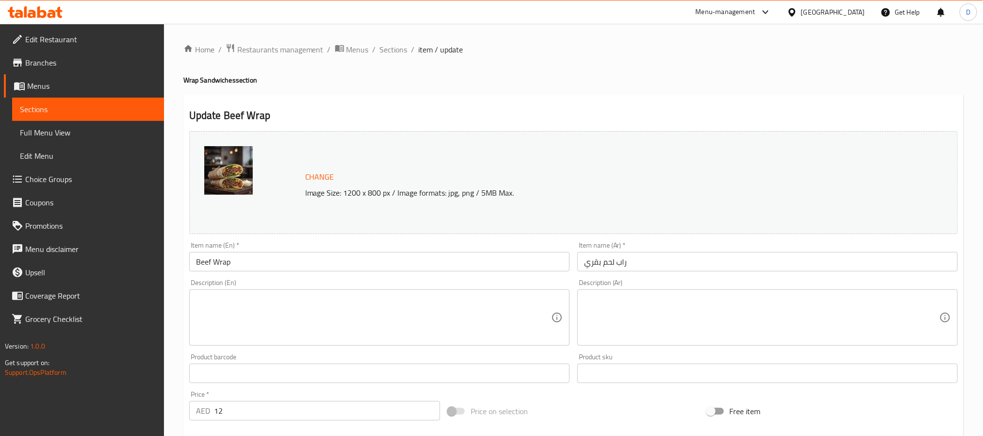
click at [423, 305] on textarea at bounding box center [373, 317] width 355 height 46
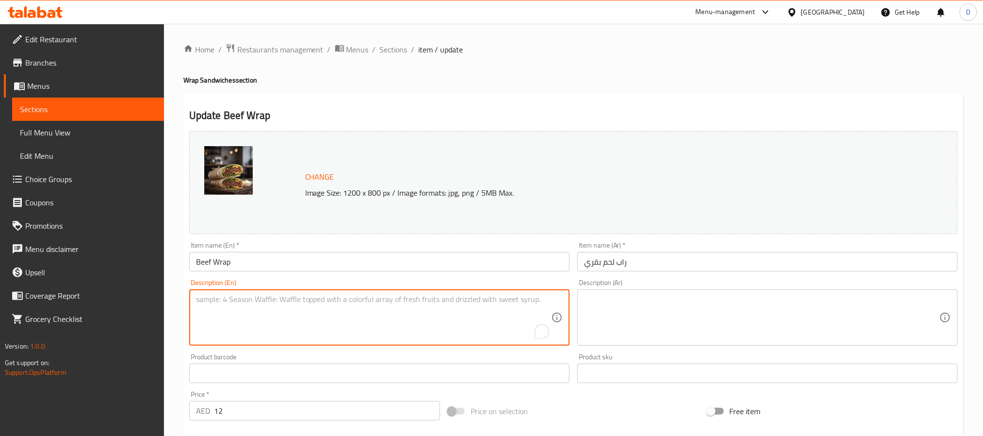
paste textarea "A savory wrap filled with seasoned beef, lettuce, tomatoes, and your choice of …"
type textarea "A savory wrap filled with seasoned beef, lettuce, tomatoes, and your choice of …"
click at [708, 310] on textarea at bounding box center [761, 317] width 355 height 46
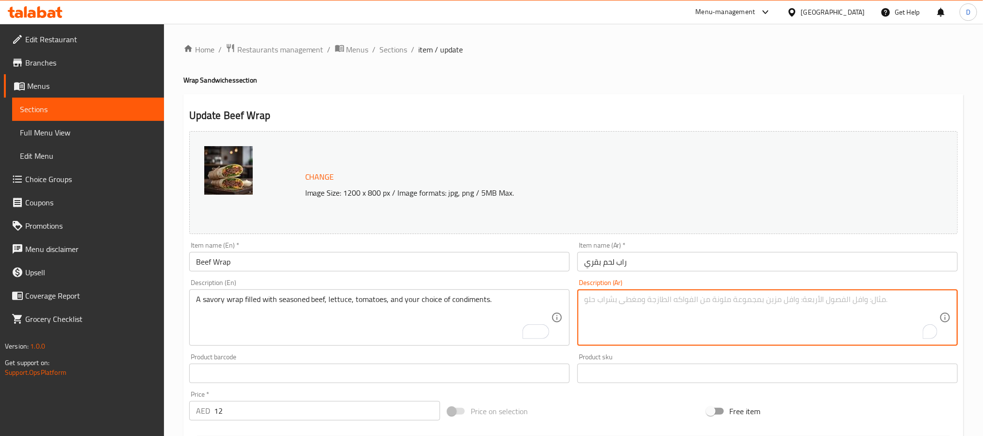
paste textarea "راب شهي محشو باللحم البقري المتبل ، والخس ، والطماطم ، واختيارك من التوابل."
type textarea "راب شهي محشو باللحم البقري المتبل ، والخس ، والطماطم ، واختيارك من التوابل."
click at [708, 263] on input "راب لحم بقري" at bounding box center [767, 261] width 380 height 19
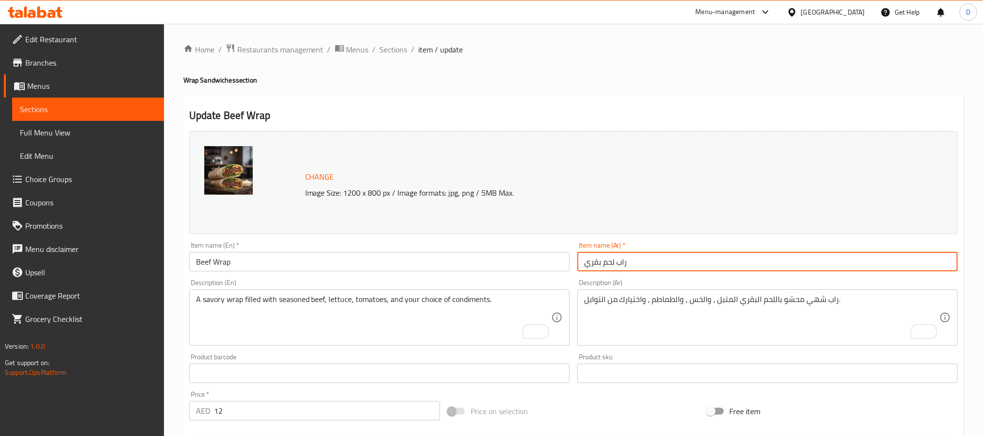
click at [393, 47] on span "Sections" at bounding box center [394, 50] width 28 height 12
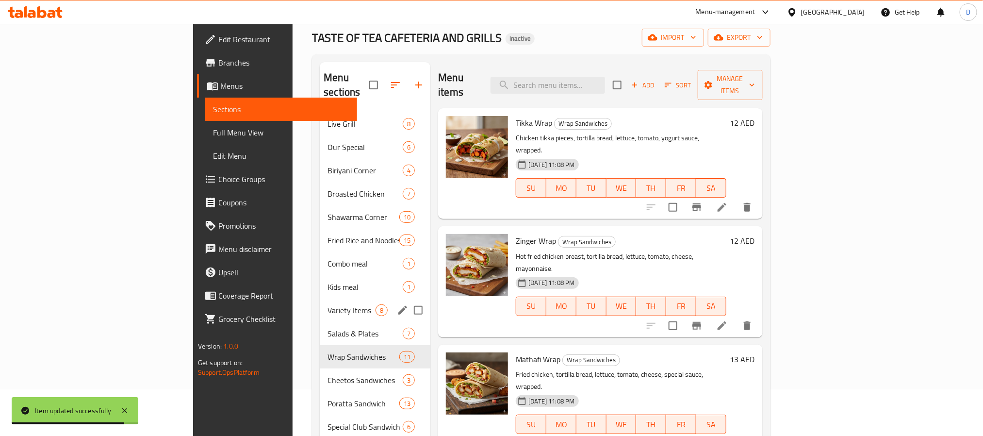
scroll to position [73, 0]
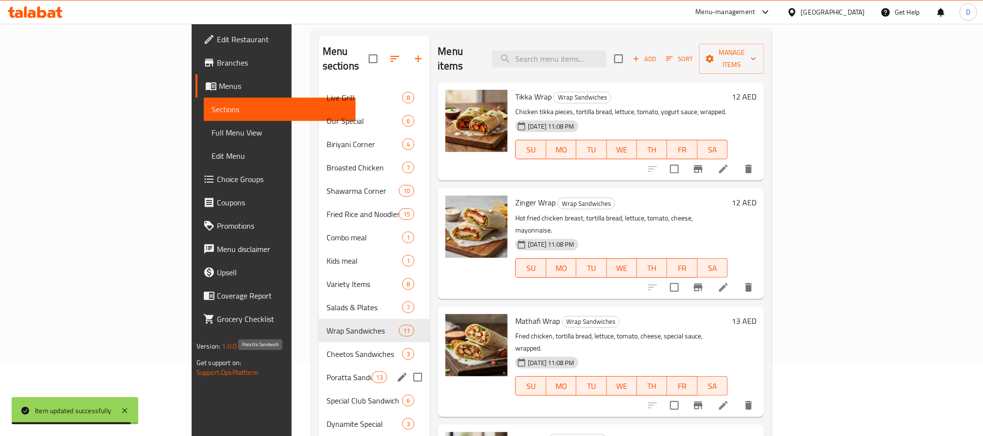
click at [326, 371] on span "Poratta Sandwich" at bounding box center [348, 377] width 45 height 12
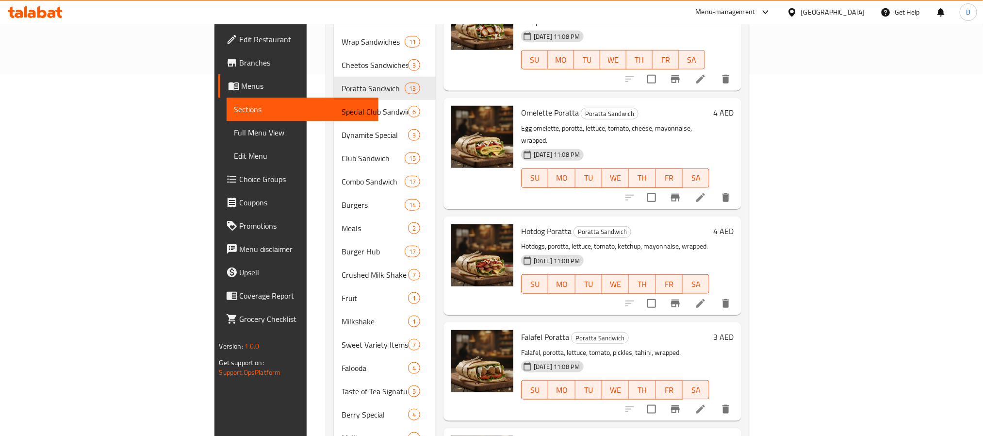
scroll to position [577, 0]
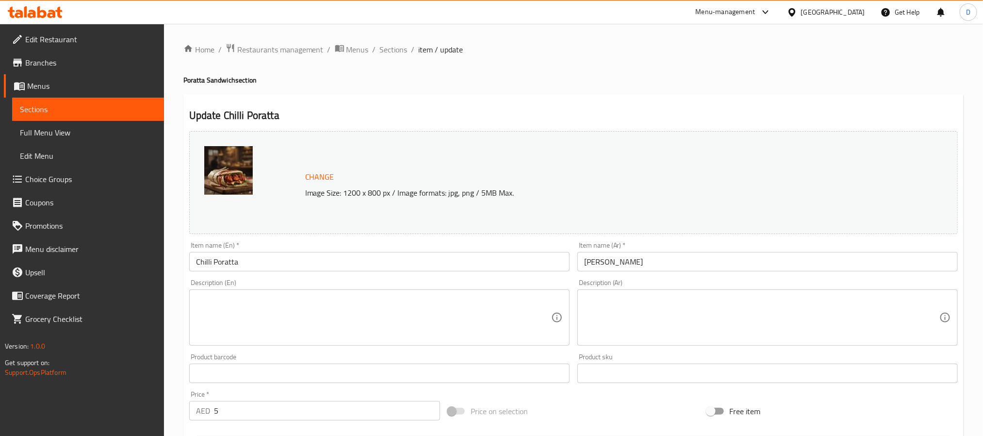
click at [415, 303] on textarea at bounding box center [373, 317] width 355 height 46
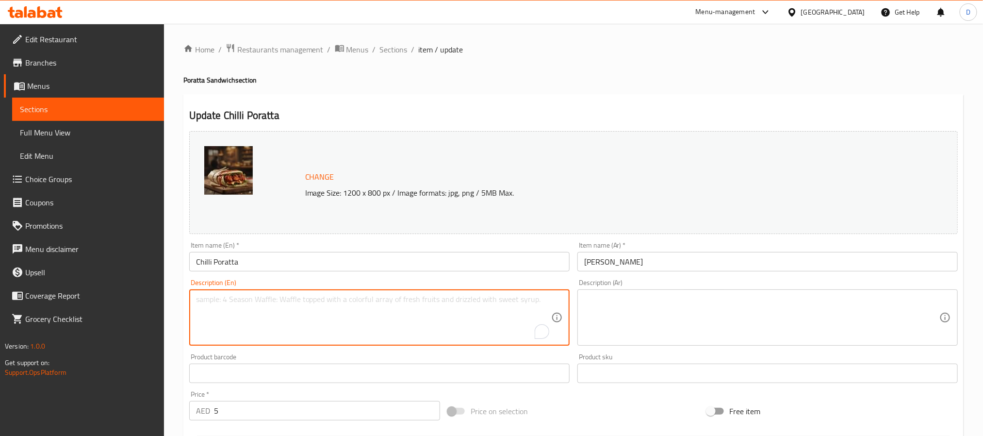
paste textarea "Featuring spicy and savory filling enveloped in warm, pillowy blanket of freshl…"
type textarea "Featuring spicy and savory filling enveloped in warm, pillowy blanket of freshl…"
click at [689, 320] on textarea at bounding box center [761, 317] width 355 height 46
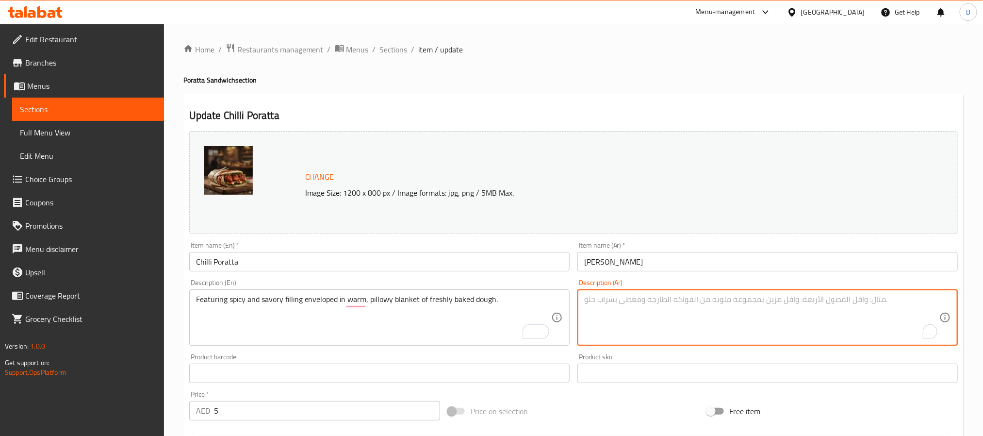
paste textarea "يتميز بحشو حار ولذيذ يلفه ببطانة دافئة وهادئة من العجين الطازج."
type textarea "يتميز بحشو حار ولذيذ يلفه ببطانة دافئة وهادئة من العجين الطازج."
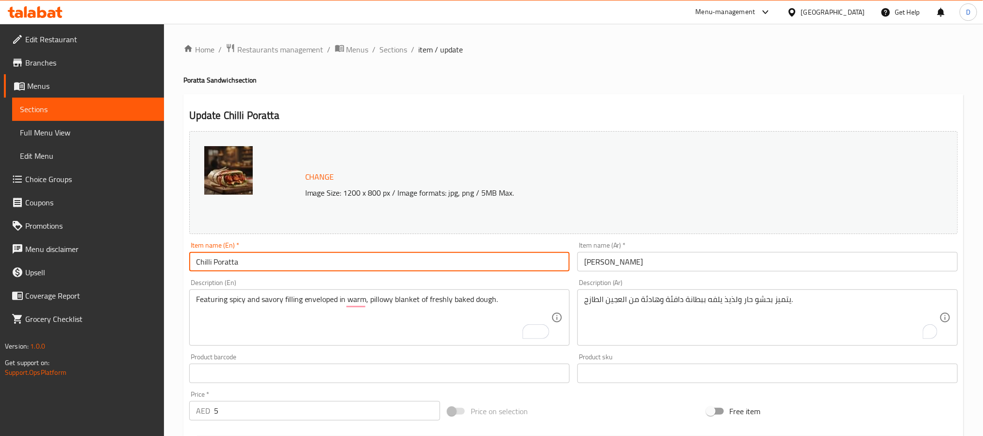
click at [524, 267] on input "Chilli Poratta" at bounding box center [379, 261] width 380 height 19
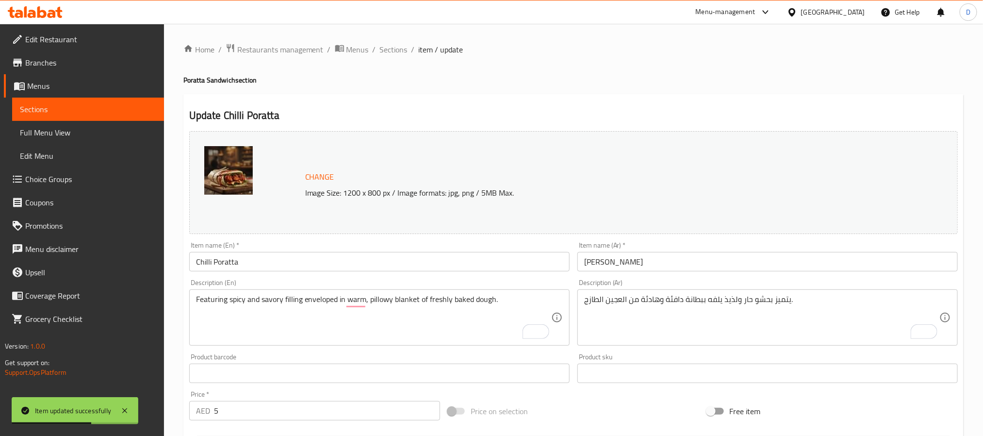
click at [470, 99] on div "Update Chilli Poratta Change Image Size: 1200 x 800 px / Image formats: jpg, pn…" at bounding box center [573, 383] width 780 height 579
click at [393, 54] on span "Sections" at bounding box center [394, 50] width 28 height 12
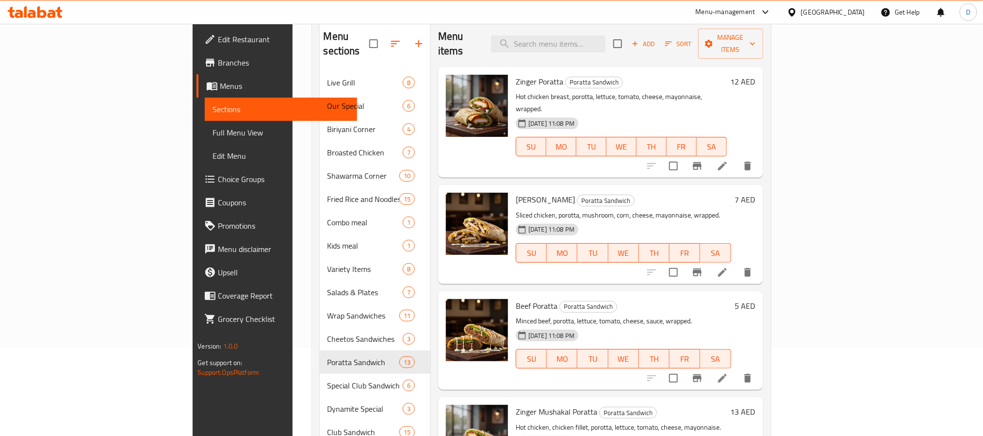
scroll to position [291, 0]
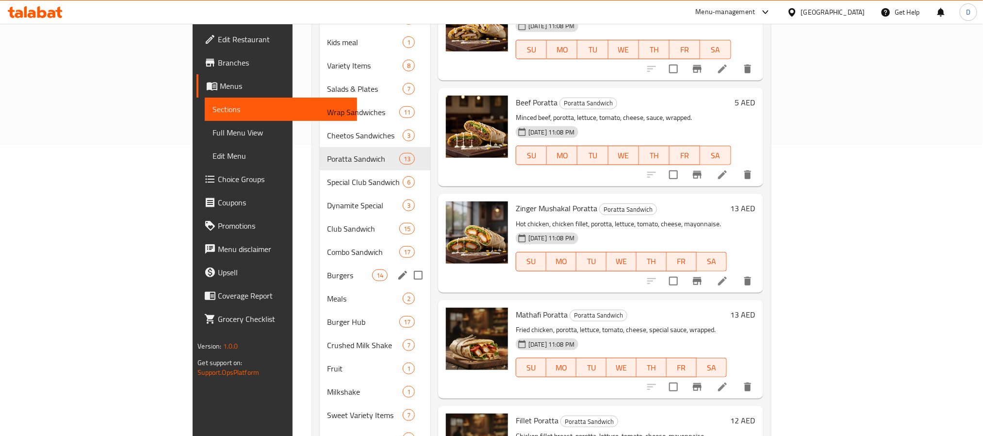
drag, startPoint x: 274, startPoint y: 249, endPoint x: 289, endPoint y: 247, distance: 14.7
click at [320, 263] on div "Burgers 14" at bounding box center [375, 274] width 111 height 23
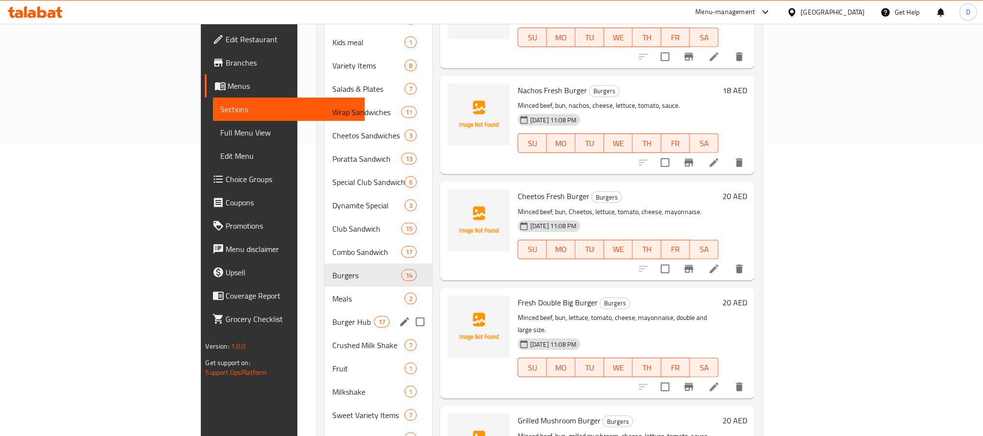
click at [325, 313] on div "Burger Hub 17" at bounding box center [379, 321] width 108 height 23
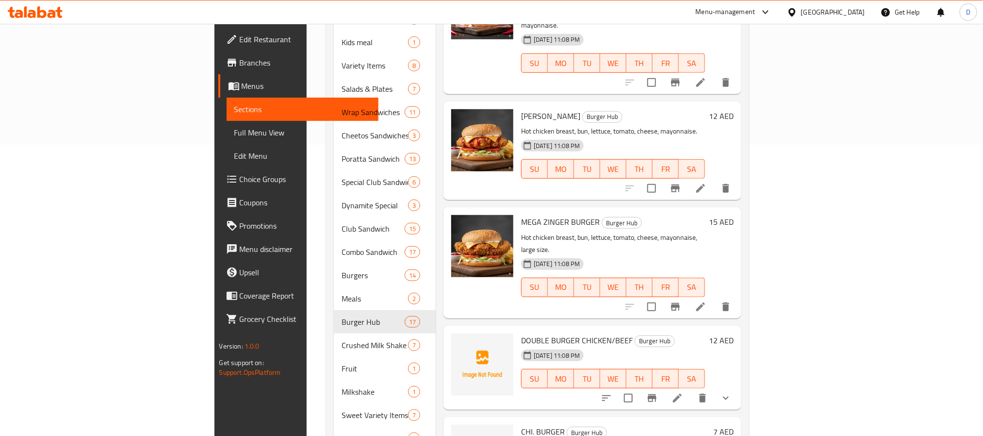
click at [682, 393] on icon at bounding box center [677, 397] width 9 height 9
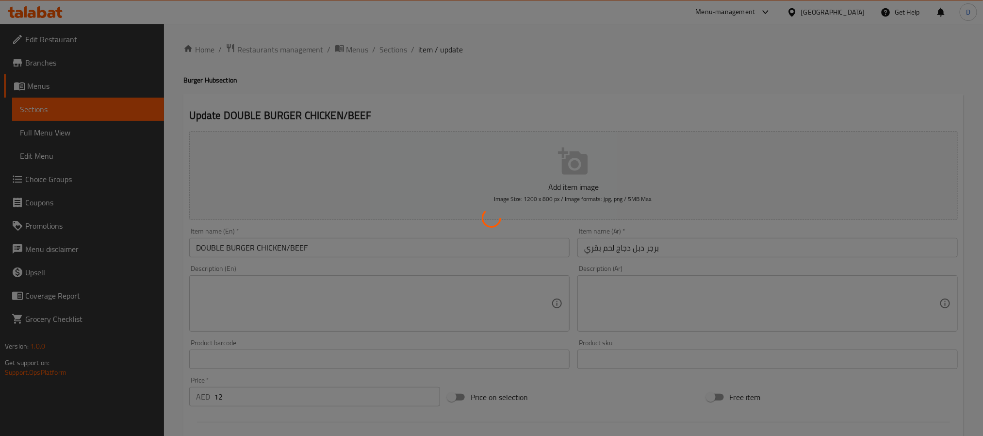
click at [522, 306] on div at bounding box center [491, 218] width 983 height 436
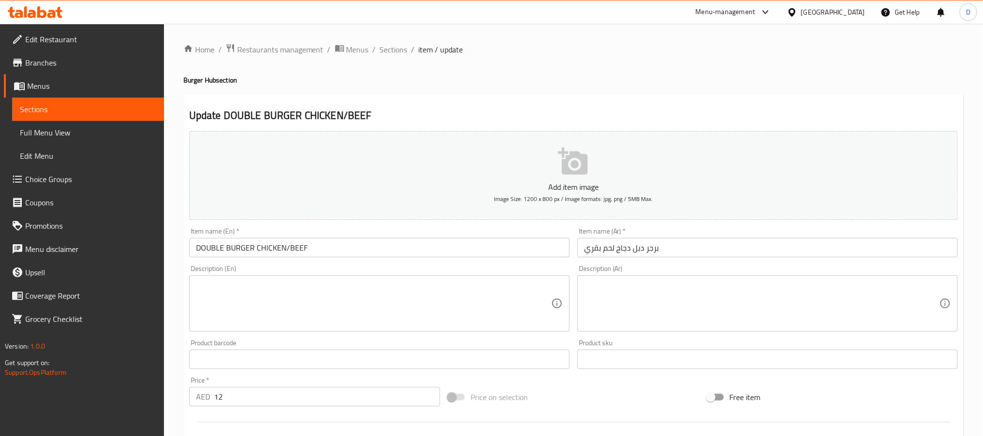
click at [473, 312] on textarea at bounding box center [373, 303] width 355 height 46
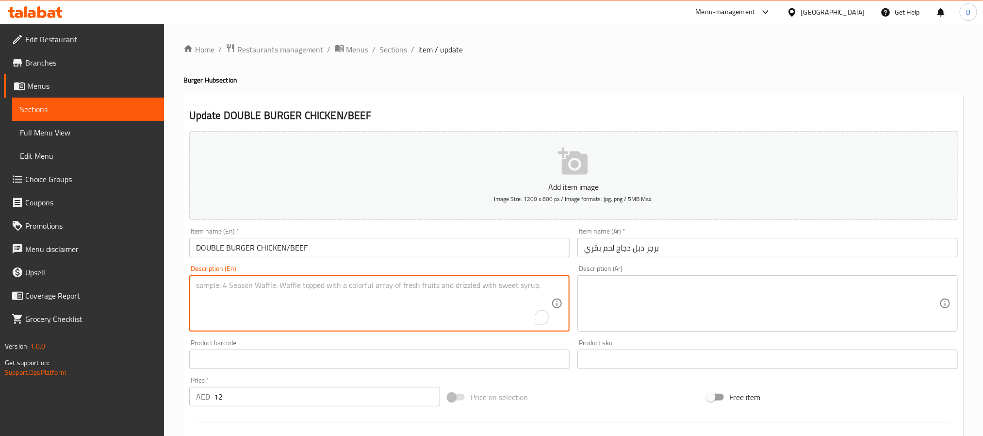
paste textarea "Two patties of chicken or beef, bun, lettuce, tomato, cheese, mayonnaise."
type textarea "Two patties of chicken or beef, bun, lettuce, tomato, cheese, mayonnaise."
click at [655, 310] on textarea at bounding box center [761, 303] width 355 height 46
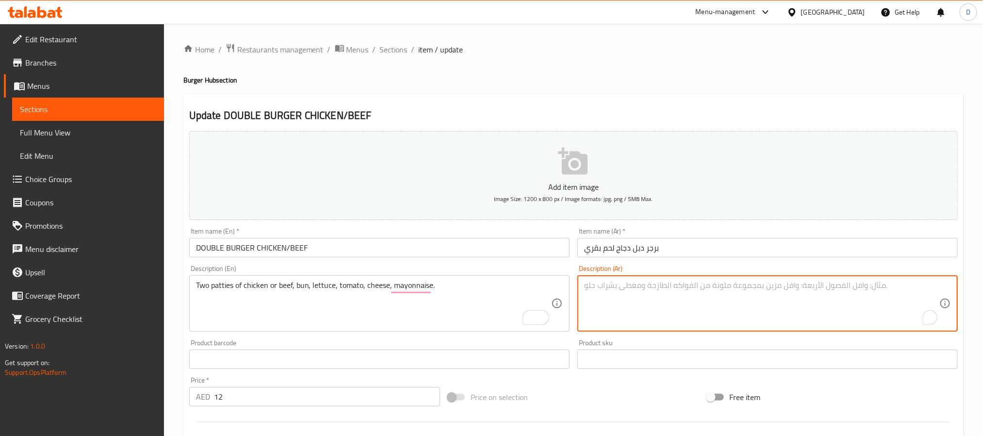
paste textarea "قطعتين من الدجاج أو اللحم البقري، خبز، خس، طماطم، جبن، مايونيز."
type textarea "قطعتين من الدجاج أو اللحم البقري، خبز، خس، طماطم، جبن، مايونيز."
click at [750, 246] on input "برجر دبل دجاج لحم بقري" at bounding box center [767, 247] width 380 height 19
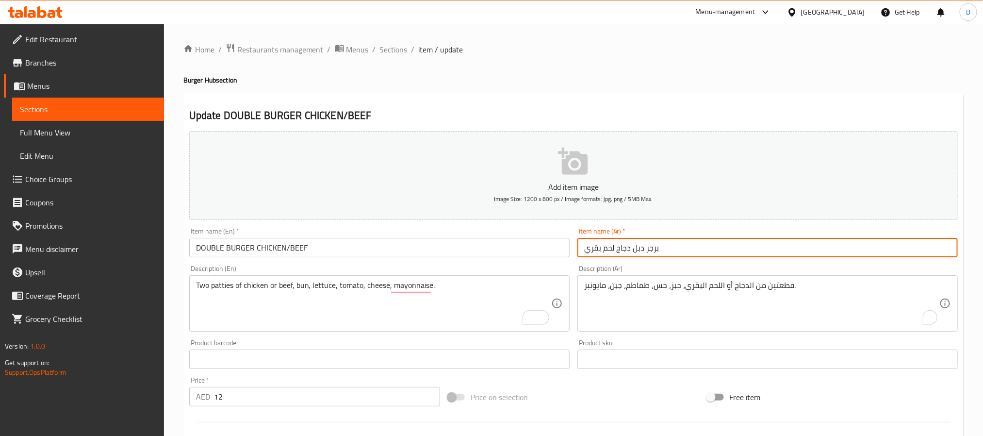
click at [358, 244] on input "DOUBLE BURGER CHICKEN/BEEF" at bounding box center [379, 247] width 380 height 19
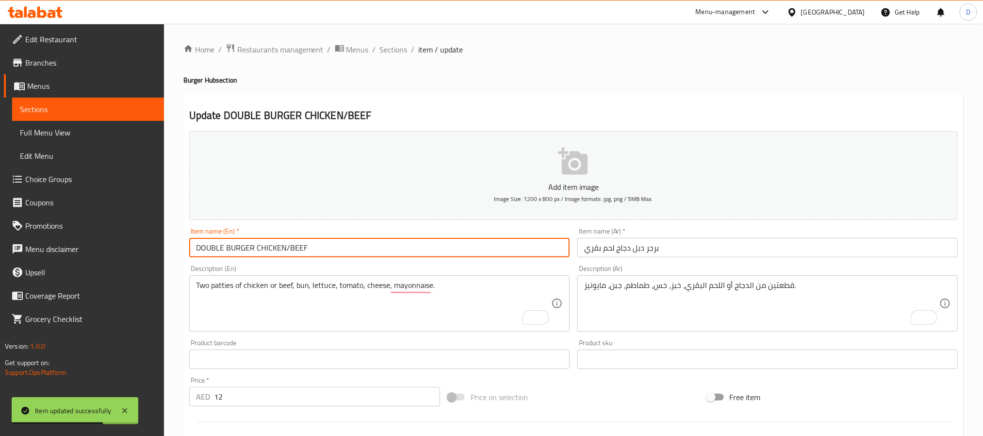
click at [358, 244] on input "DOUBLE BURGER CHICKEN/BEEF" at bounding box center [379, 247] width 380 height 19
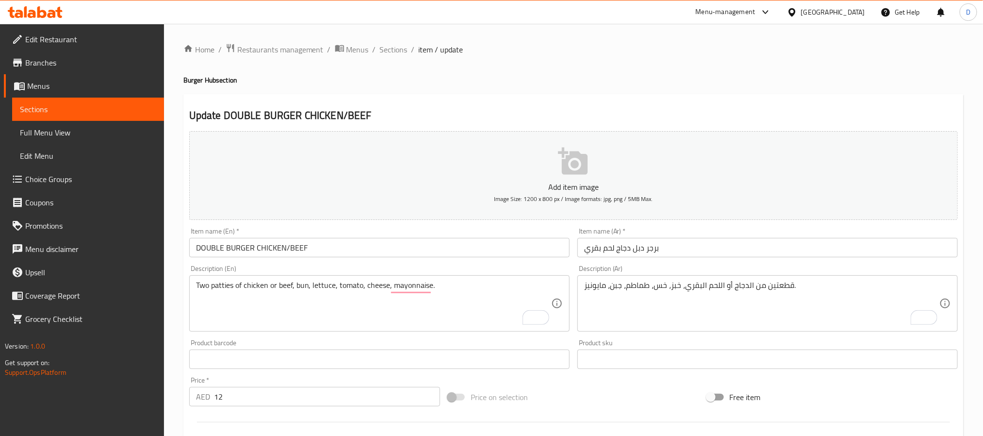
drag, startPoint x: 488, startPoint y: 105, endPoint x: 462, endPoint y: 86, distance: 31.9
click at [488, 105] on div "Update DOUBLE BURGER CHICKEN/BEEF Add item image Image Size: 1200 x 800 px / Im…" at bounding box center [573, 384] width 780 height 581
click at [386, 54] on span "Sections" at bounding box center [394, 50] width 28 height 12
